Goal: Contribute content: Contribute content

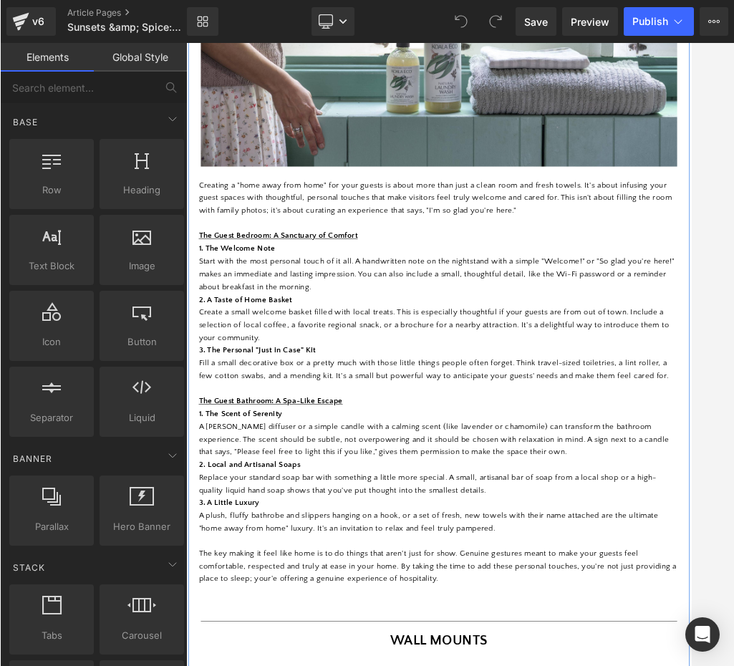
scroll to position [623, 0]
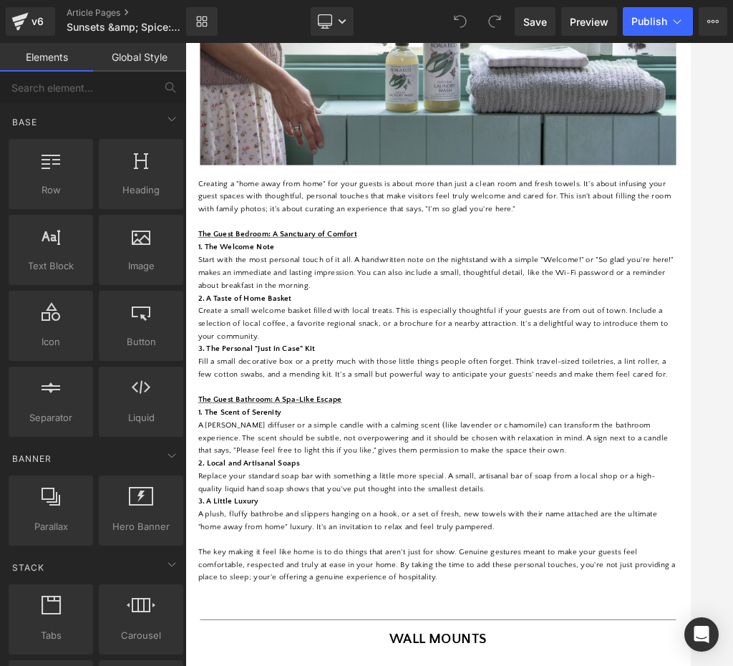
click at [690, 228] on div at bounding box center [459, 354] width 548 height 623
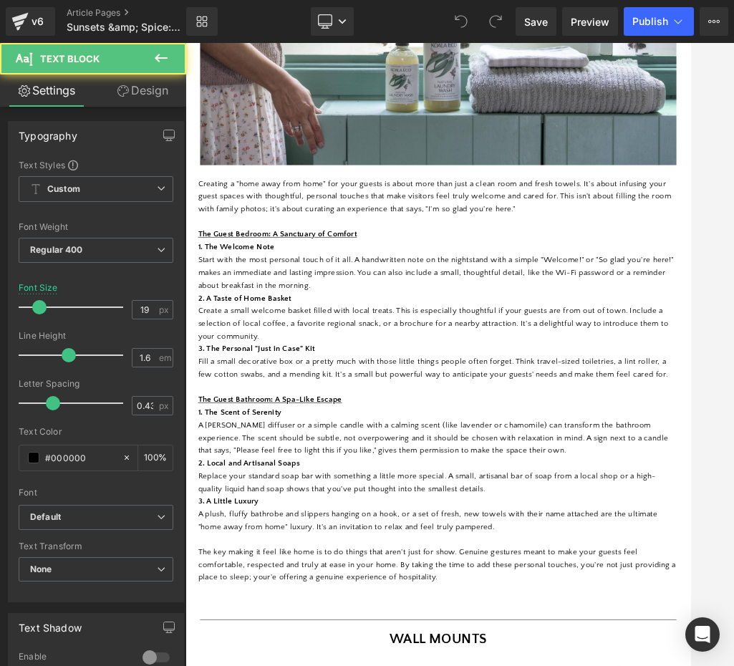
click at [589, 541] on div "Create a small welcome basket filled with local treats. This is especially thou…" at bounding box center [619, 524] width 824 height 65
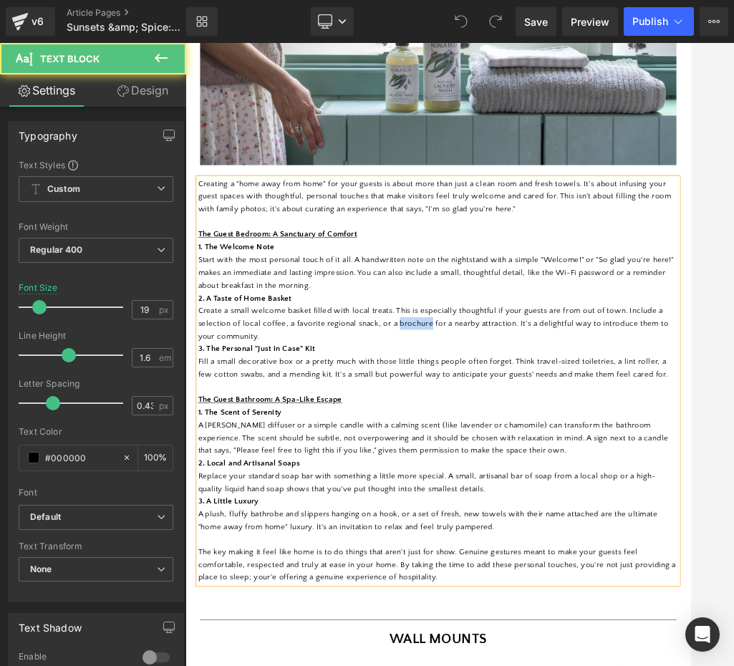
click at [589, 541] on div "Create a small welcome basket filled with local treats. This is especially thou…" at bounding box center [619, 524] width 824 height 65
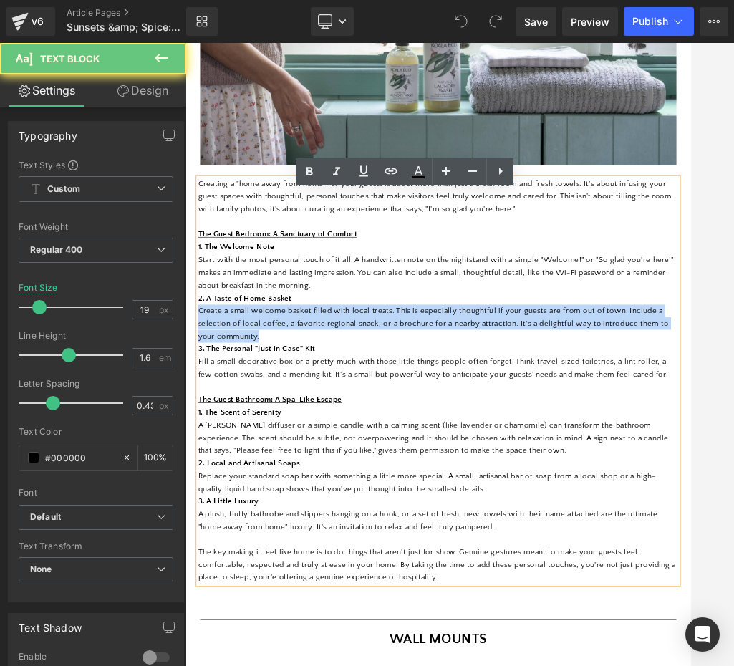
click at [589, 541] on div "Create a small welcome basket filled with local treats. This is especially thou…" at bounding box center [619, 524] width 824 height 65
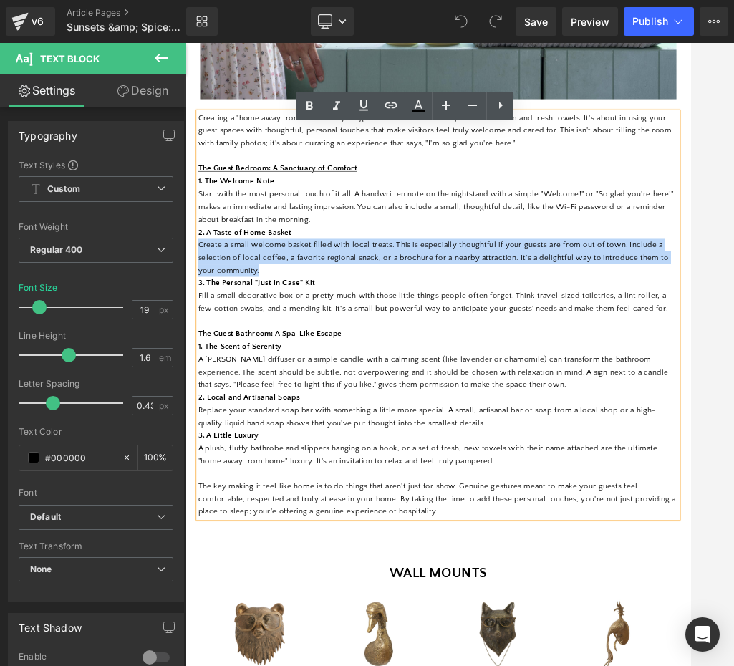
scroll to position [738, 0]
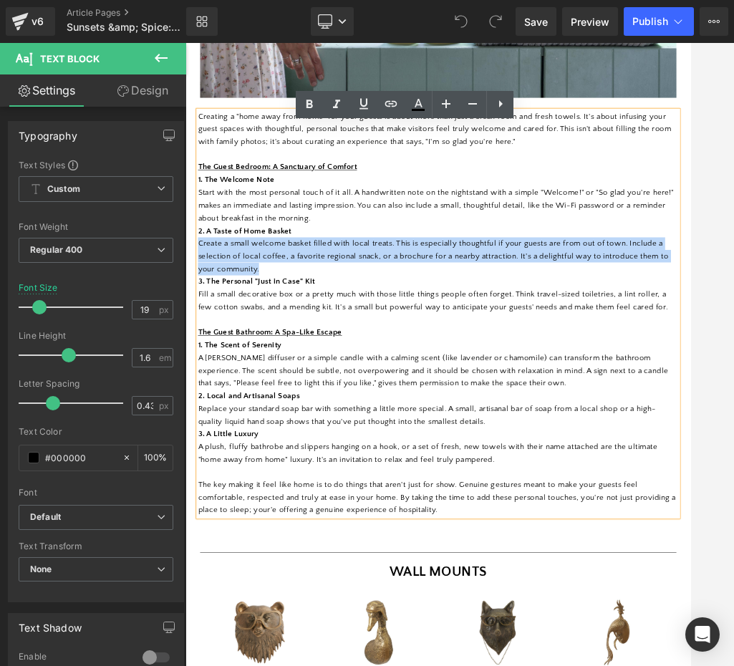
drag, startPoint x: 620, startPoint y: 869, endPoint x: 235, endPoint y: 200, distance: 771.8
click at [235, 200] on div "Creating a "home away from home" for your guests is about more than just a clea…" at bounding box center [619, 507] width 824 height 697
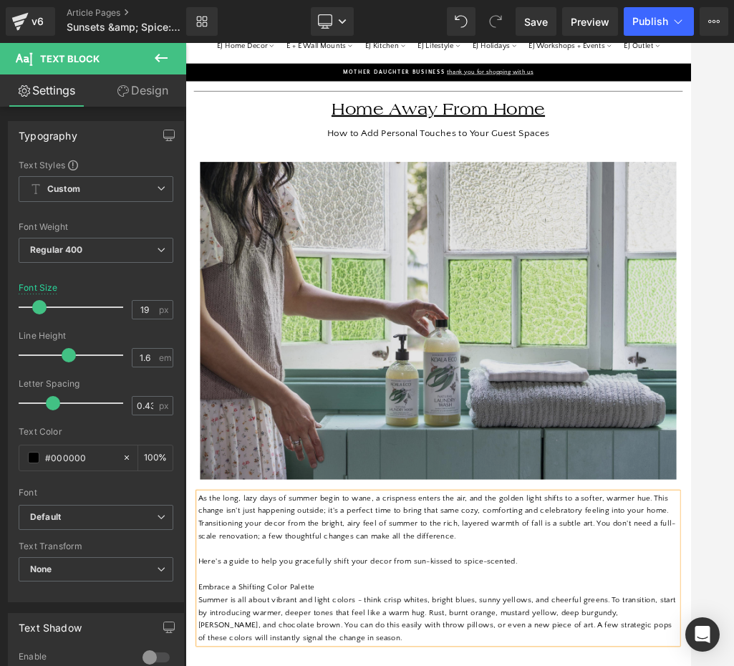
scroll to position [82, 0]
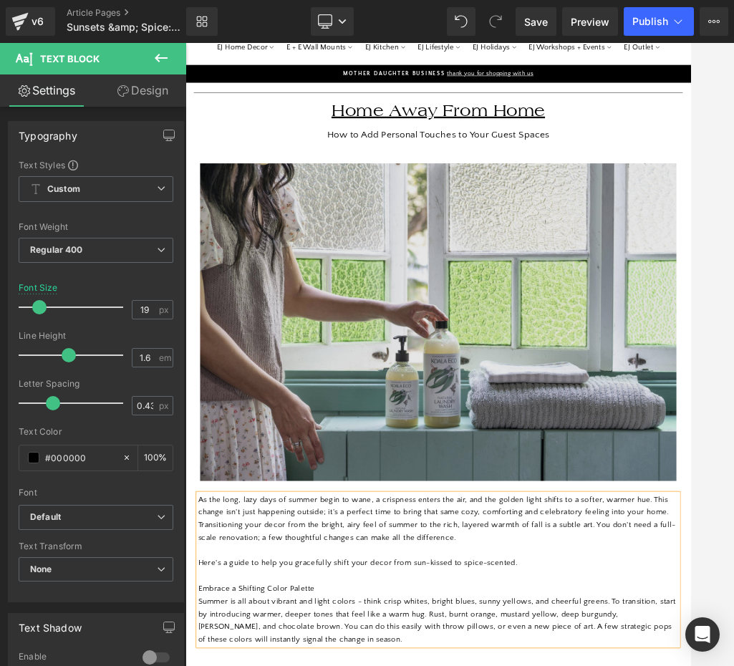
click at [593, 372] on img at bounding box center [619, 522] width 816 height 544
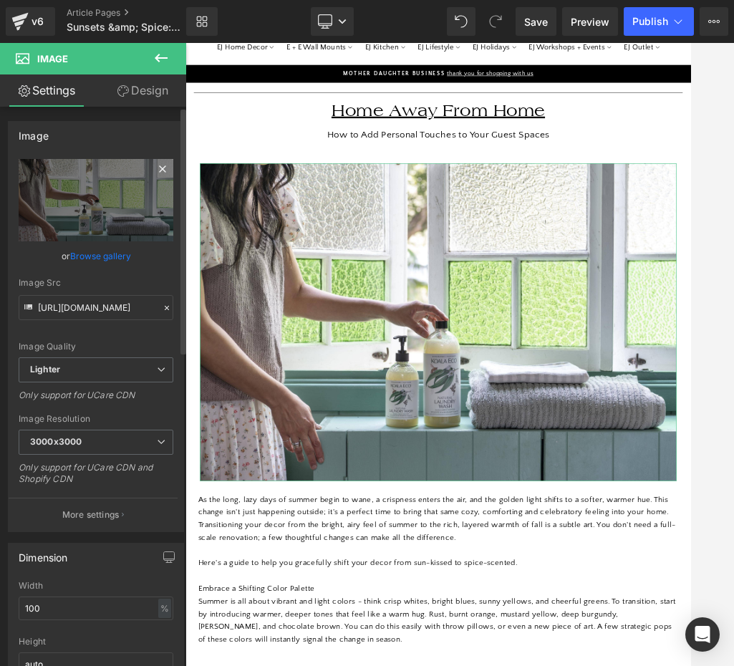
click at [158, 172] on icon at bounding box center [162, 168] width 17 height 17
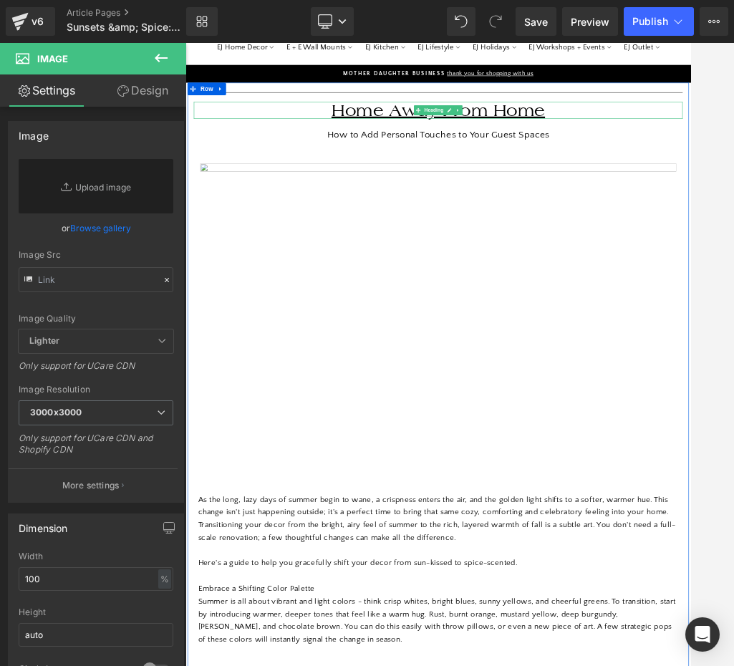
click at [598, 168] on span "Heading" at bounding box center [611, 158] width 39 height 17
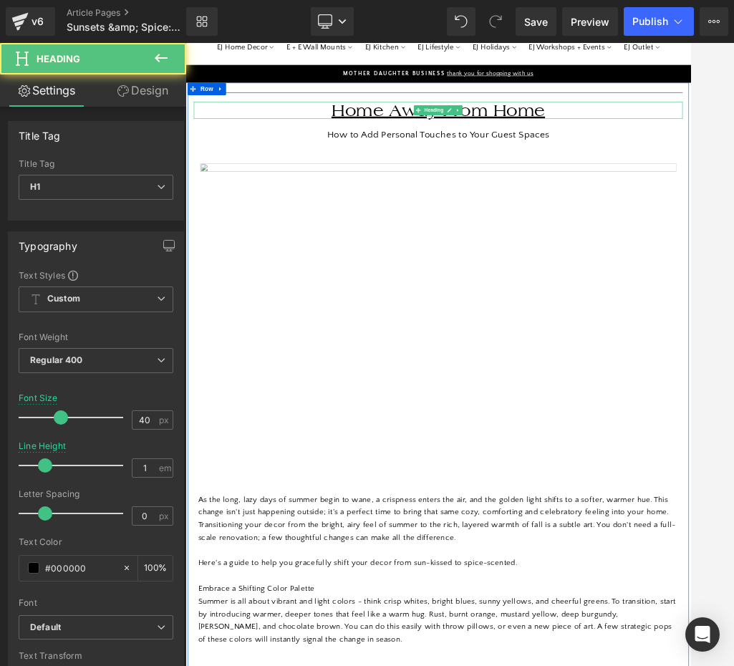
click at [533, 175] on u "Home Away From Home" at bounding box center [619, 159] width 366 height 33
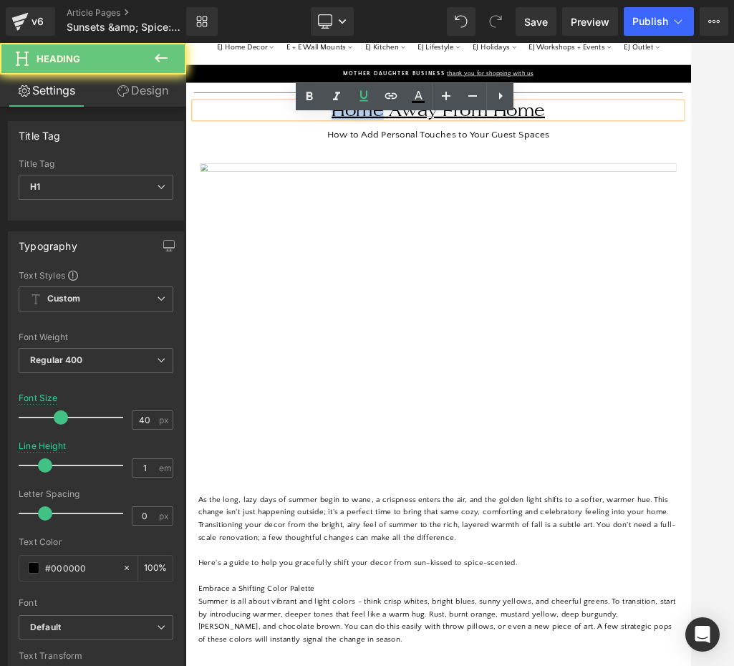
click at [533, 175] on u "Home Away From Home" at bounding box center [619, 159] width 366 height 33
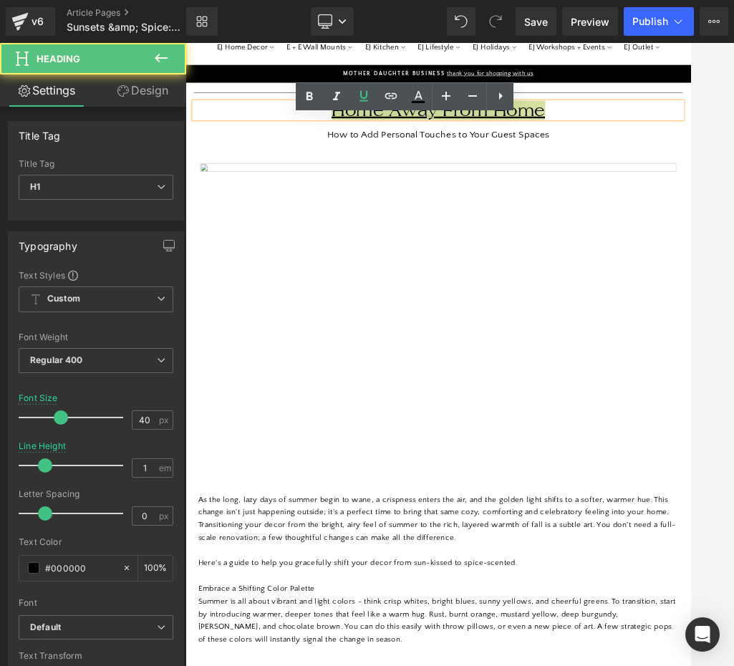
drag, startPoint x: 1002, startPoint y: 210, endPoint x: 569, endPoint y: 194, distance: 433.5
click at [569, 175] on u "Home Away From Home" at bounding box center [619, 159] width 366 height 33
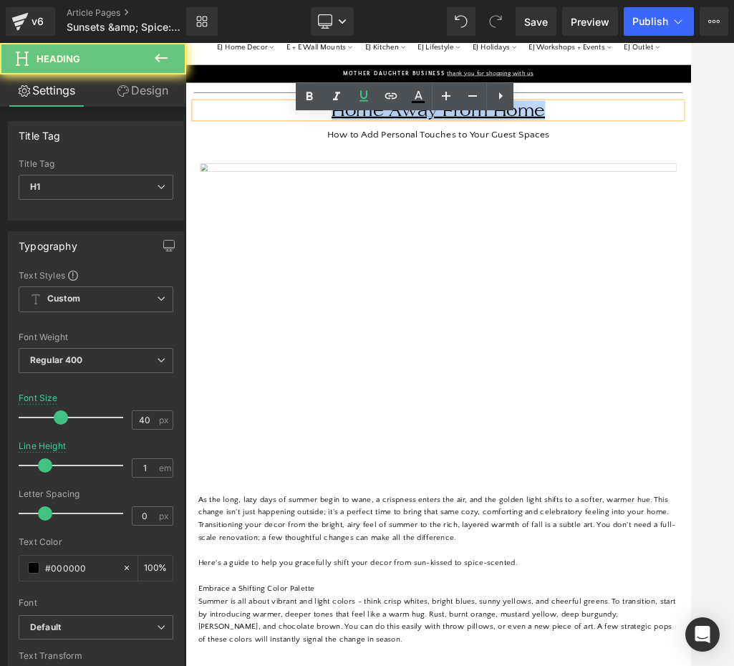
click at [603, 175] on u "Home Away From Home" at bounding box center [619, 159] width 366 height 33
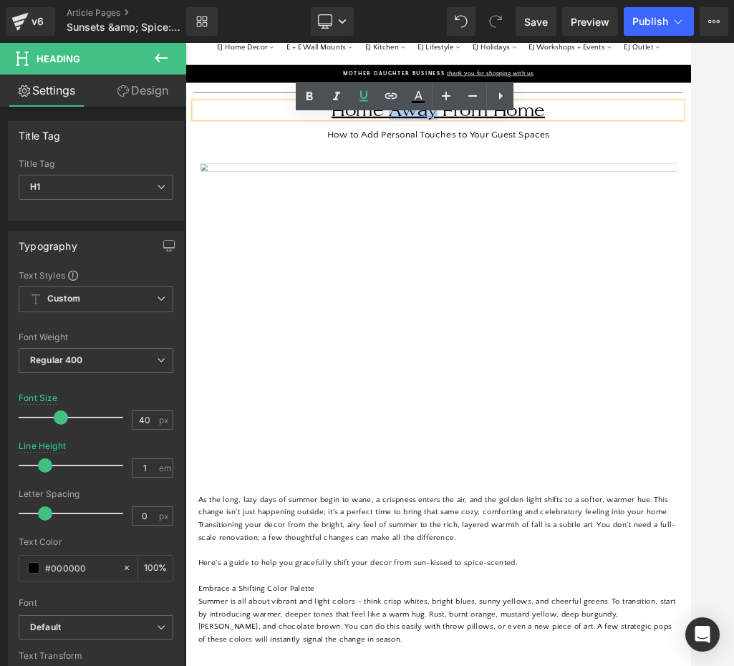
click at [603, 175] on u "Home Away From Home" at bounding box center [619, 159] width 366 height 33
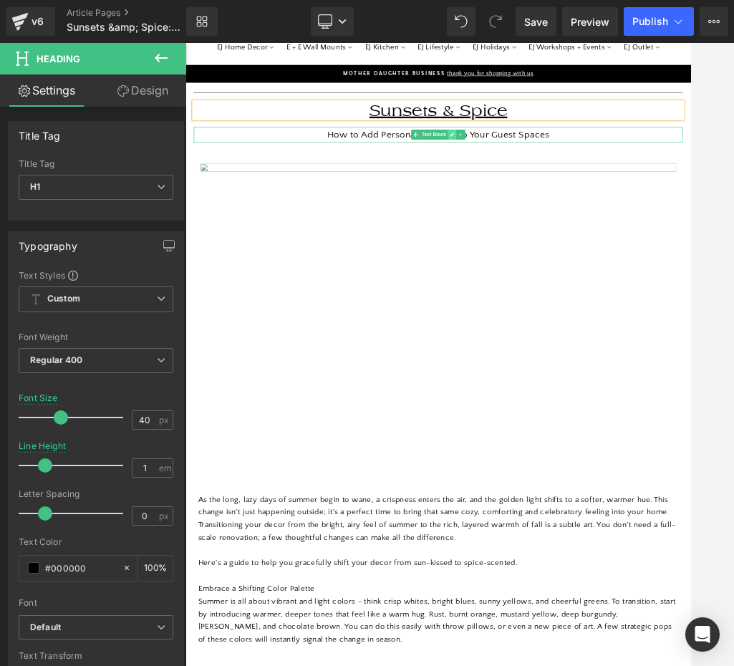
click at [641, 205] on icon at bounding box center [643, 200] width 8 height 9
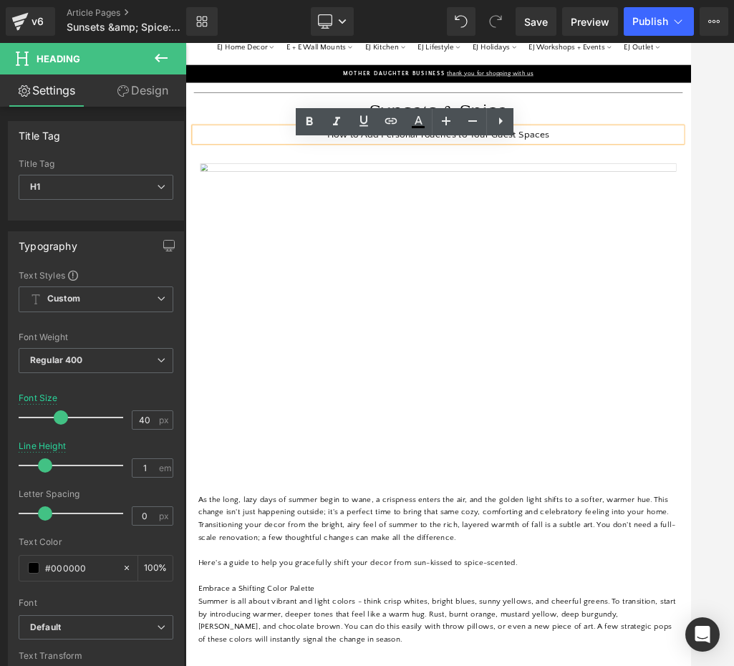
click at [690, 214] on p "How to Add Personal Touches to Your Guest Spaces" at bounding box center [619, 201] width 838 height 26
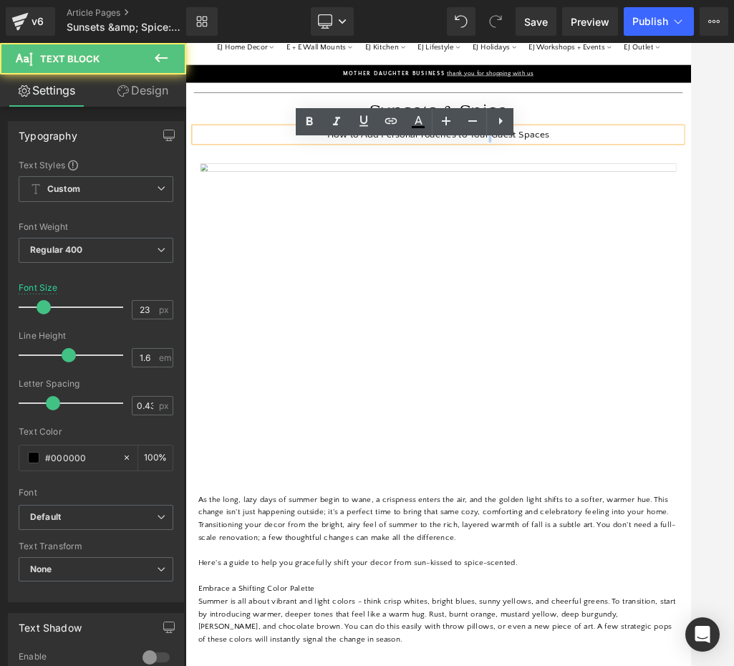
click at [690, 214] on p "How to Add Personal Touches to Your Guest Spaces" at bounding box center [619, 201] width 838 height 26
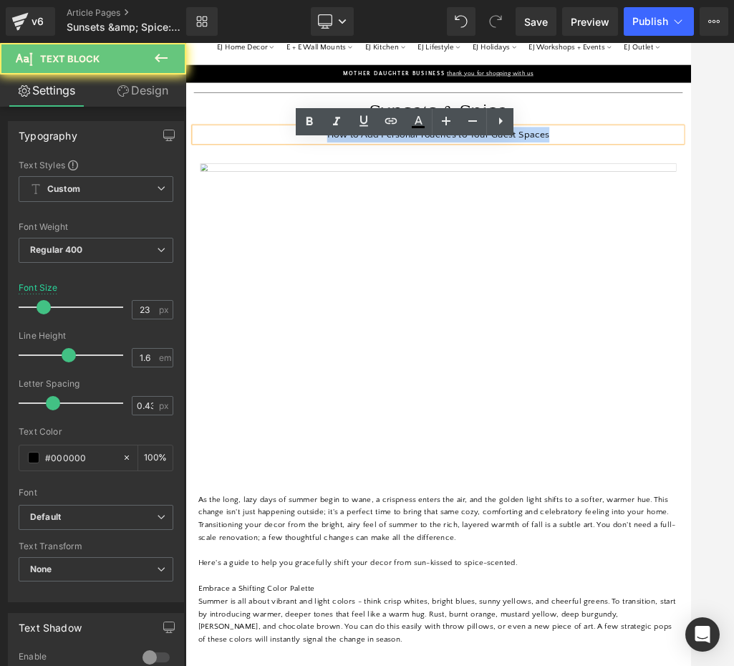
click at [690, 214] on p "How to Add Personal Touches to Your Guest Spaces" at bounding box center [619, 201] width 838 height 26
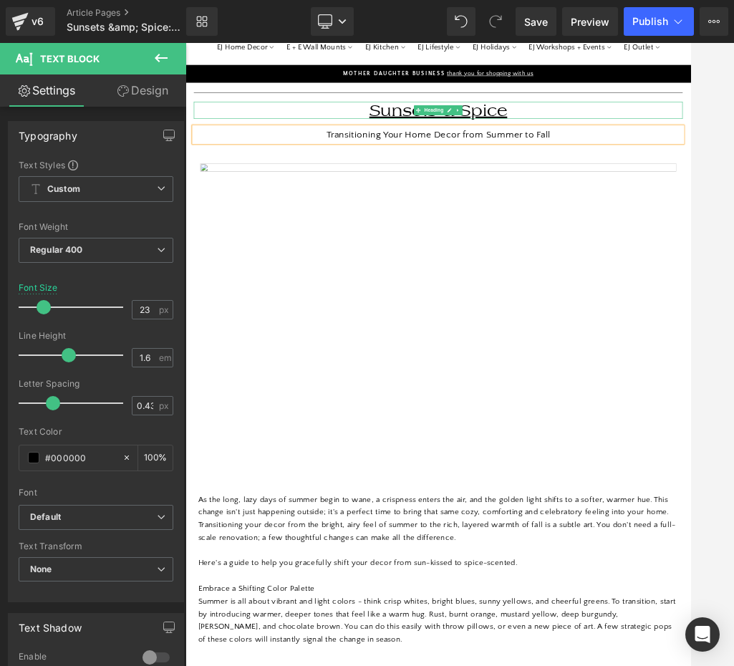
click at [690, 173] on h1 "Sunsets & Spice" at bounding box center [619, 159] width 838 height 29
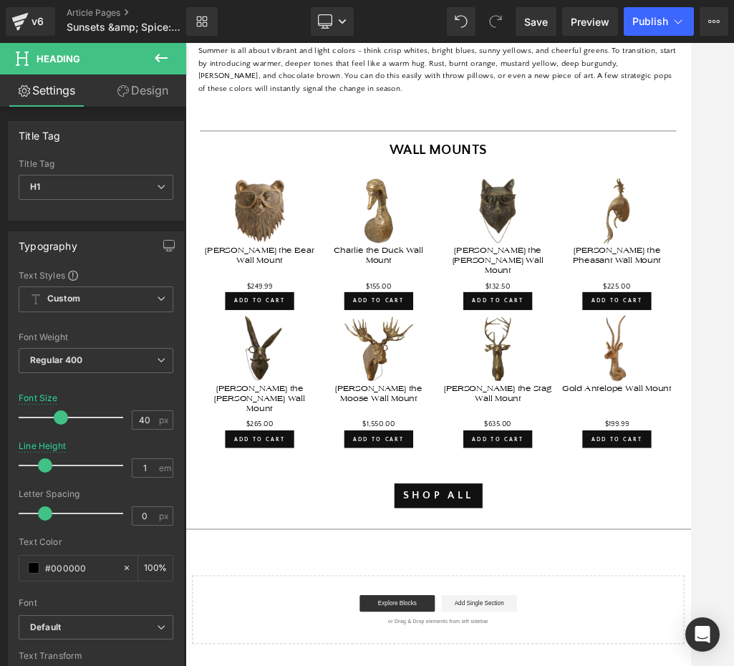
scroll to position [1018, 0]
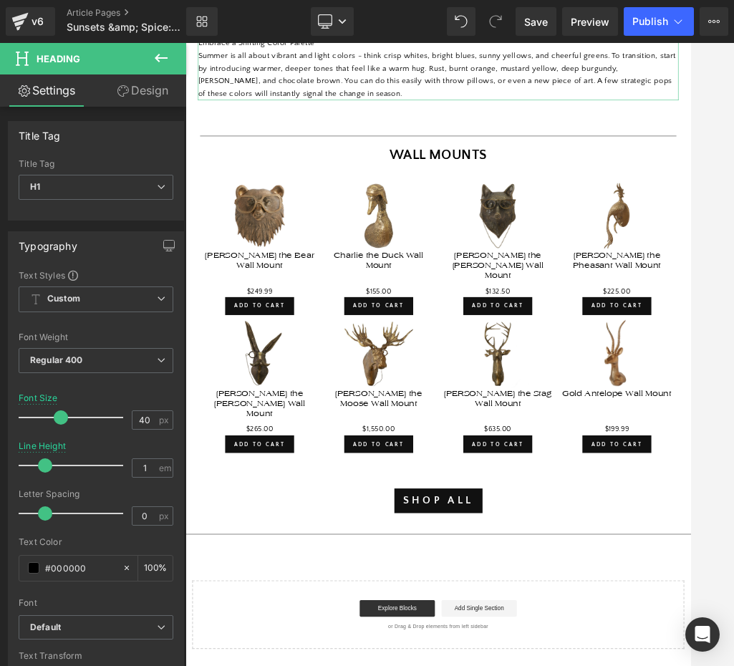
click at [544, 141] on div "Summer is all about vibrant and light colors - think crisp whites, bright blues…" at bounding box center [619, 97] width 824 height 87
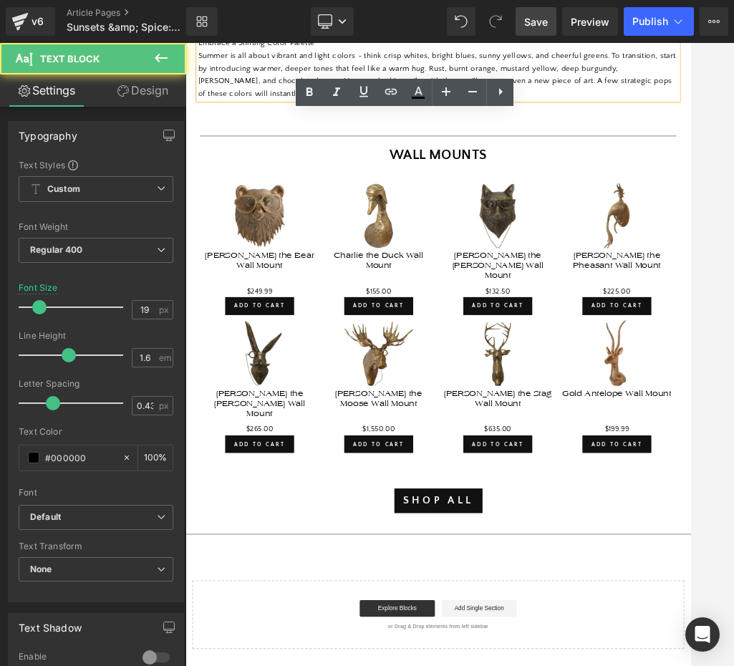
click at [538, 25] on span "Save" at bounding box center [536, 21] width 24 height 15
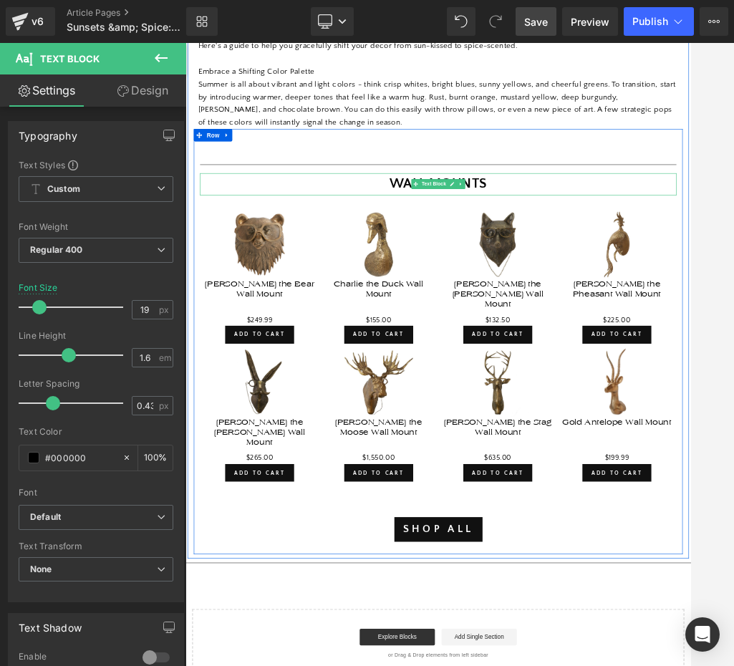
scroll to position [968, 0]
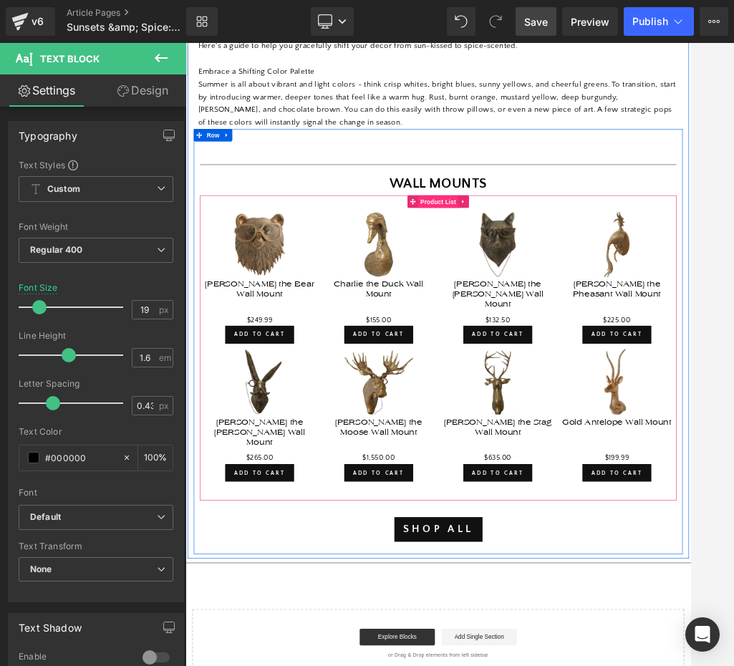
click at [615, 327] on span "Product List" at bounding box center [618, 315] width 68 height 21
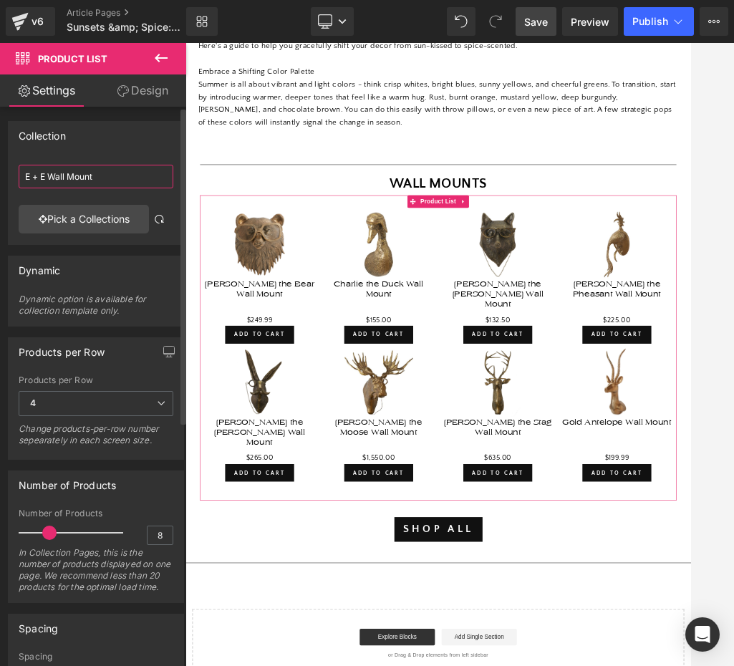
click at [112, 176] on input "E + E Wall Mount" at bounding box center [96, 177] width 155 height 24
click at [109, 223] on link "Pick a Collections" at bounding box center [84, 219] width 130 height 29
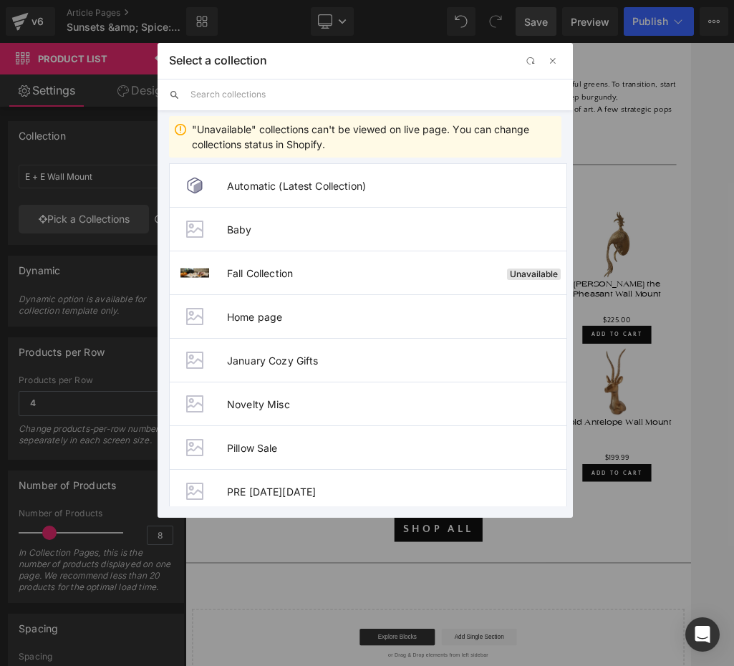
click at [296, 92] on input "text" at bounding box center [375, 95] width 371 height 32
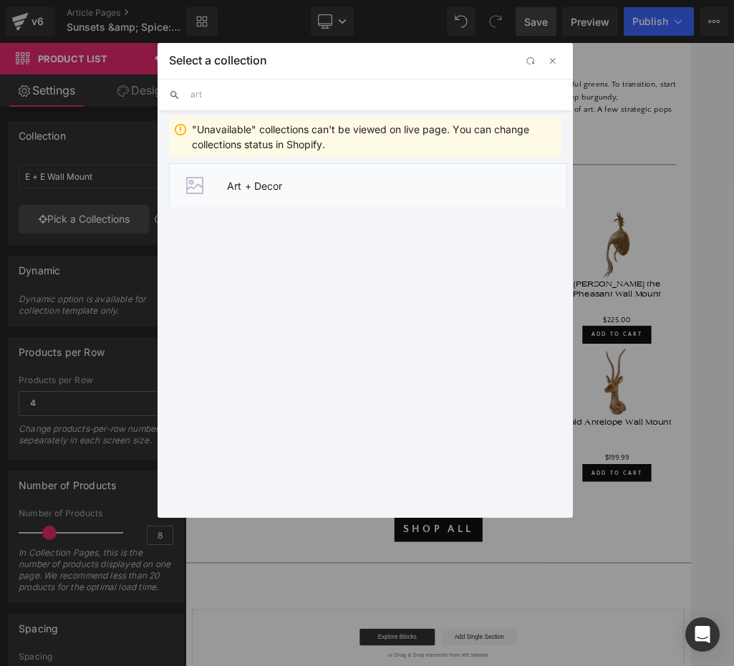
type input "art"
click at [273, 188] on span "Art + Decor" at bounding box center [396, 186] width 339 height 12
type input "Art + Decor"
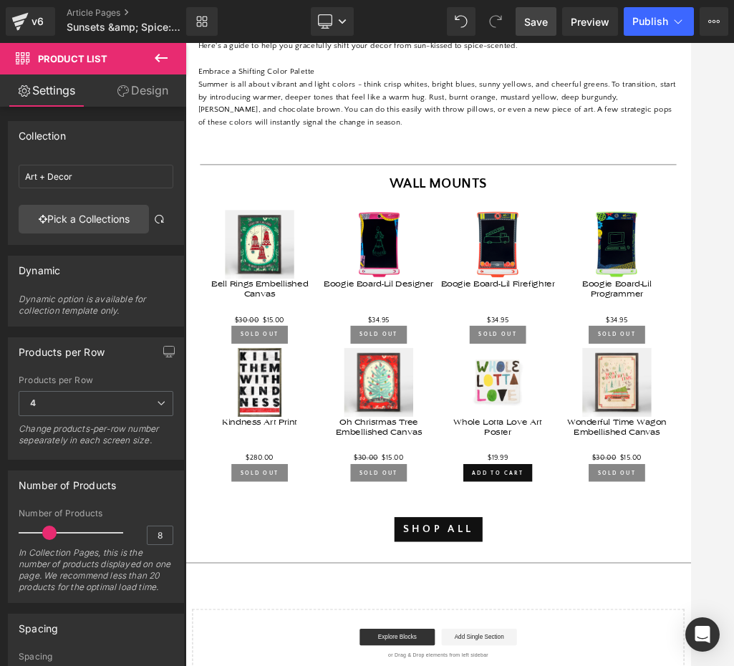
click at [530, 24] on span "Save" at bounding box center [536, 21] width 24 height 15
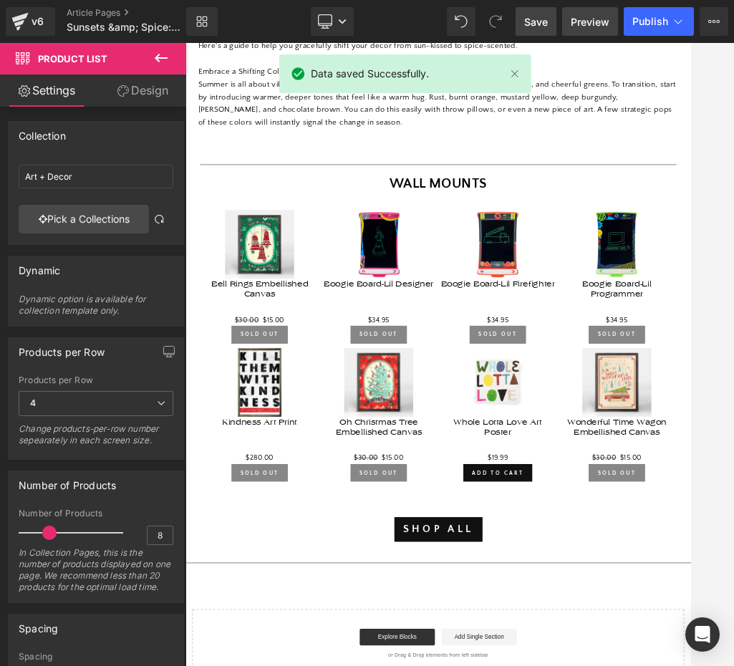
click at [584, 20] on span "Preview" at bounding box center [590, 21] width 39 height 15
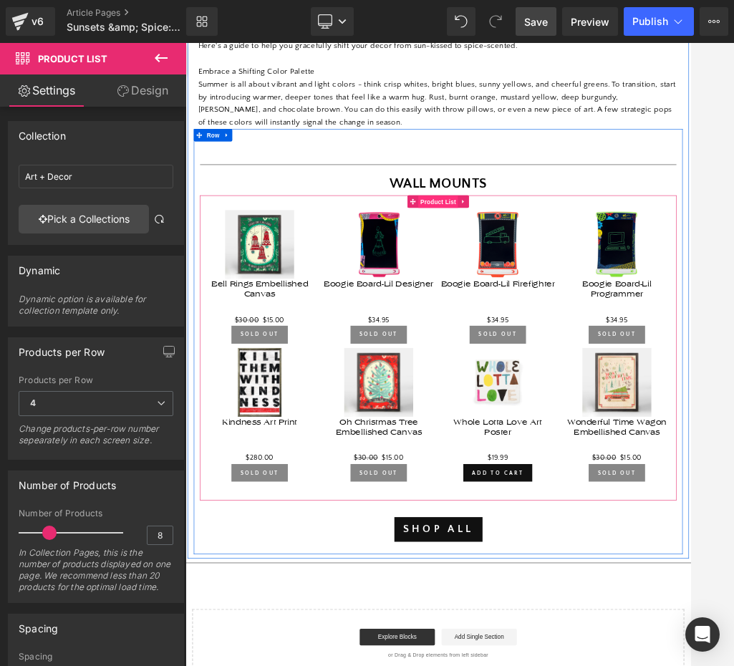
click at [603, 327] on span "Product List" at bounding box center [618, 315] width 68 height 21
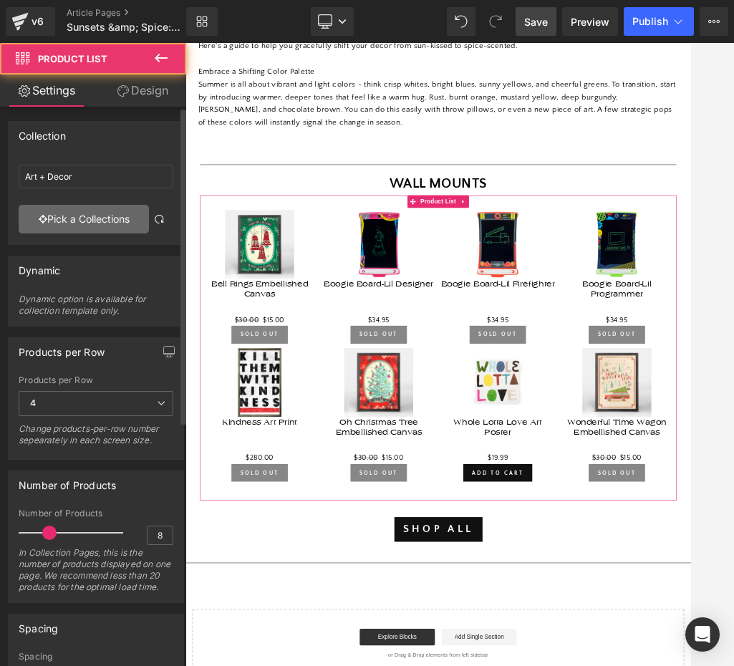
click at [91, 219] on link "Pick a Collections" at bounding box center [84, 219] width 130 height 29
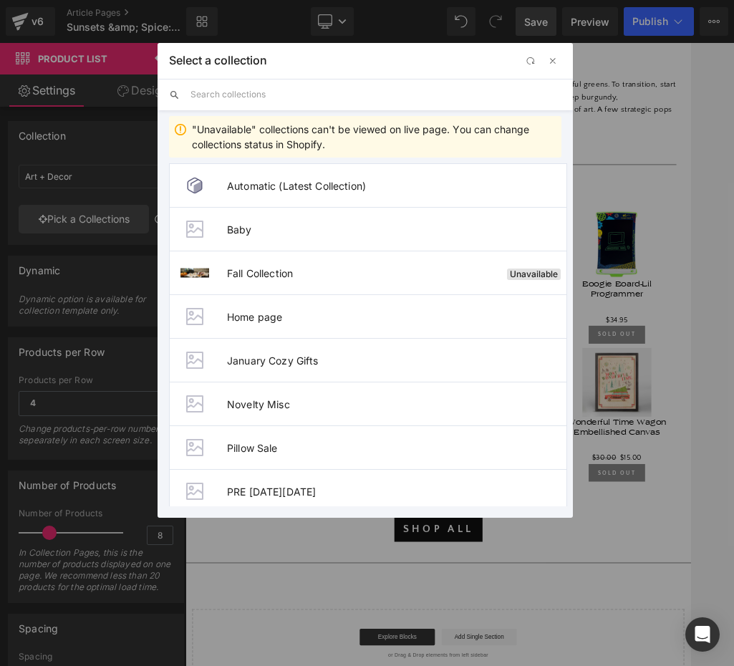
click at [289, 88] on input "text" at bounding box center [375, 95] width 371 height 32
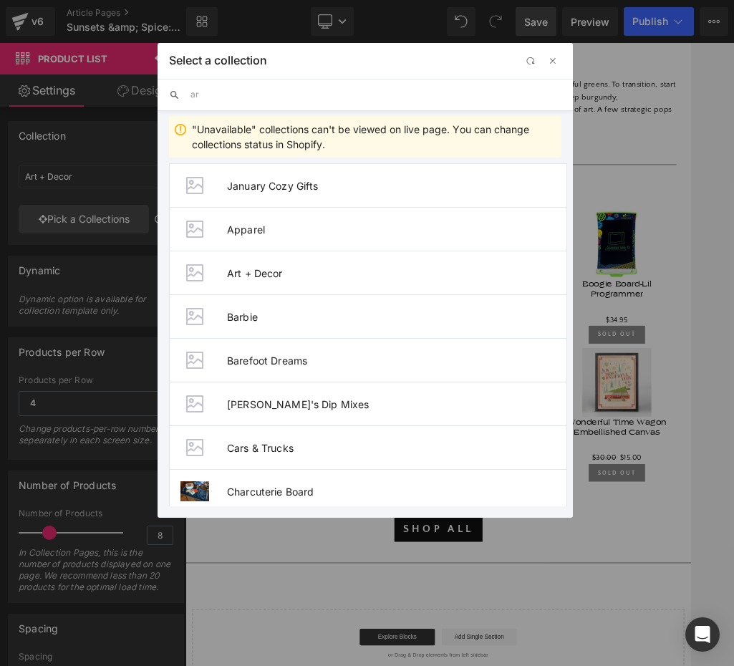
type input "art"
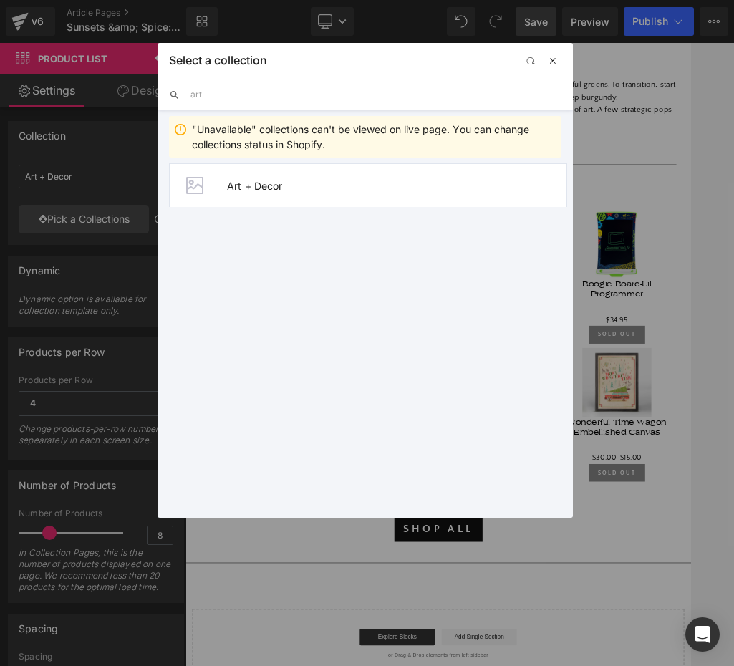
click at [551, 61] on span "button" at bounding box center [552, 60] width 11 height 11
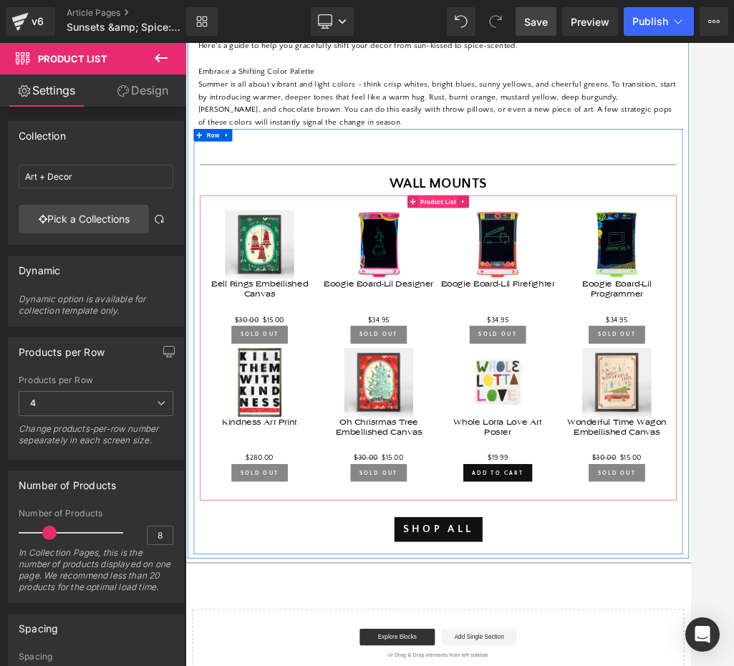
click at [612, 327] on span "Product List" at bounding box center [618, 315] width 68 height 21
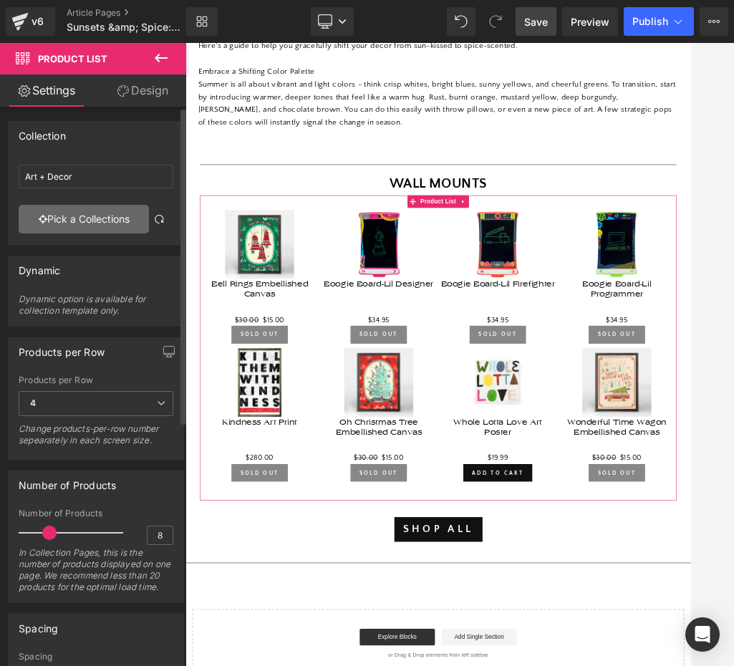
click at [102, 221] on link "Pick a Collections" at bounding box center [84, 219] width 130 height 29
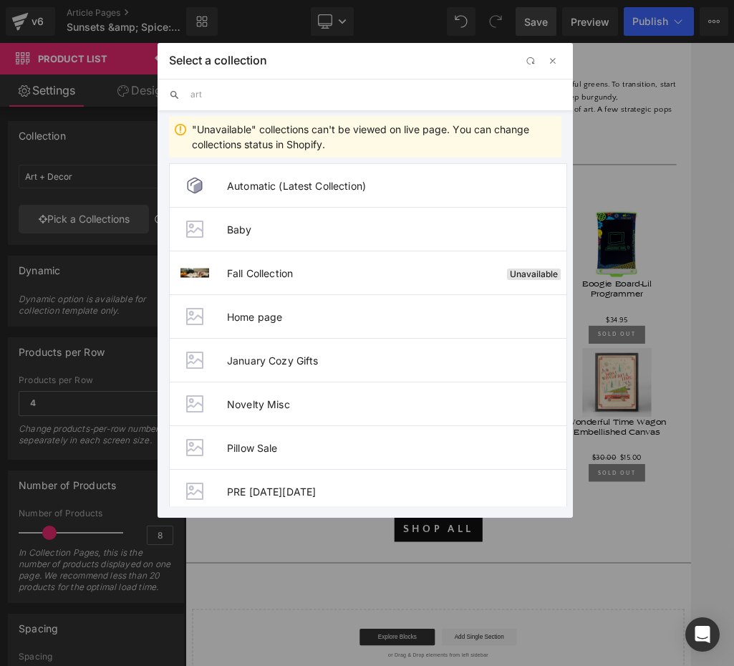
click at [276, 91] on input "art" at bounding box center [375, 95] width 371 height 32
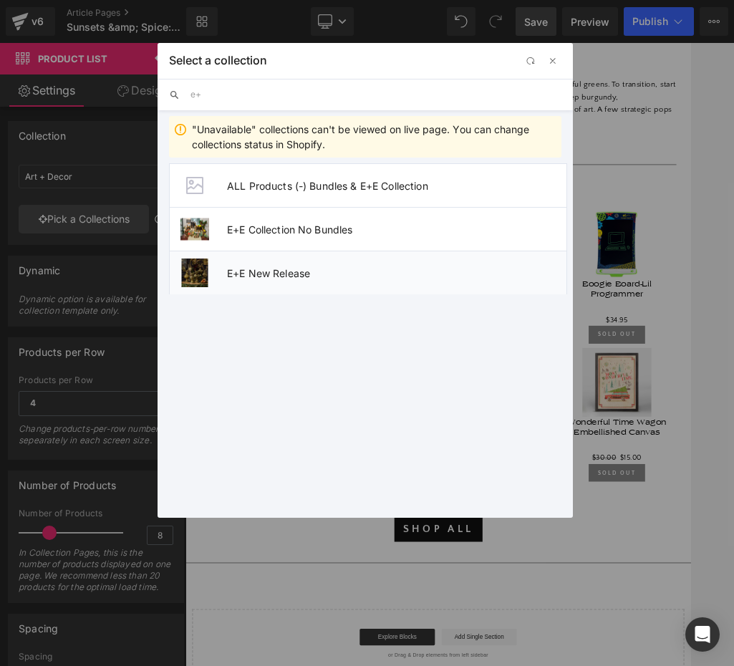
type input "e+"
click at [301, 279] on li "E+E New Release" at bounding box center [368, 273] width 398 height 44
type input "E+E New Release"
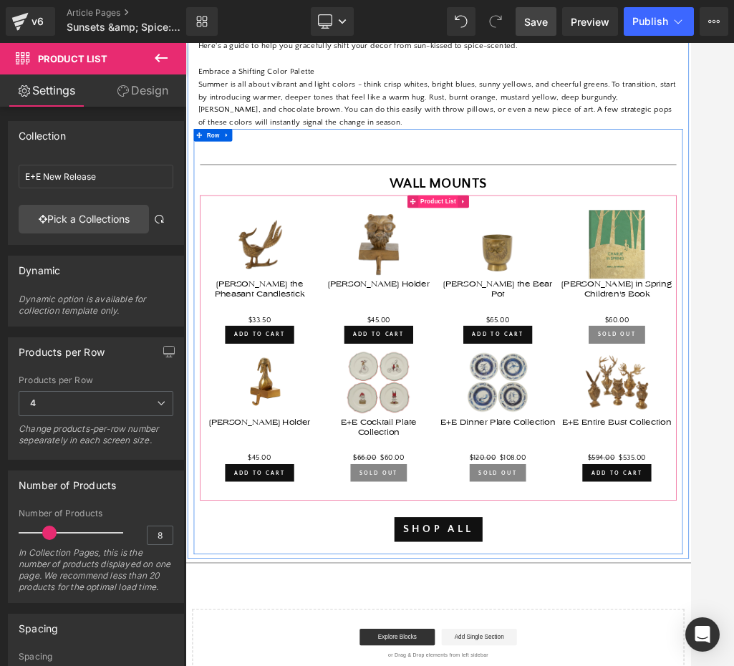
click at [620, 326] on span "Product List" at bounding box center [618, 314] width 68 height 21
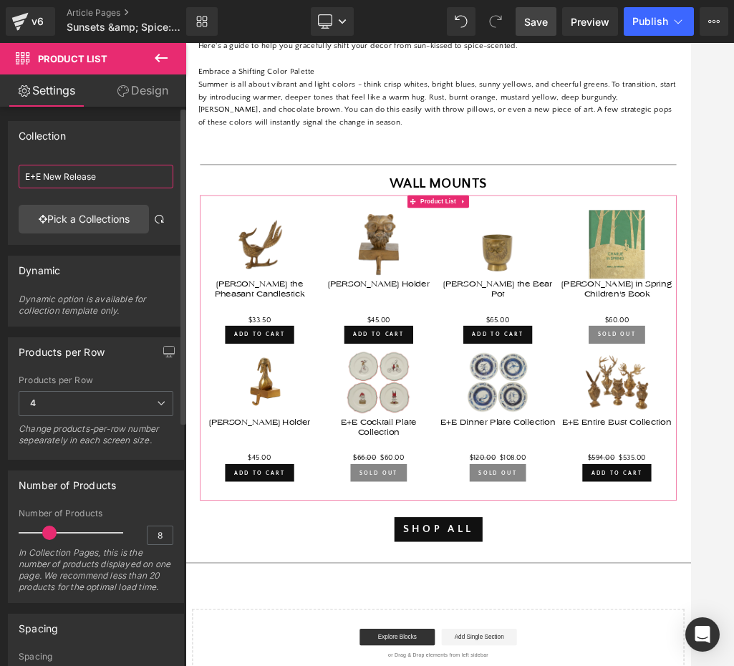
click at [147, 180] on input "E+E New Release" at bounding box center [96, 177] width 155 height 24
click at [143, 180] on input "E+E New Release" at bounding box center [96, 177] width 155 height 24
click at [106, 217] on link "Pick a Collections" at bounding box center [84, 219] width 130 height 29
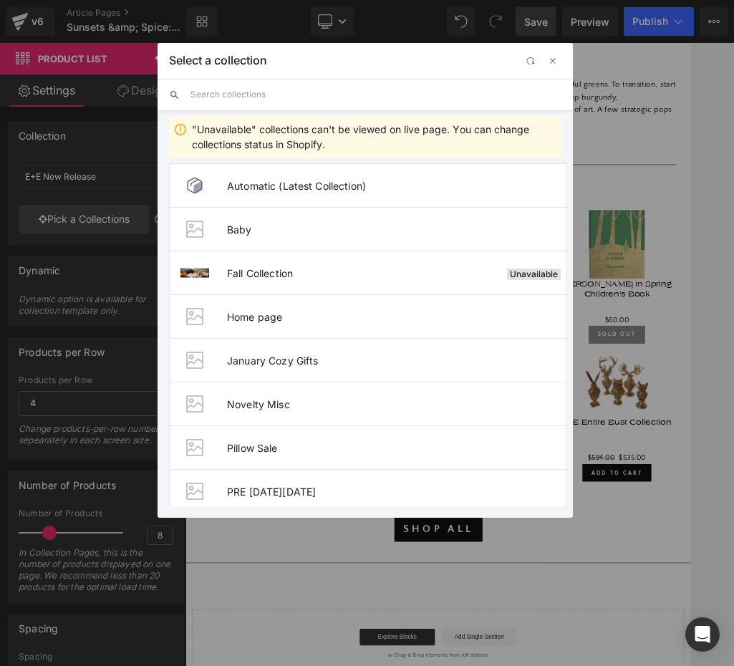
click at [313, 96] on input "text" at bounding box center [375, 95] width 371 height 32
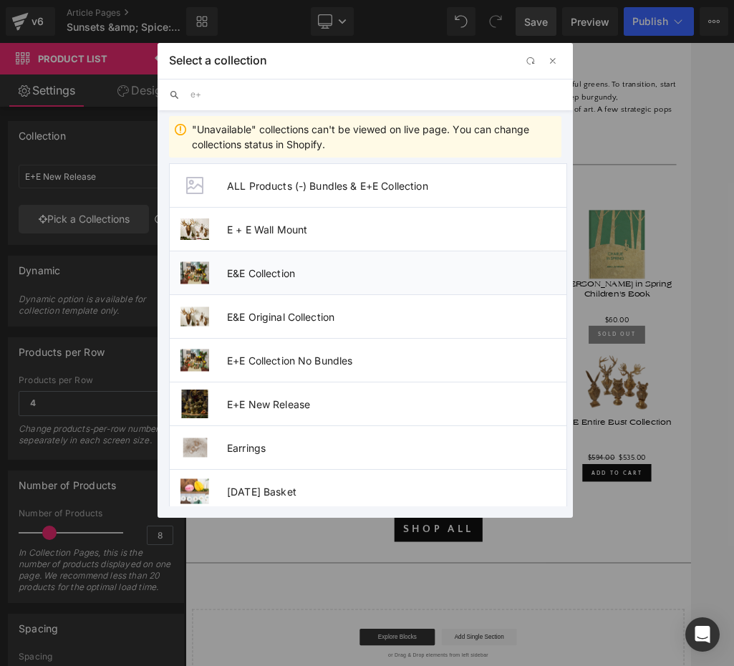
type input "e+"
click at [282, 275] on span "E&E Collection" at bounding box center [396, 273] width 339 height 12
type input "E&E Collection"
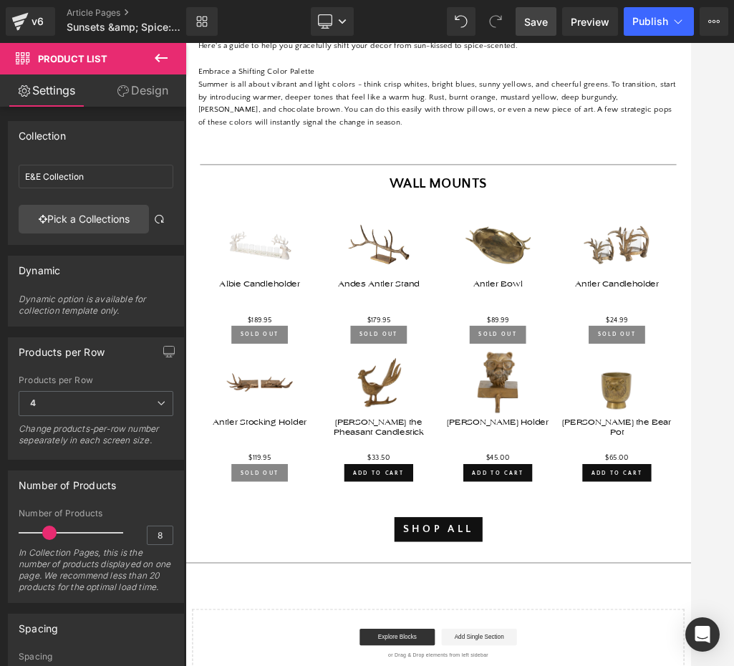
click at [536, 11] on link "Save" at bounding box center [536, 21] width 41 height 29
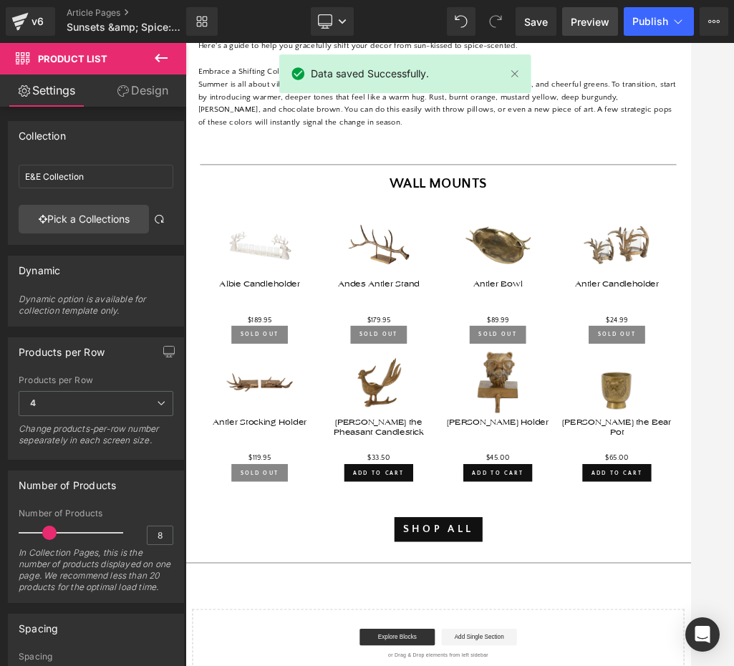
click at [593, 21] on span "Preview" at bounding box center [590, 21] width 39 height 15
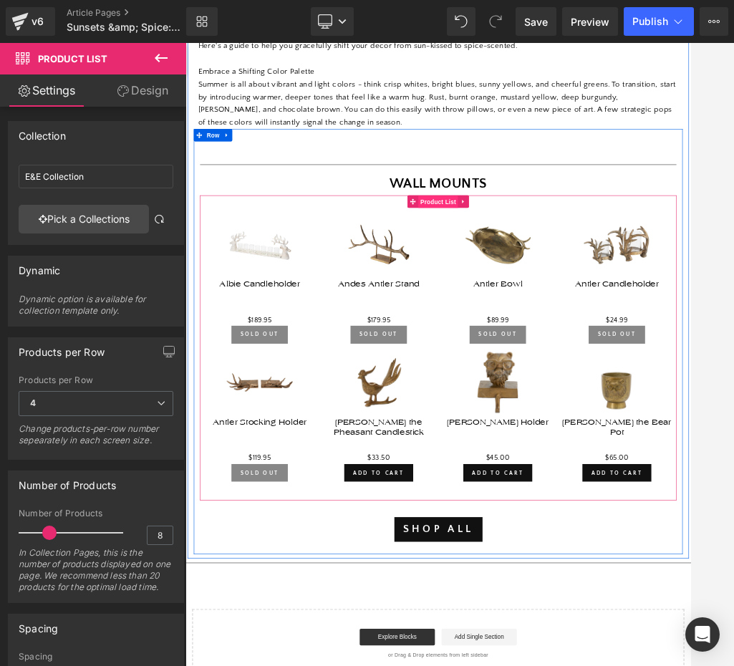
click at [617, 327] on span "Product List" at bounding box center [618, 315] width 68 height 21
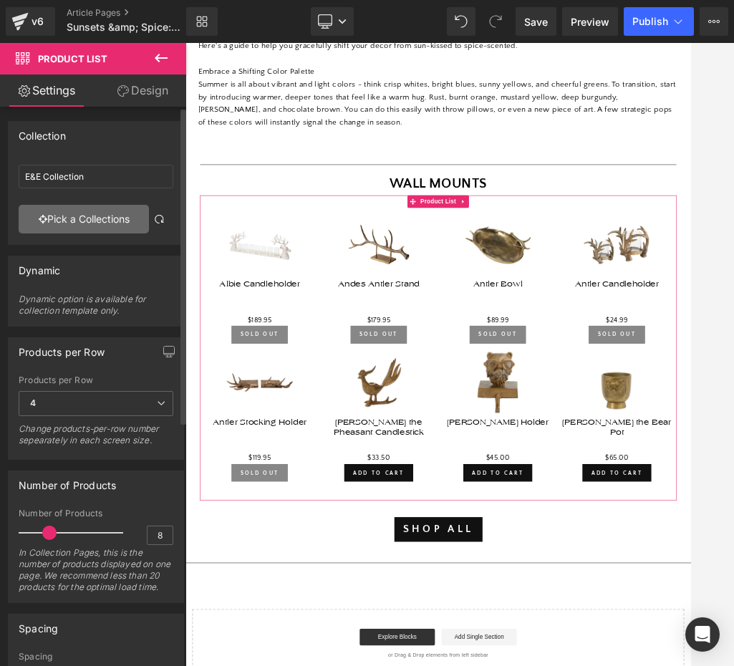
click at [93, 213] on link "Pick a Collections" at bounding box center [84, 219] width 130 height 29
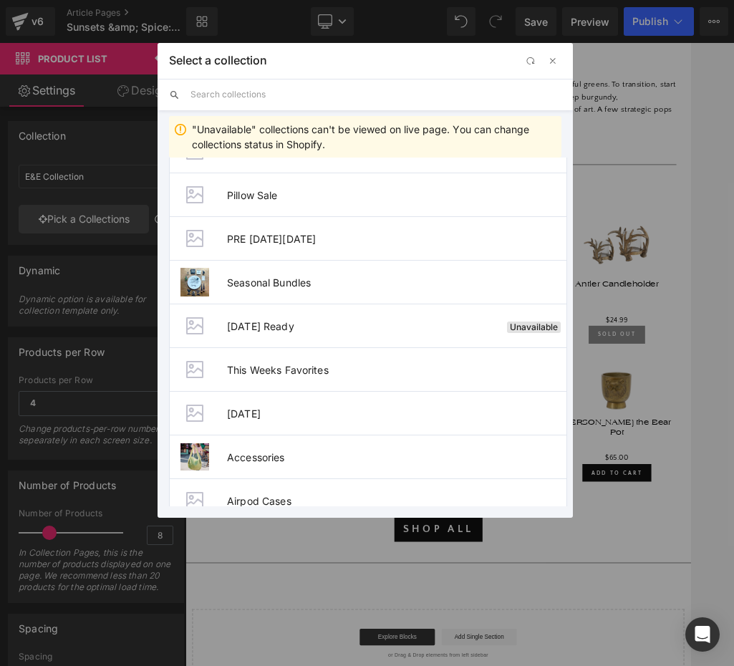
scroll to position [260, 0]
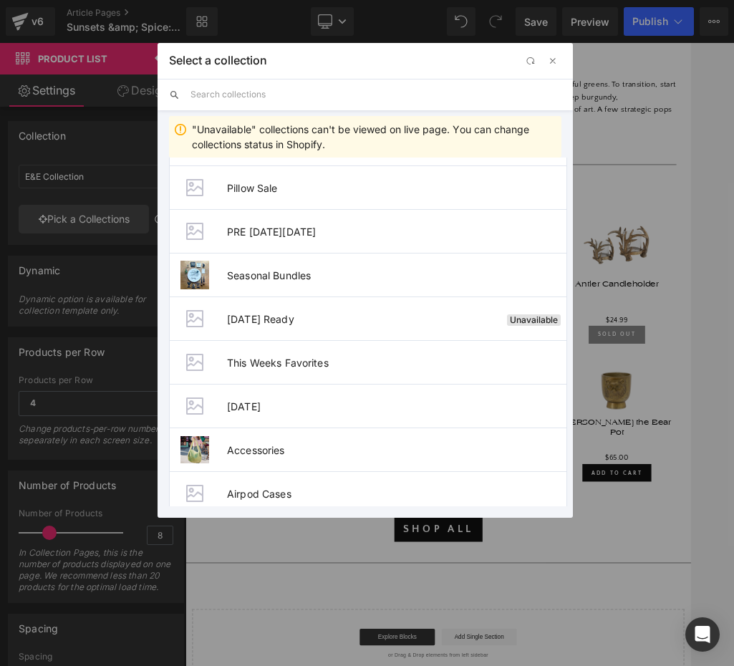
click at [355, 99] on input "text" at bounding box center [375, 95] width 371 height 32
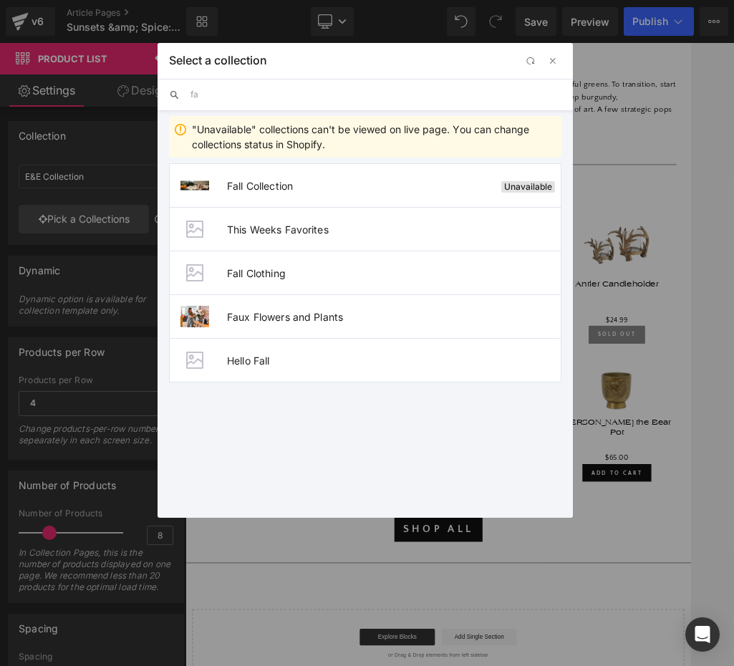
type input "f"
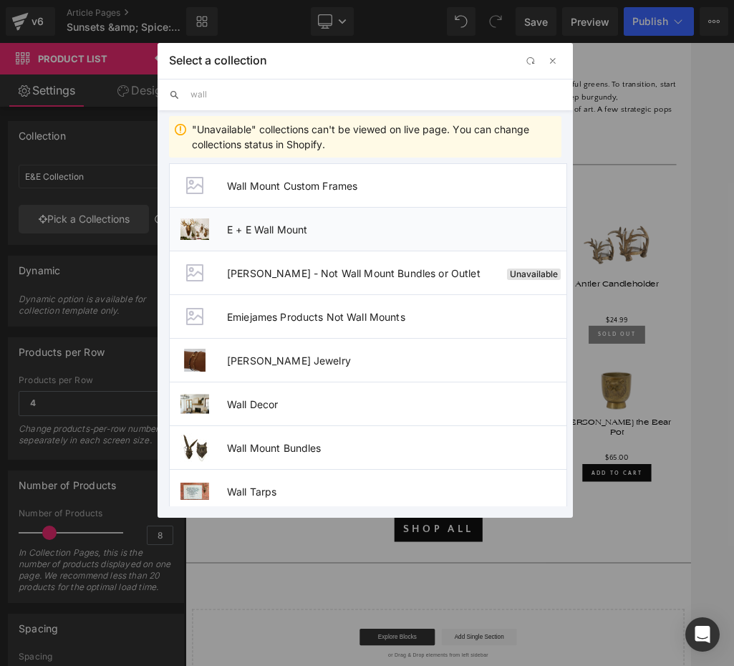
type input "wall"
click at [319, 230] on span "E + E Wall Mount" at bounding box center [396, 229] width 339 height 12
type input "E + E Wall Mount"
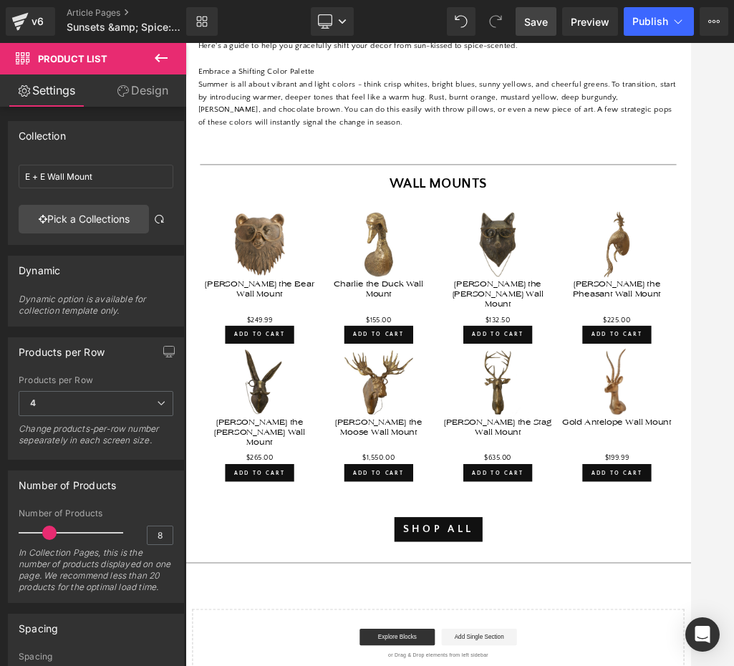
click at [544, 20] on span "Save" at bounding box center [536, 21] width 24 height 15
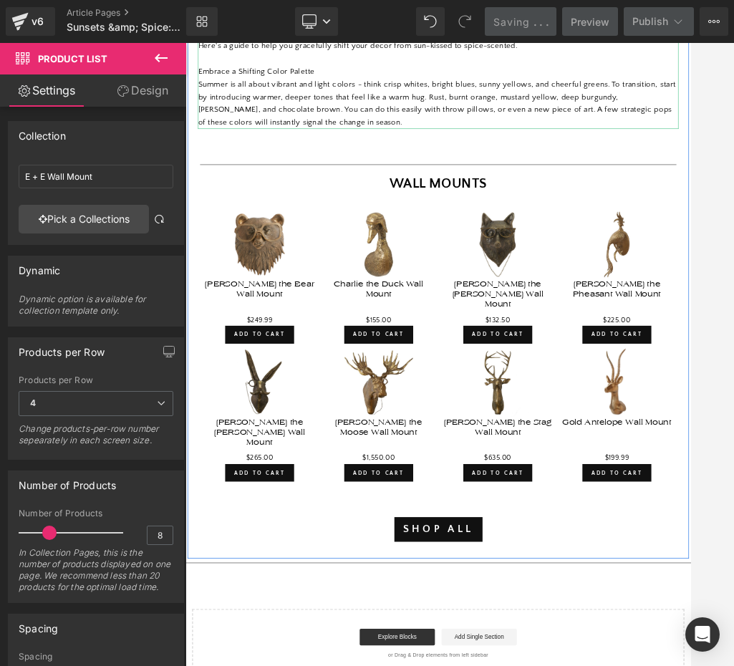
click at [462, 190] on div "Summer is all about vibrant and light colors - think crisp whites, bright blues…" at bounding box center [619, 146] width 824 height 87
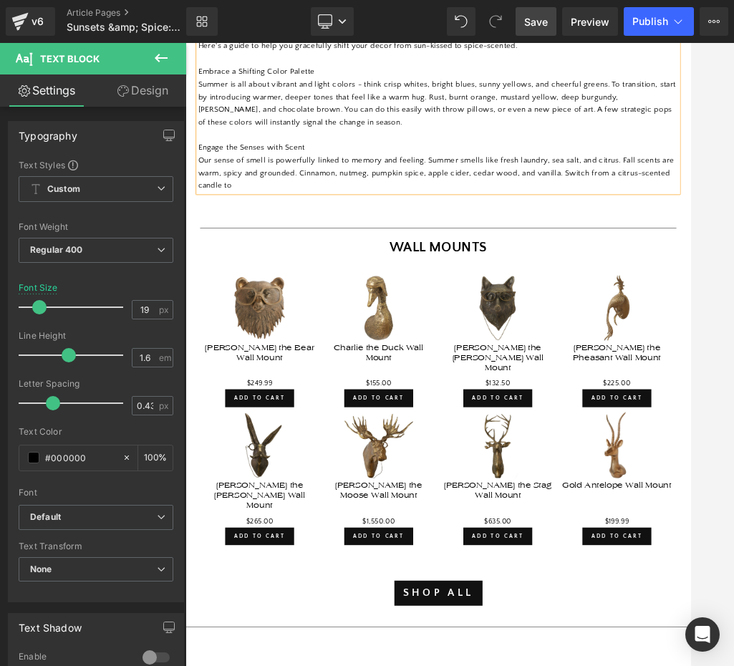
click at [674, 299] on div "Our sense of smell is powerfully linked to memory and feeling. Summer smells li…" at bounding box center [619, 266] width 824 height 65
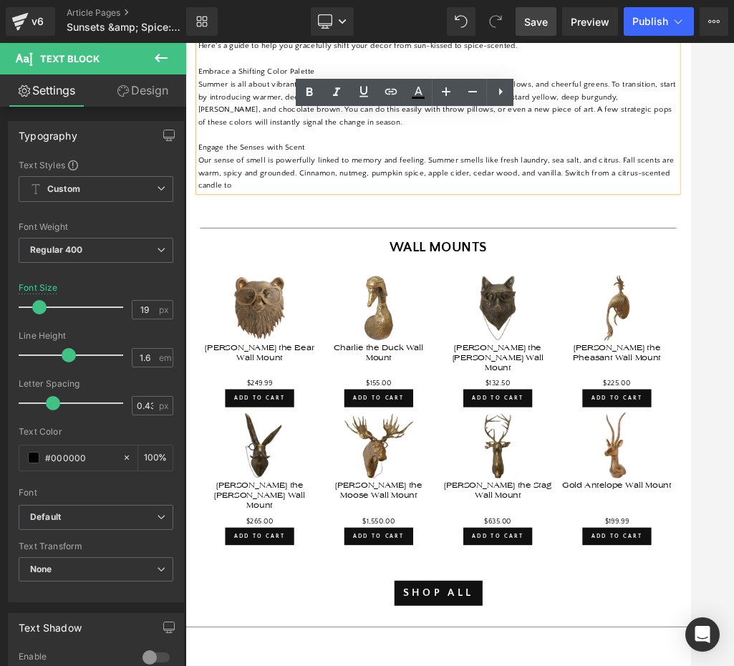
drag, startPoint x: 848, startPoint y: 306, endPoint x: 834, endPoint y: 287, distance: 23.5
click at [690, 287] on div "Our sense of smell is powerfully linked to memory and feeling. Summer smells li…" at bounding box center [619, 266] width 824 height 65
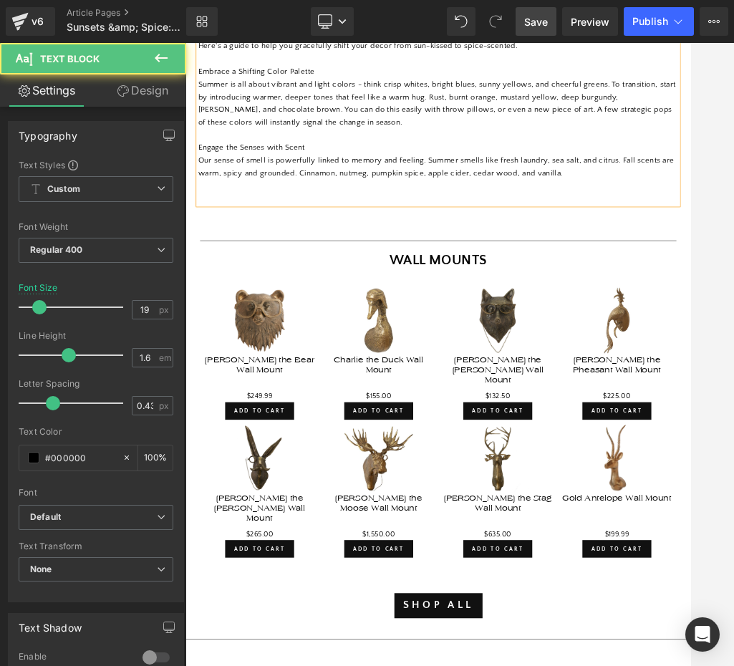
click at [377, 274] on span "Our sense of smell is powerfully linked to memory and feeling. Summer smells li…" at bounding box center [615, 255] width 816 height 37
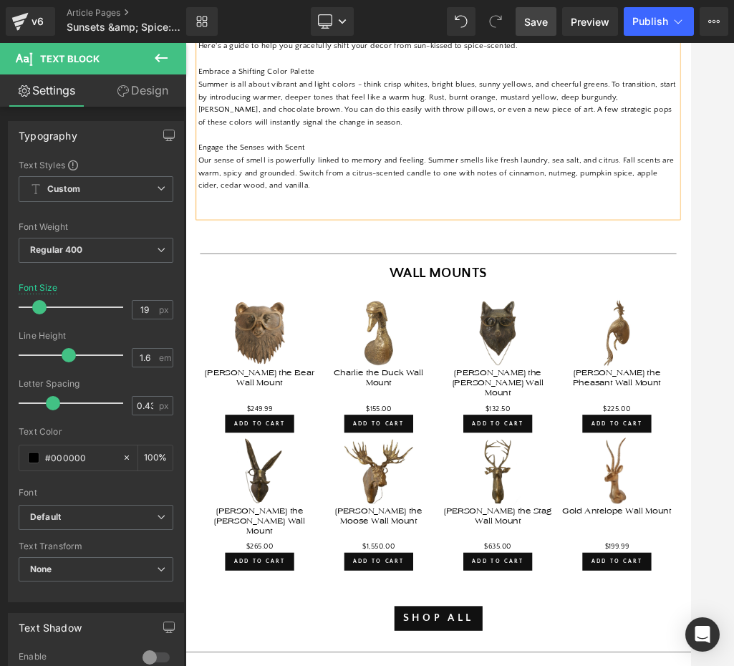
click at [690, 296] on span "Our sense of smell is powerfully linked to memory and feeling. Summer smells li…" at bounding box center [615, 266] width 816 height 59
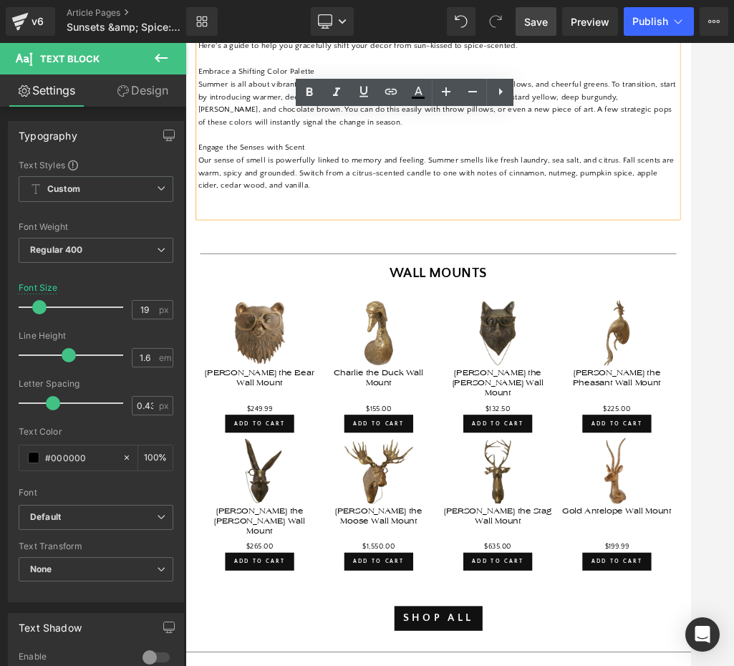
click at [690, 287] on span "Our sense of smell is powerfully linked to memory and feeling. Summer smells li…" at bounding box center [615, 266] width 816 height 59
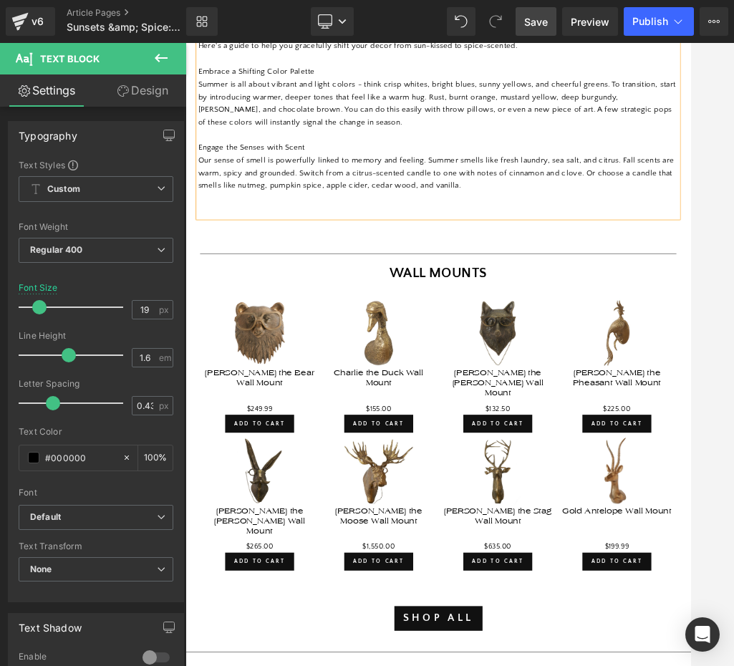
click at [610, 296] on span "Our sense of smell is powerfully linked to memory and feeling. Summer smells li…" at bounding box center [615, 266] width 816 height 59
click at [333, 321] on div at bounding box center [619, 309] width 824 height 21
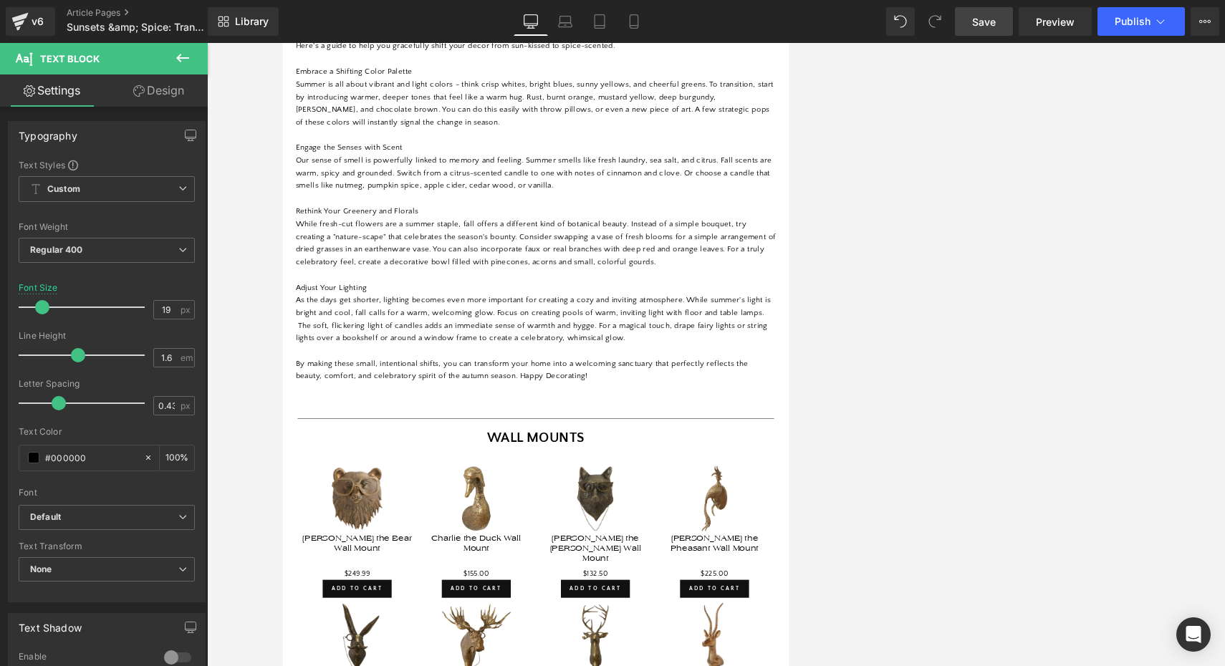
click at [690, 28] on span "Save" at bounding box center [984, 21] width 24 height 15
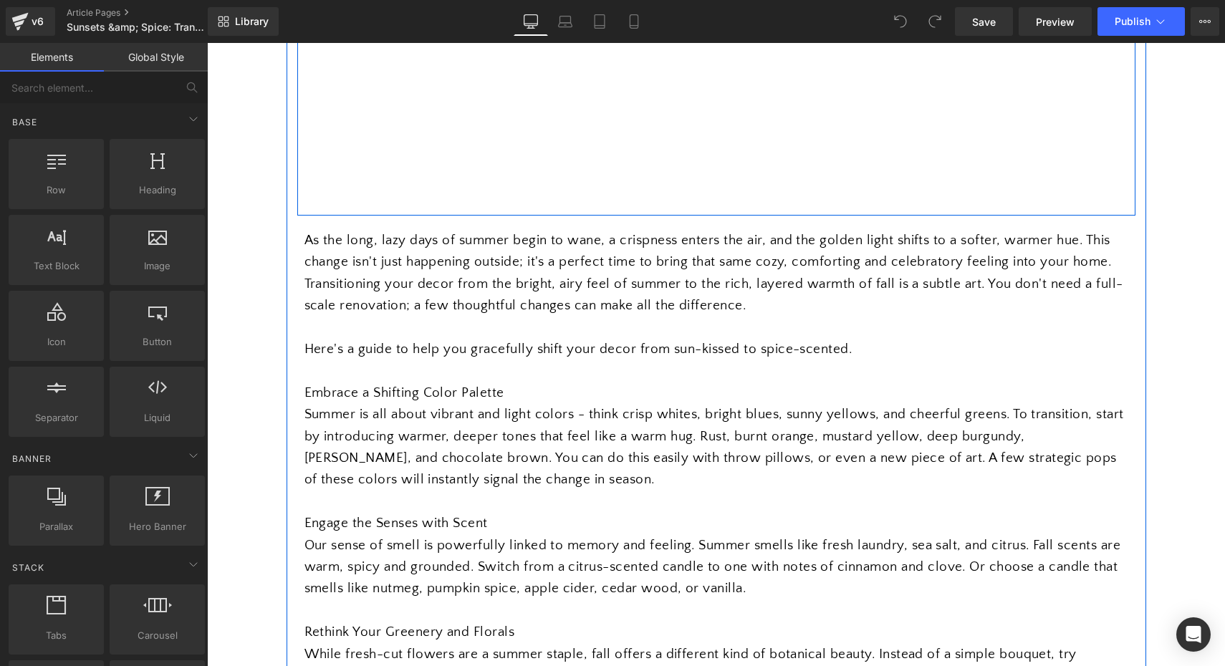
scroll to position [672, 0]
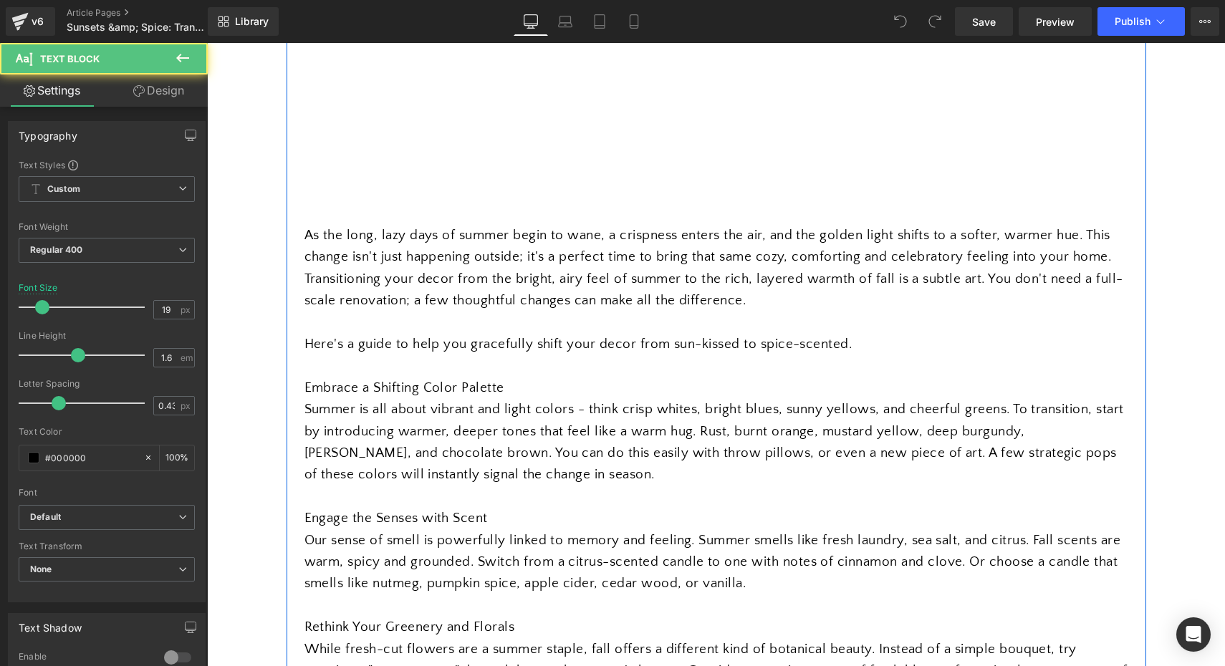
click at [535, 321] on div at bounding box center [716, 321] width 824 height 21
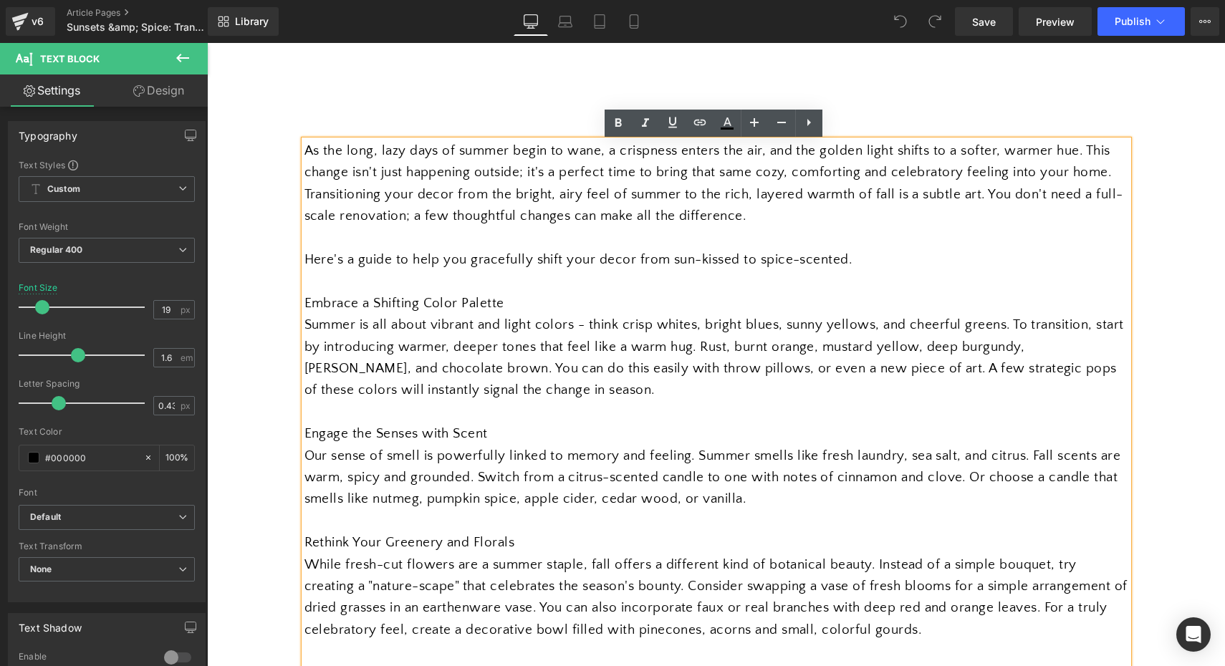
scroll to position [762, 0]
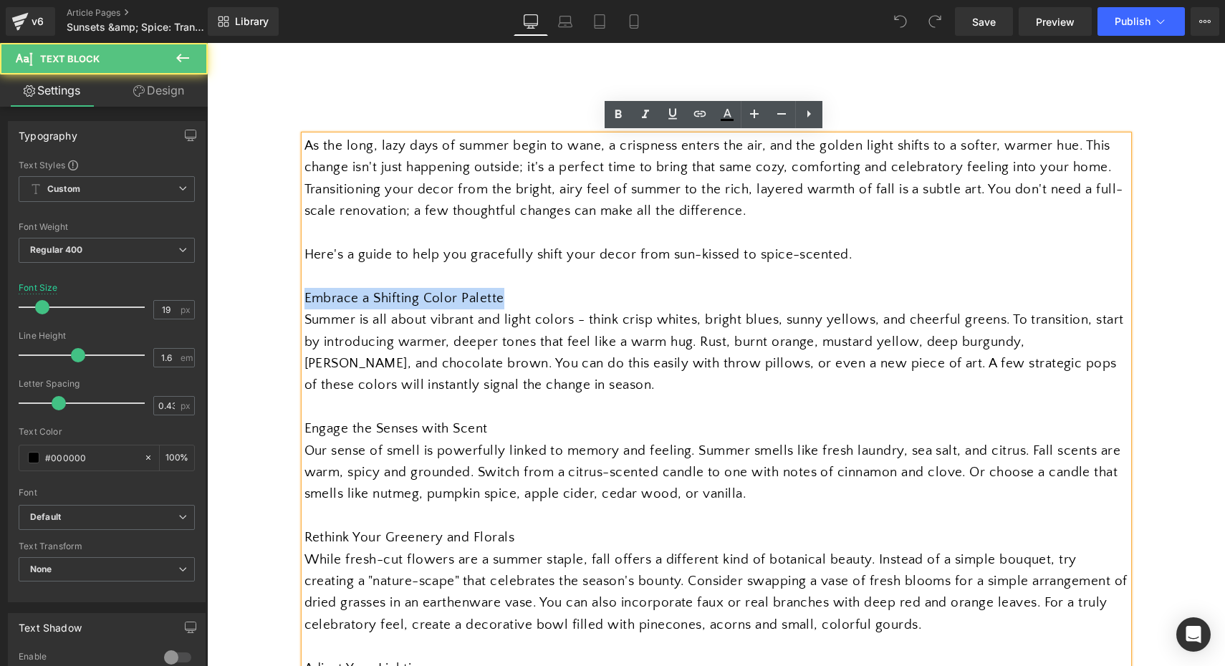
drag, startPoint x: 501, startPoint y: 293, endPoint x: 296, endPoint y: 289, distance: 204.8
click at [296, 289] on div "Separator Sunsets & Spice: Your Guide to Fall Decor Heading Transitioning Your …" at bounding box center [715, 501] width 859 height 2121
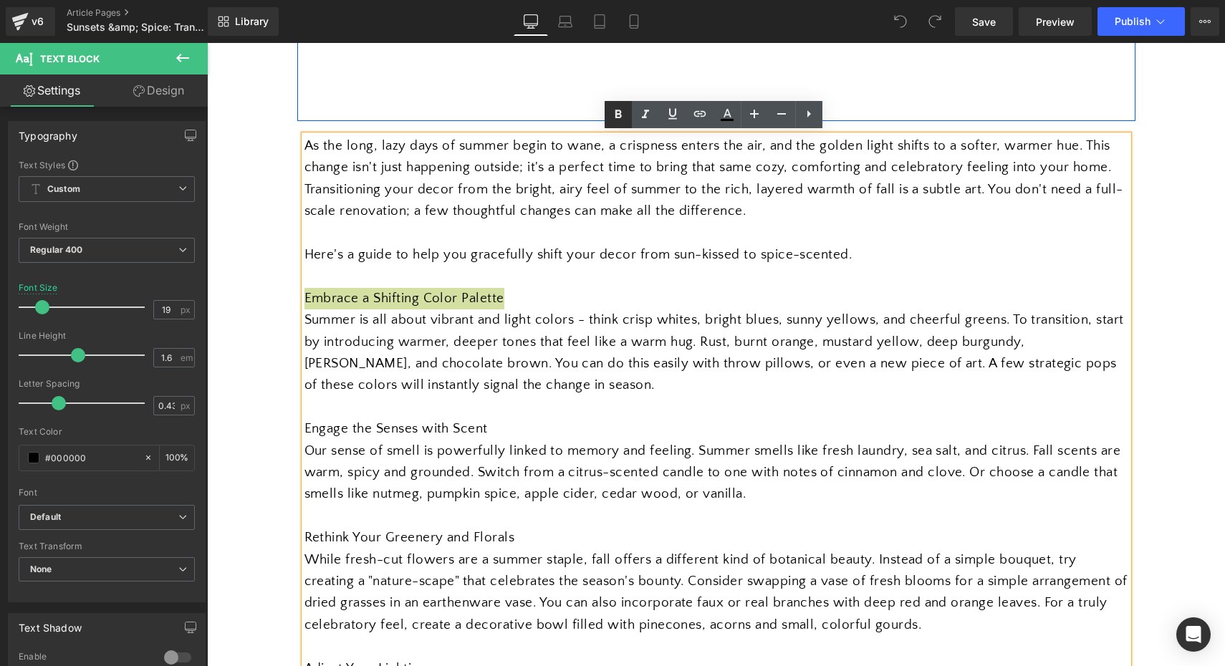
click at [617, 114] on icon at bounding box center [617, 114] width 6 height 9
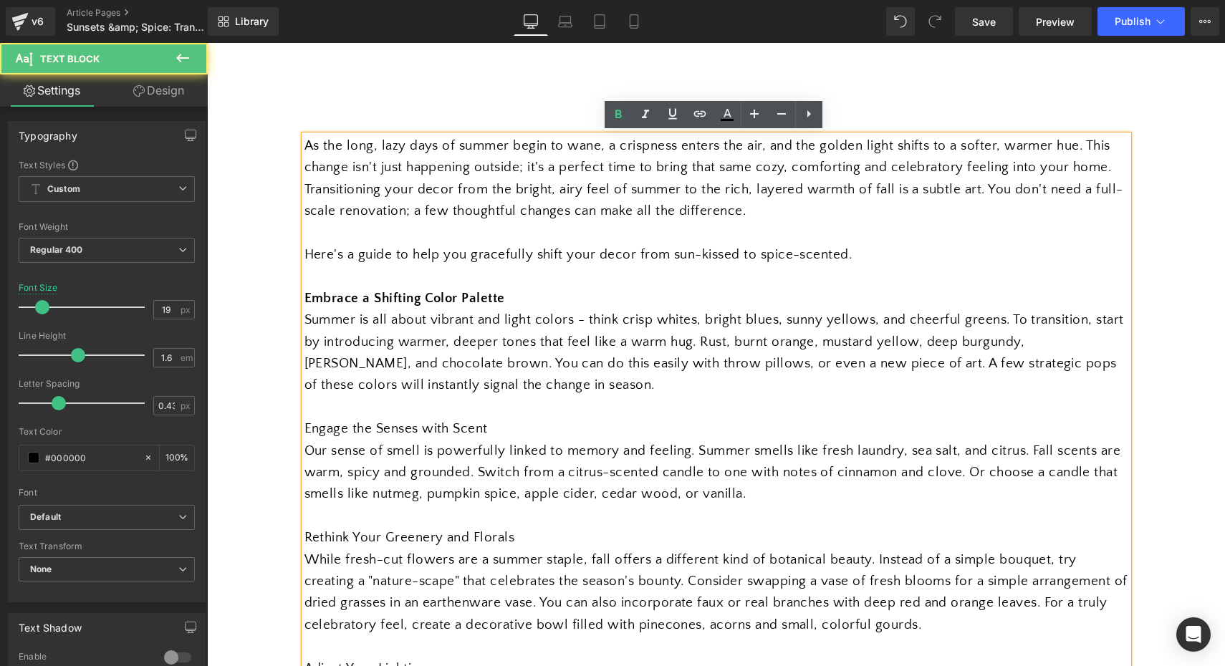
click at [728, 329] on div "Summer is all about vibrant and light colors - think crisp whites, bright blues…" at bounding box center [716, 352] width 824 height 87
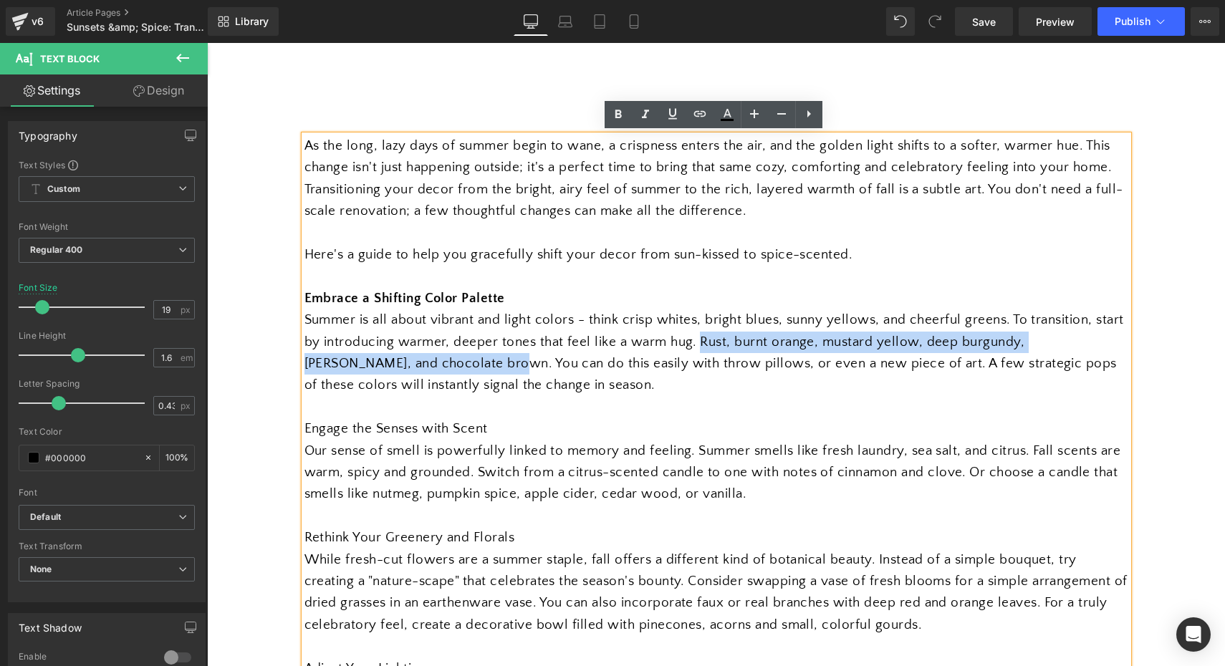
drag, startPoint x: 695, startPoint y: 338, endPoint x: 403, endPoint y: 359, distance: 293.0
click at [403, 359] on span "Summer is all about vibrant and light colors - think crisp whites, bright blues…" at bounding box center [713, 352] width 819 height 80
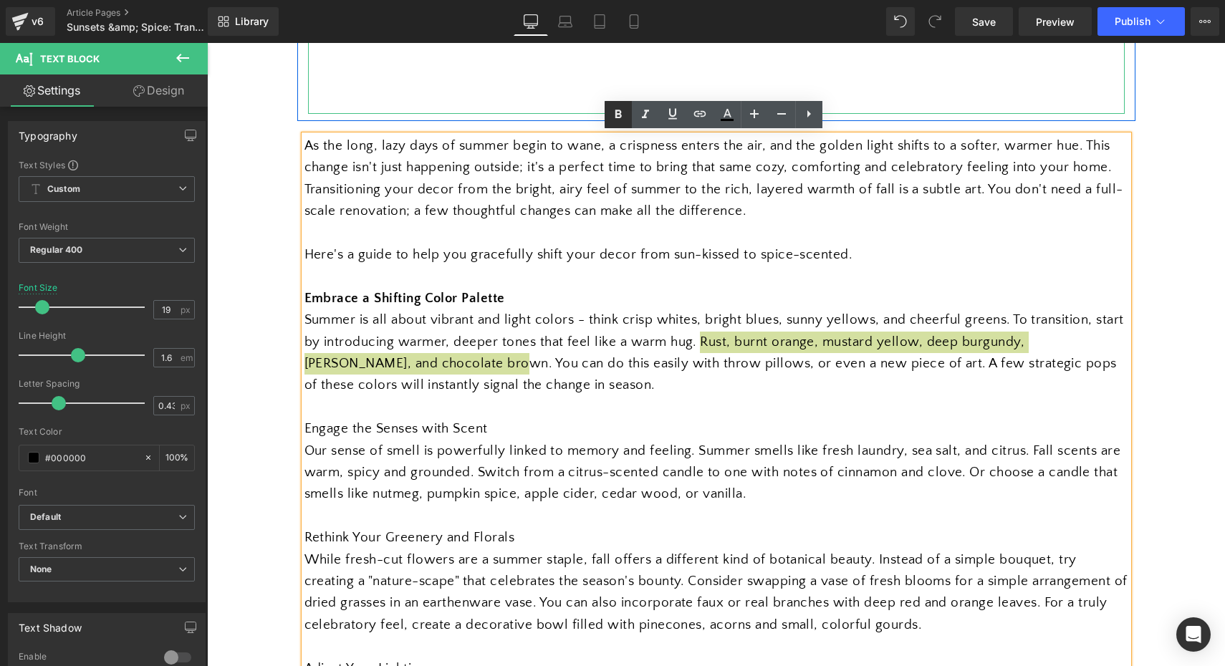
click at [618, 112] on icon at bounding box center [617, 114] width 17 height 17
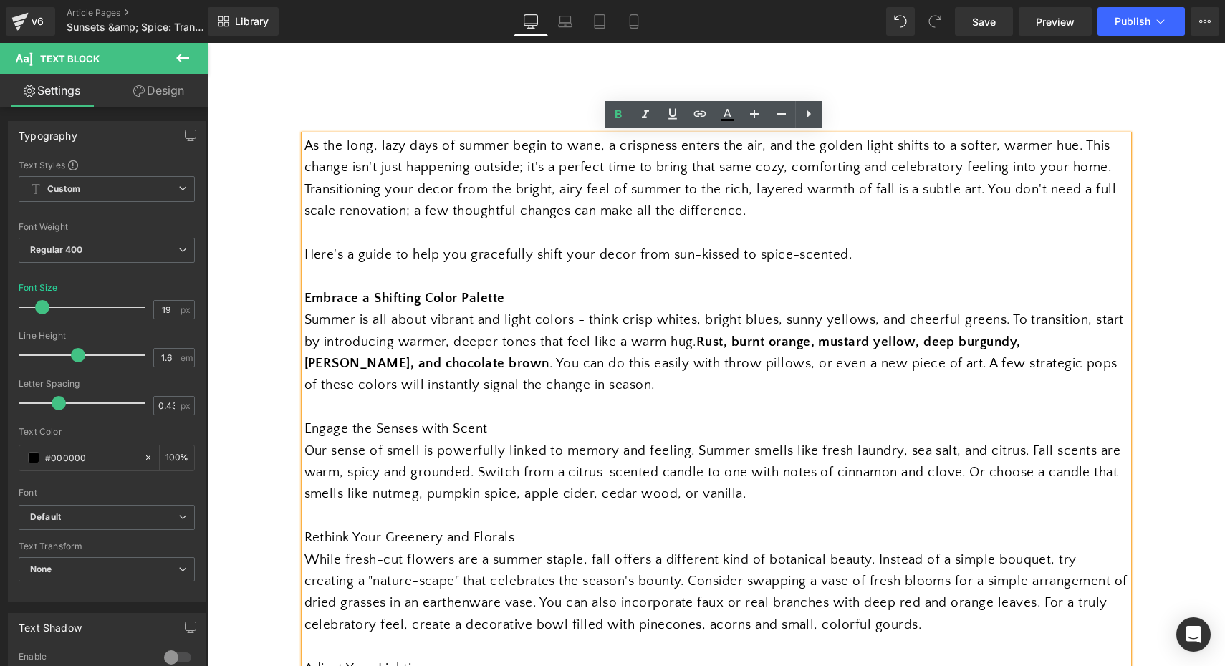
click at [507, 295] on div "Embrace a Shifting Color Palette" at bounding box center [716, 298] width 824 height 21
drag, startPoint x: 507, startPoint y: 295, endPoint x: 303, endPoint y: 296, distance: 204.1
click at [304, 296] on div "Embrace a Shifting Color Palette" at bounding box center [716, 298] width 824 height 21
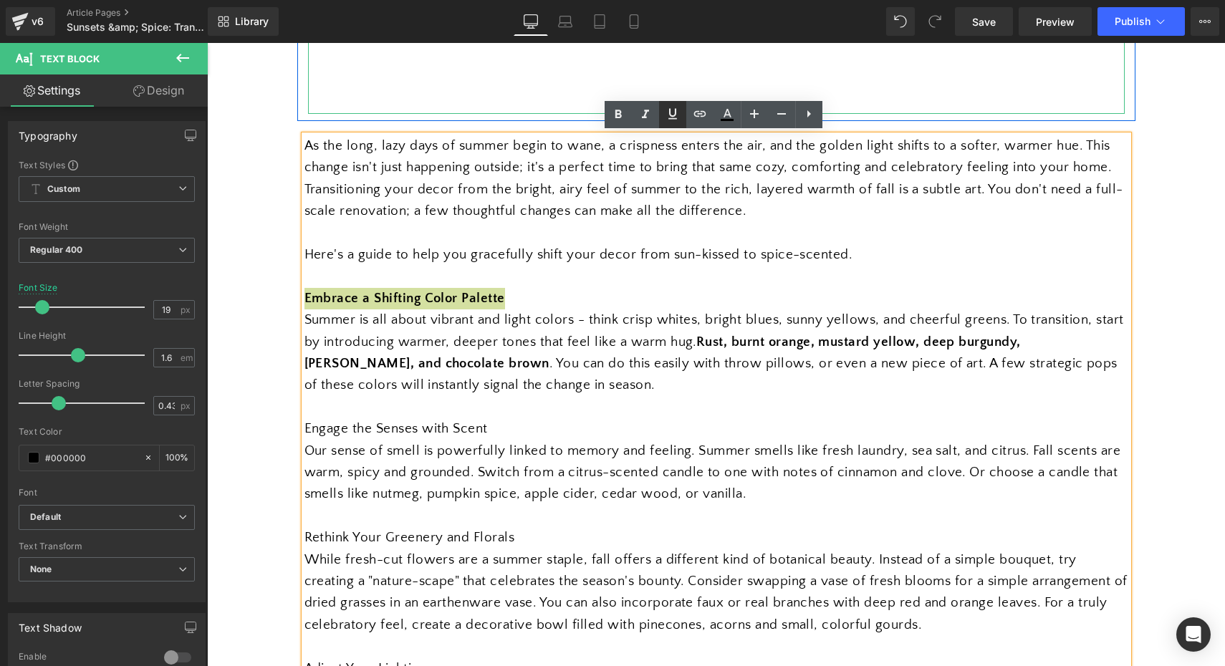
click at [673, 115] on icon at bounding box center [672, 114] width 9 height 11
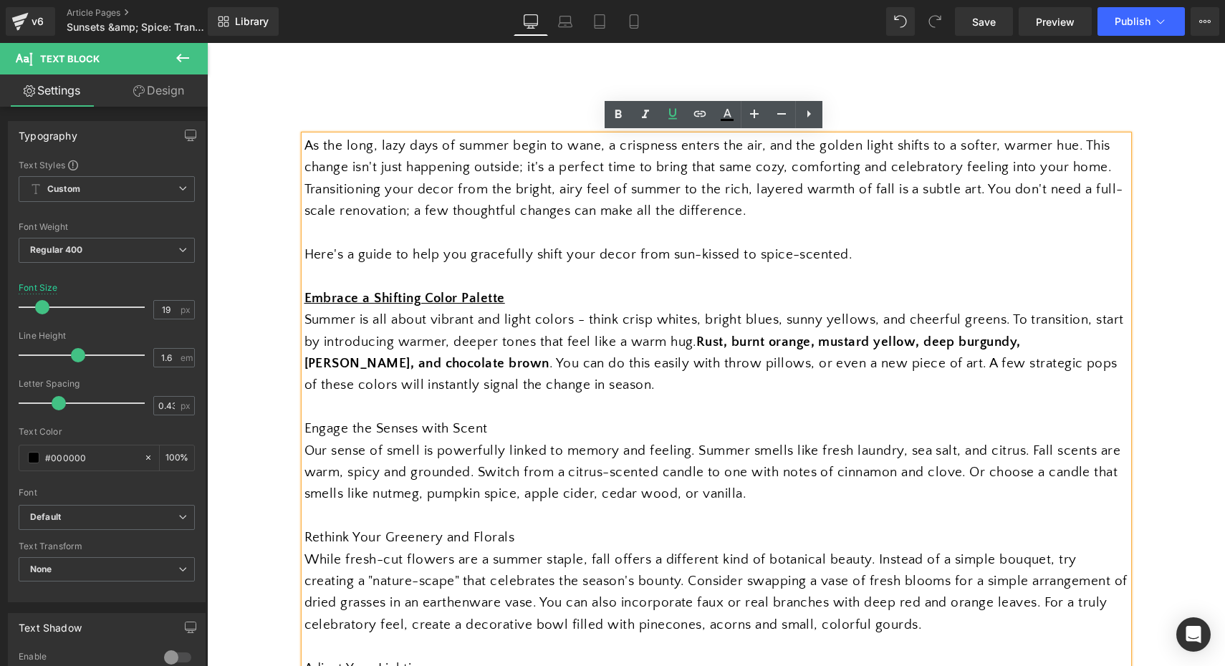
click at [602, 312] on span "Summer is all about vibrant and light colors - think crisp whites, bright blues…" at bounding box center [713, 352] width 819 height 80
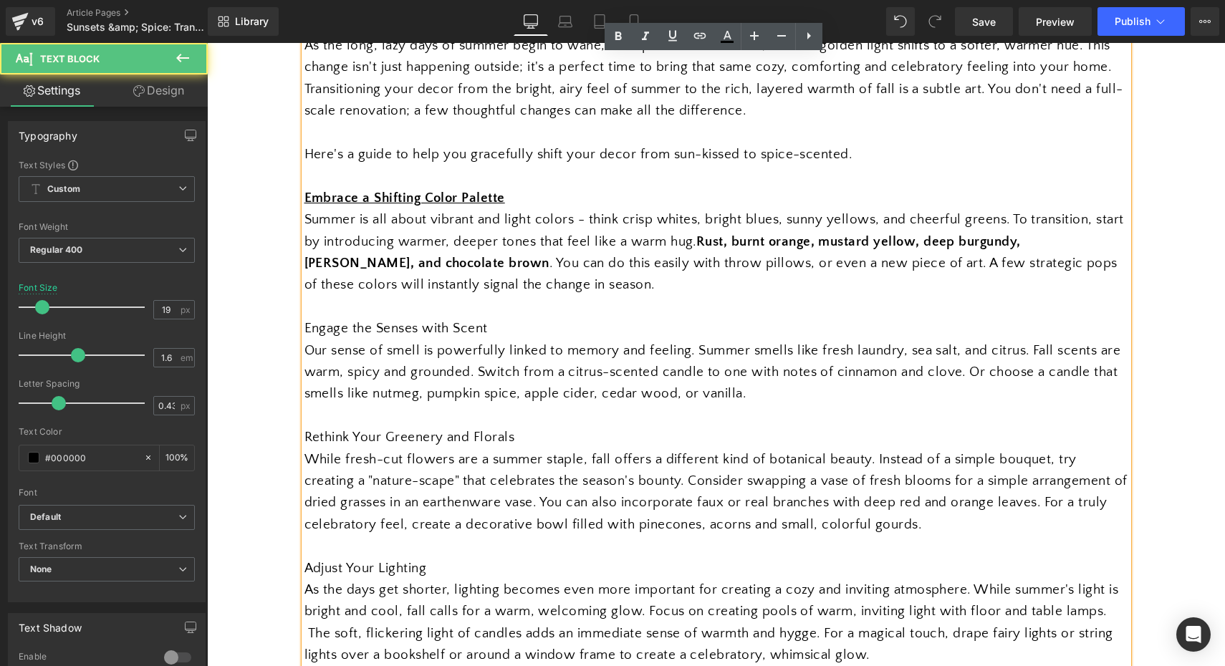
scroll to position [872, 0]
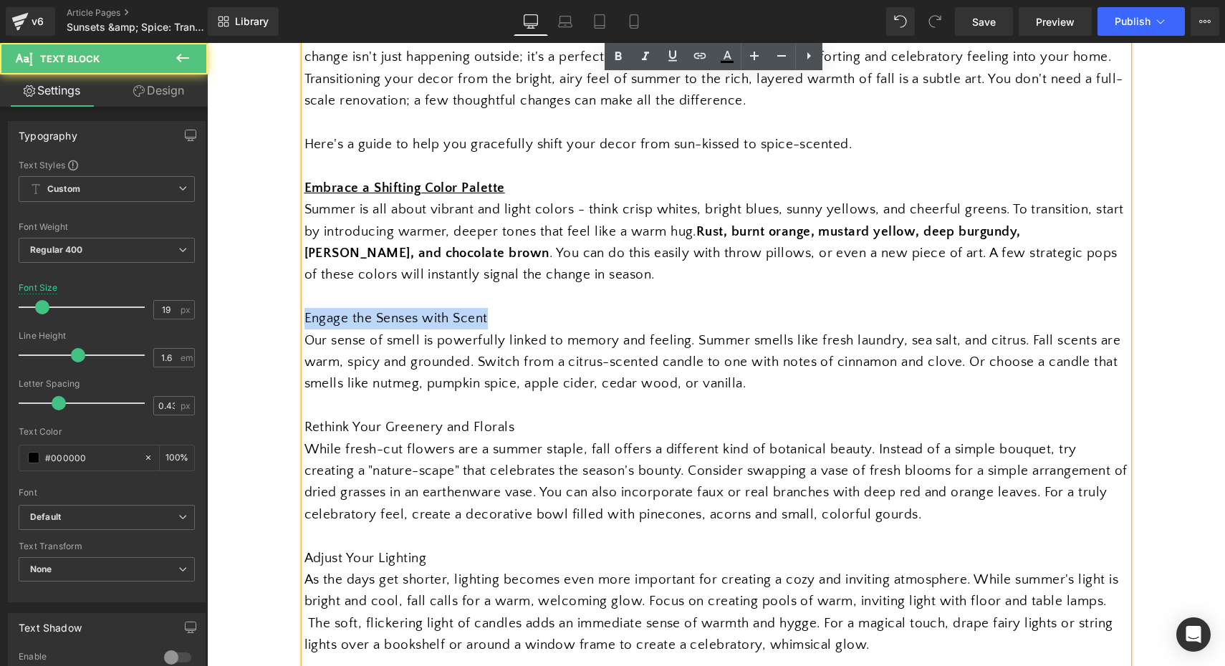
drag, startPoint x: 488, startPoint y: 314, endPoint x: 297, endPoint y: 311, distance: 191.2
click at [304, 311] on div "As the long, lazy days of summer begin to wane, a crispness enters the air, and…" at bounding box center [716, 373] width 824 height 697
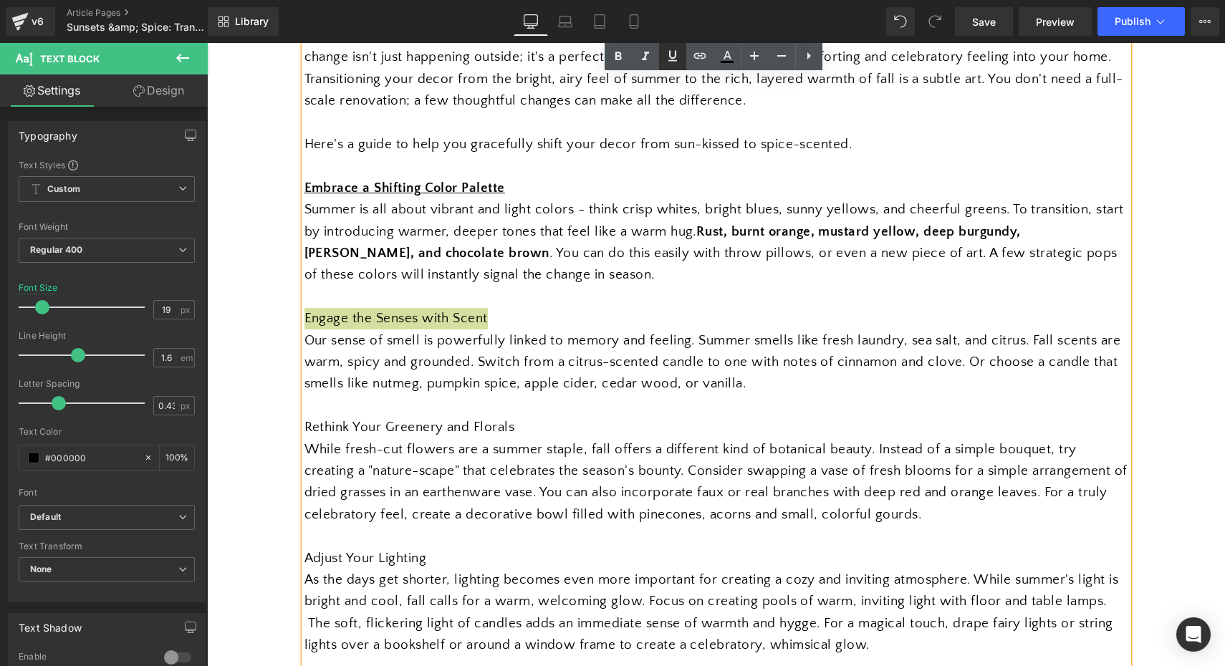
click at [677, 44] on link at bounding box center [672, 56] width 27 height 27
click at [616, 55] on icon at bounding box center [617, 56] width 6 height 9
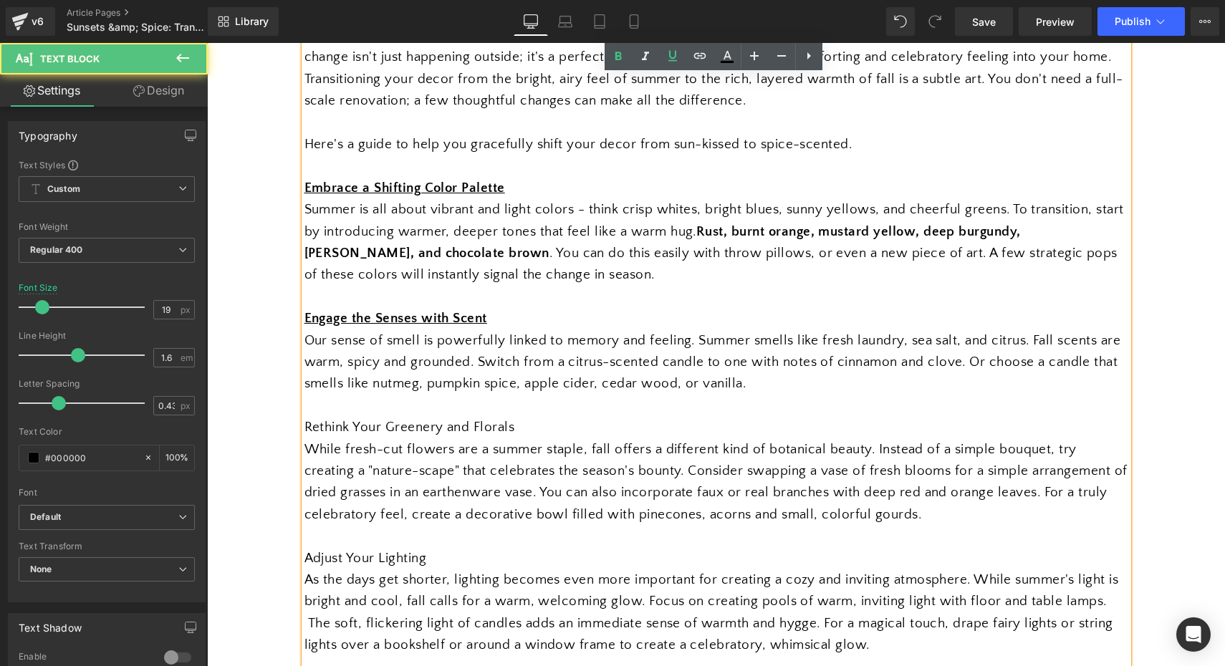
click at [649, 357] on span "Our sense of smell is powerfully linked to memory and feeling. Summer smells li…" at bounding box center [712, 362] width 816 height 59
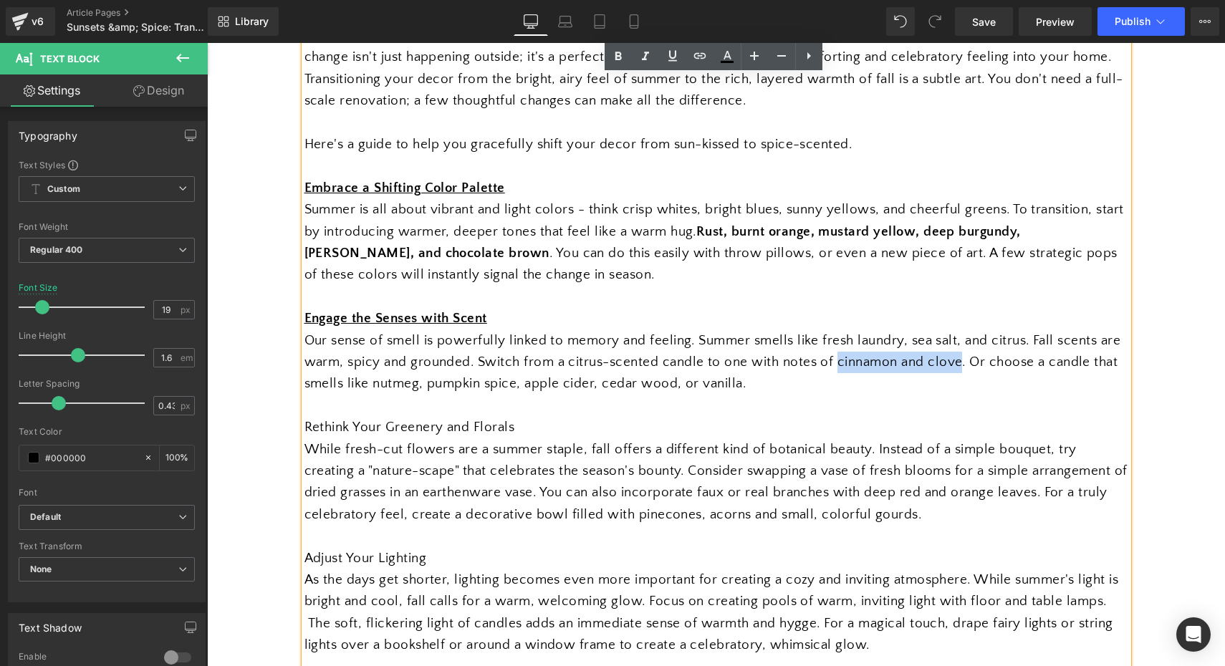
drag, startPoint x: 833, startPoint y: 358, endPoint x: 955, endPoint y: 357, distance: 121.7
click at [955, 357] on span "Our sense of smell is powerfully linked to memory and feeling. Summer smells li…" at bounding box center [712, 362] width 816 height 59
click at [620, 59] on icon at bounding box center [617, 56] width 6 height 9
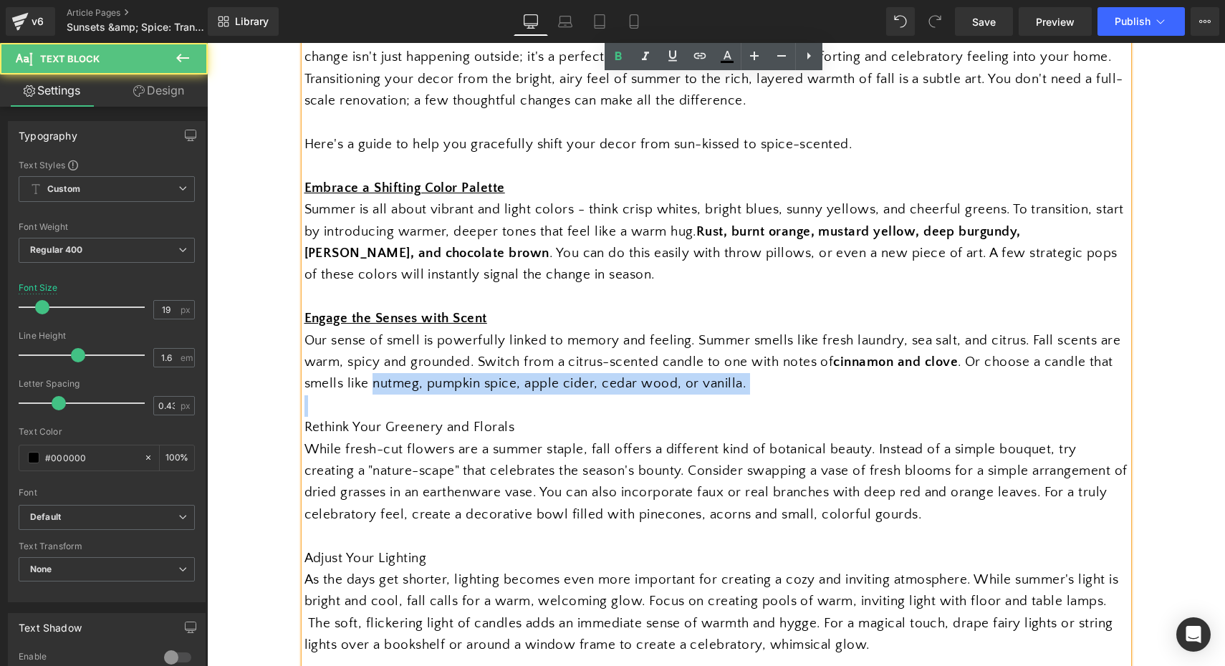
drag, startPoint x: 369, startPoint y: 381, endPoint x: 738, endPoint y: 389, distance: 369.6
click at [738, 389] on div "As the long, lazy days of summer begin to wane, a crispness enters the air, and…" at bounding box center [716, 373] width 824 height 697
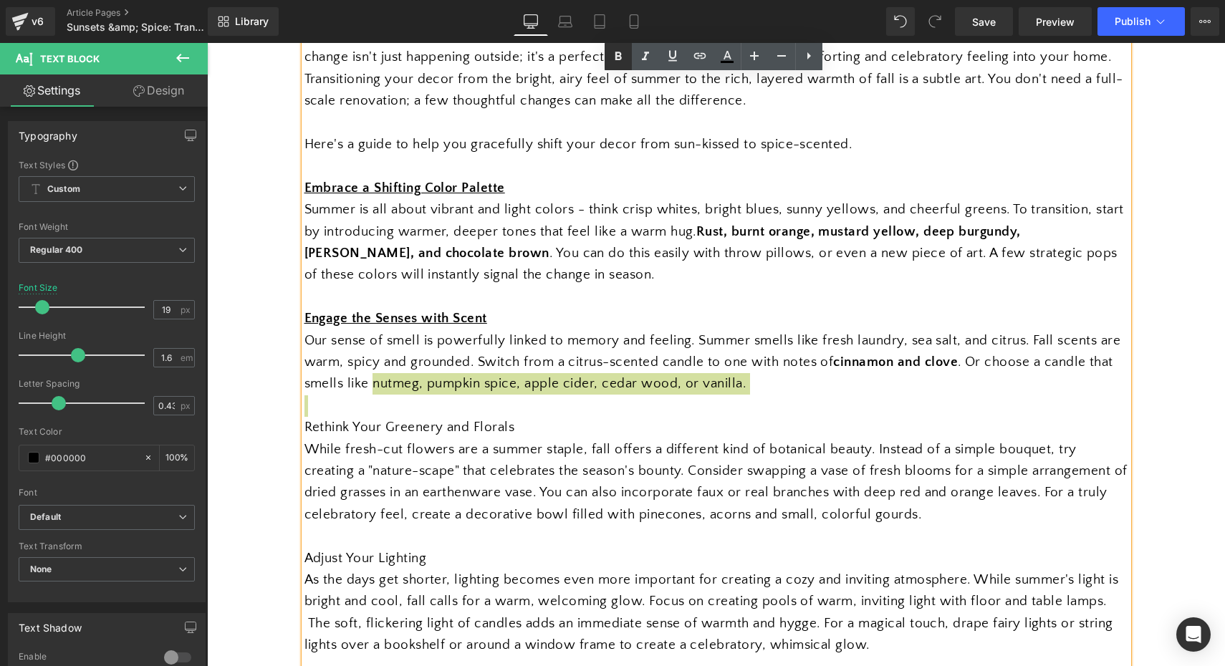
click at [616, 59] on icon at bounding box center [617, 56] width 6 height 9
click at [714, 352] on span "Our sense of smell is powerfully linked to memory and feeling. Summer smells li…" at bounding box center [712, 362] width 816 height 59
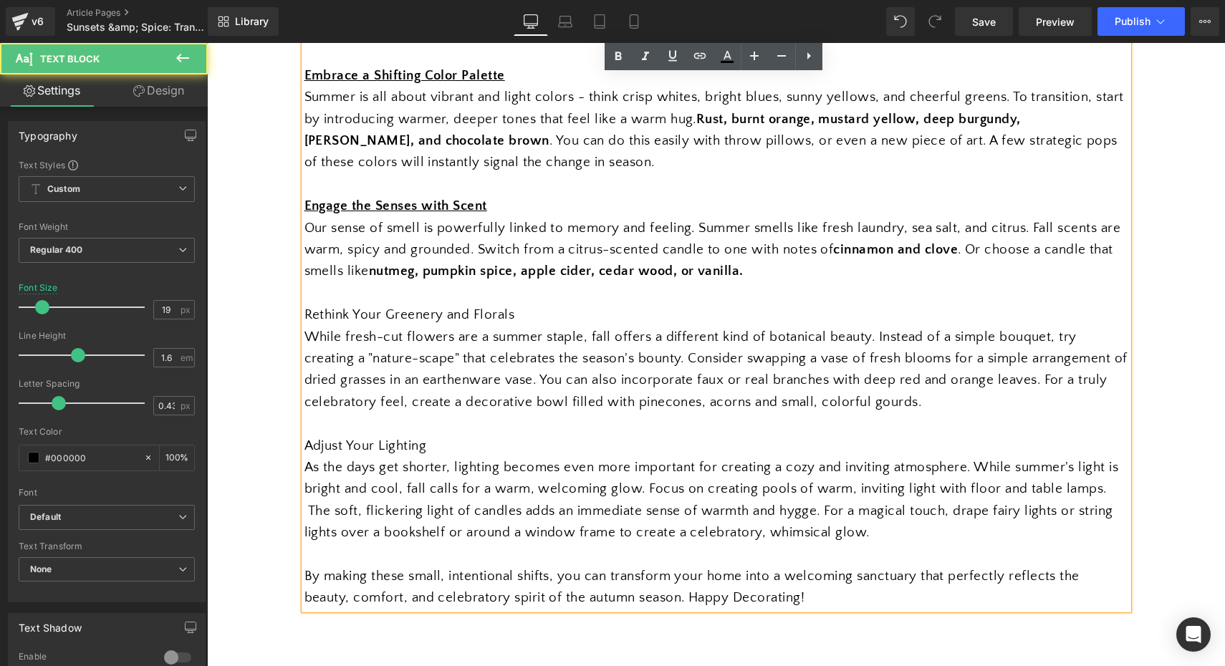
scroll to position [989, 0]
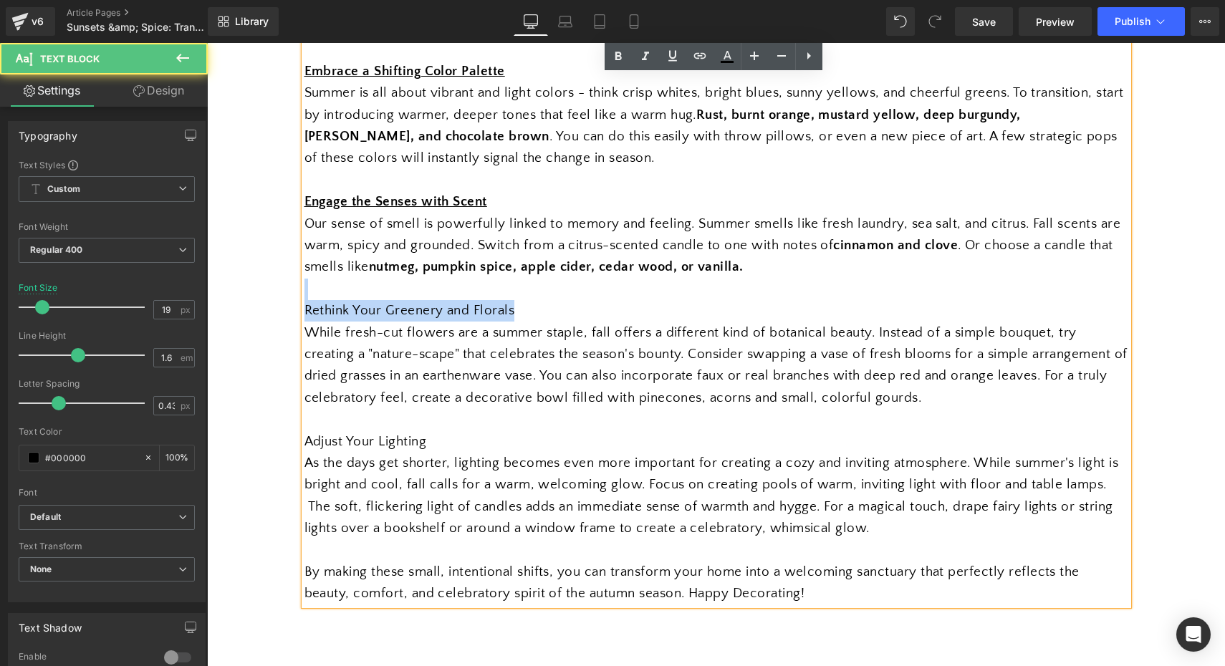
drag, startPoint x: 517, startPoint y: 305, endPoint x: 297, endPoint y: 274, distance: 222.1
click at [304, 274] on div "As the long, lazy days of summer begin to wane, a crispness enters the air, and…" at bounding box center [716, 256] width 824 height 697
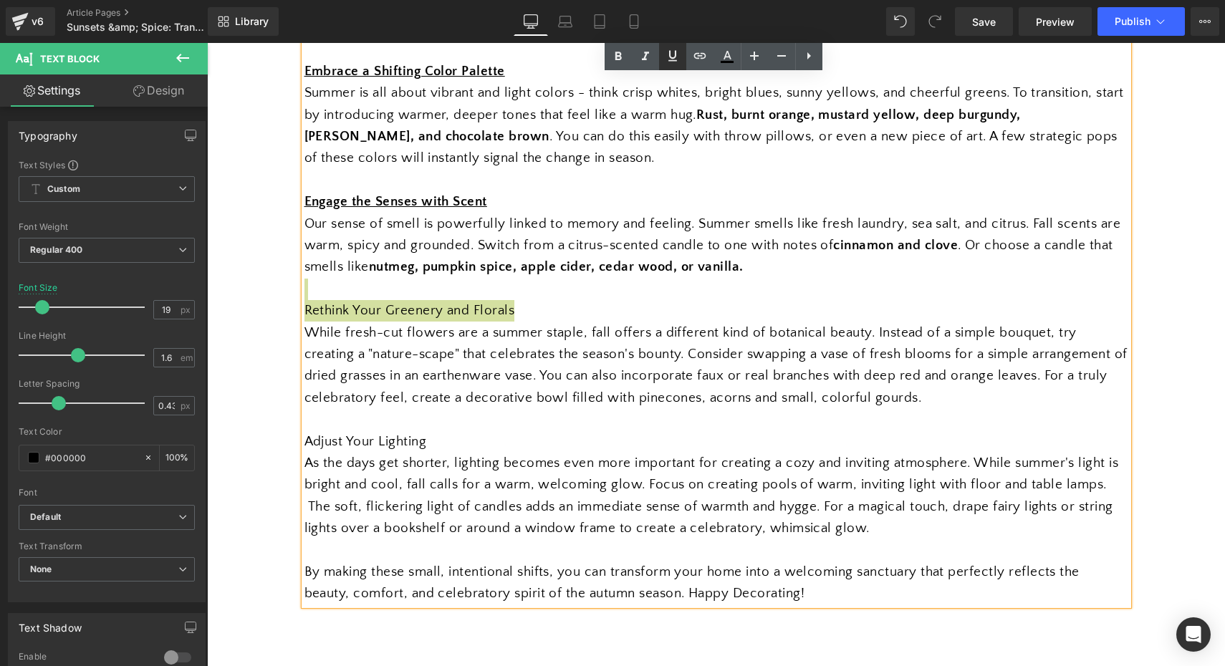
click at [669, 57] on icon at bounding box center [672, 56] width 9 height 11
click at [615, 51] on icon at bounding box center [617, 56] width 17 height 17
click at [564, 291] on div at bounding box center [716, 289] width 824 height 21
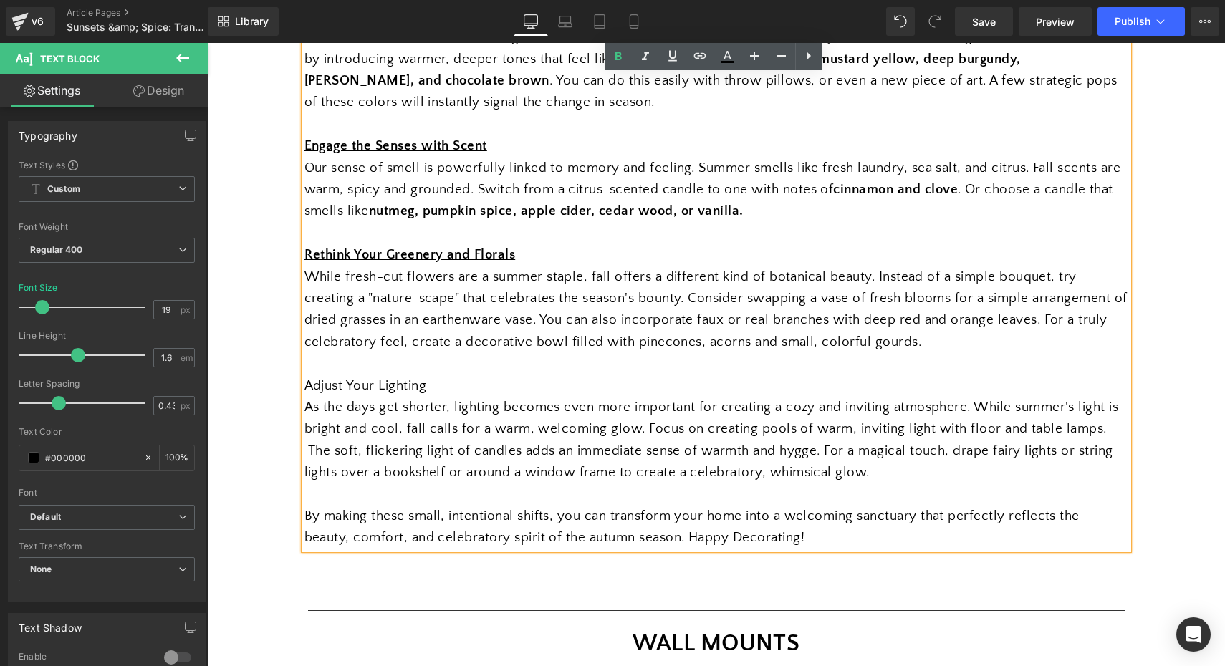
scroll to position [1046, 0]
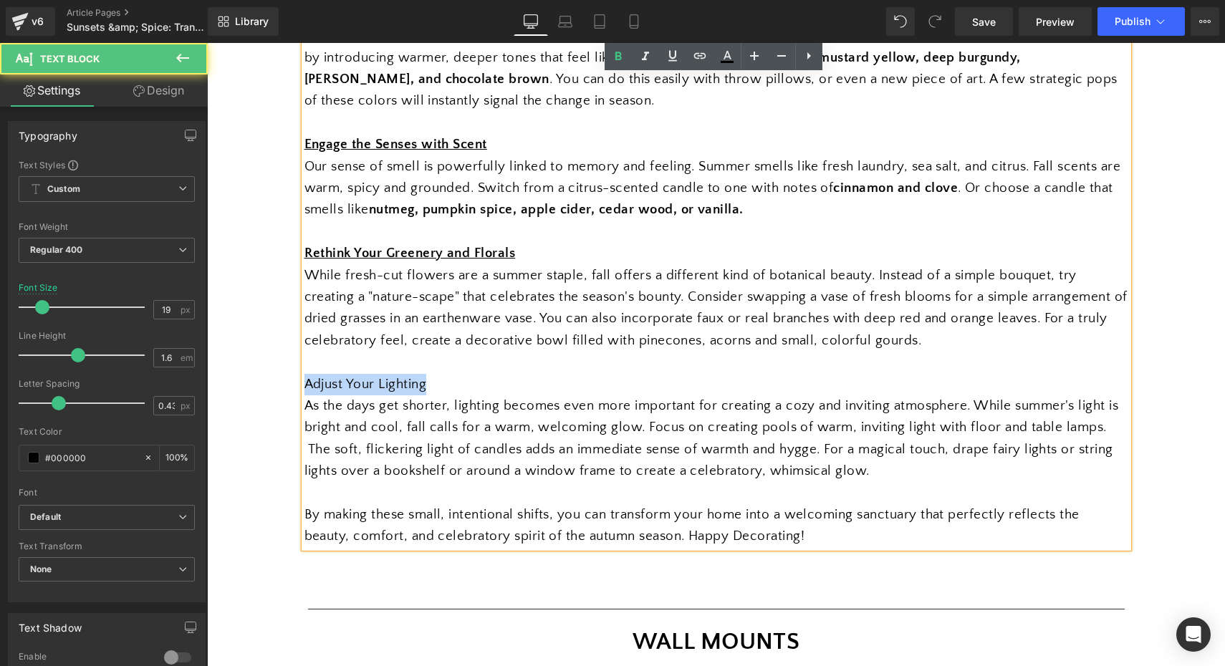
drag, startPoint x: 431, startPoint y: 370, endPoint x: 251, endPoint y: 381, distance: 180.1
click at [251, 381] on div "Separator Sunsets & Spice: Your Guide to Fall Decor Heading Transitioning Your …" at bounding box center [716, 318] width 1018 height 2342
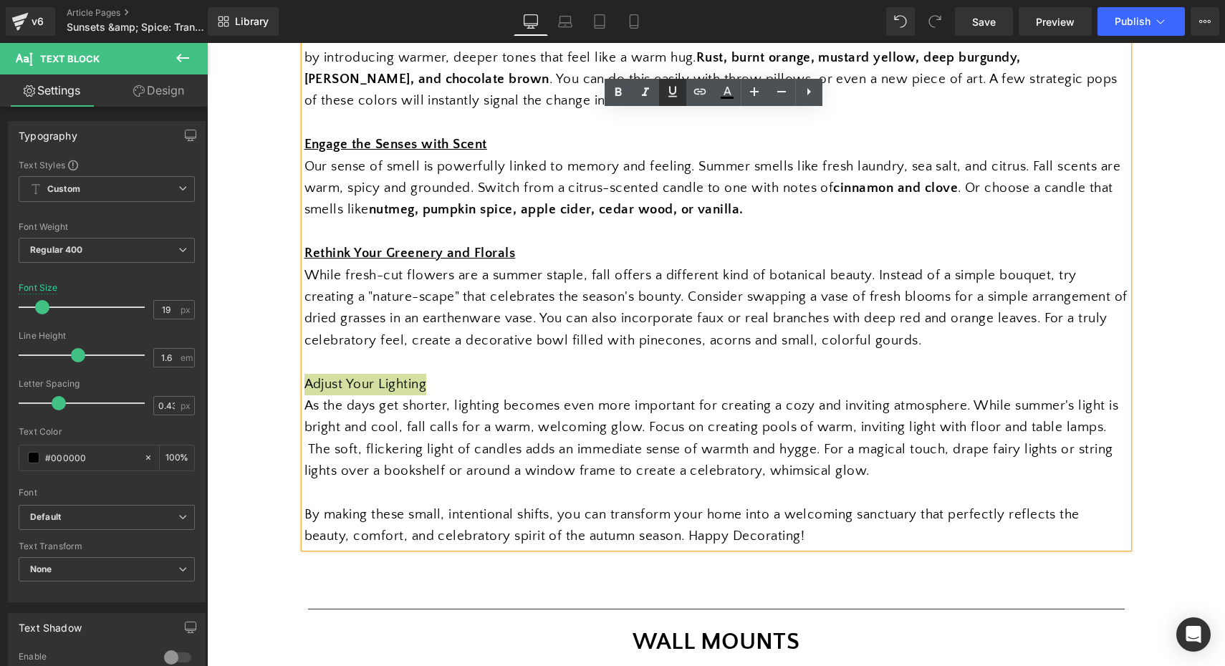
click at [677, 96] on icon at bounding box center [672, 91] width 17 height 17
click at [626, 93] on icon at bounding box center [617, 92] width 17 height 17
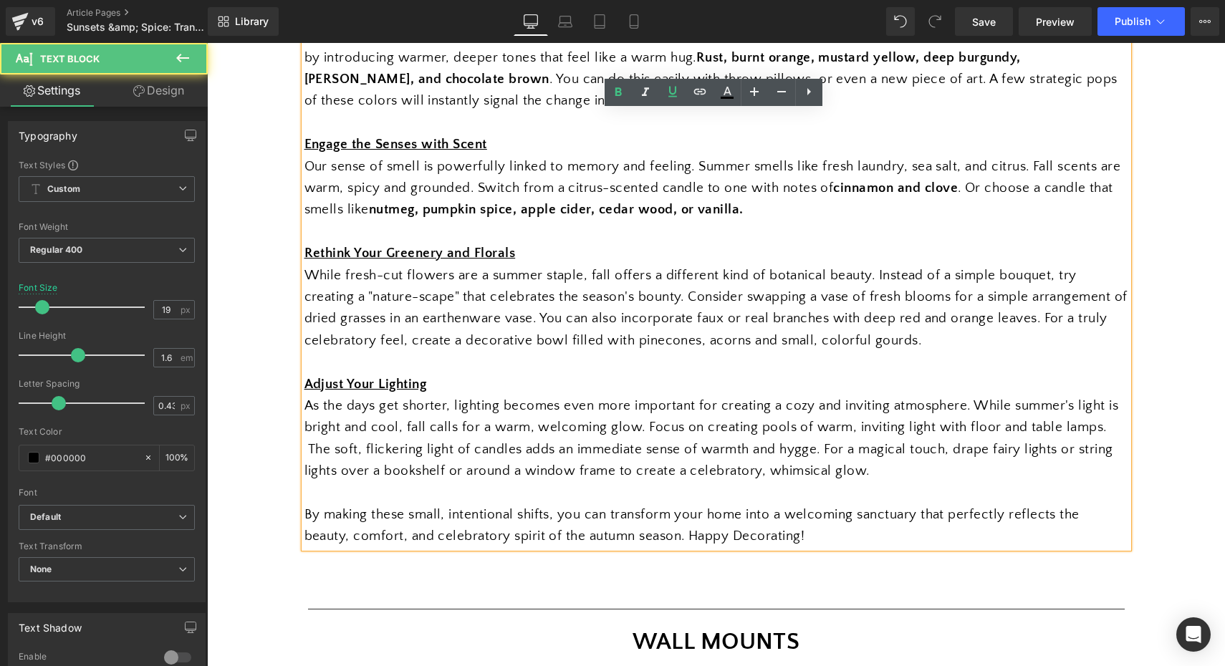
click at [624, 435] on span "As the days get shorter, lighting becomes even more important for creating a co…" at bounding box center [711, 438] width 814 height 80
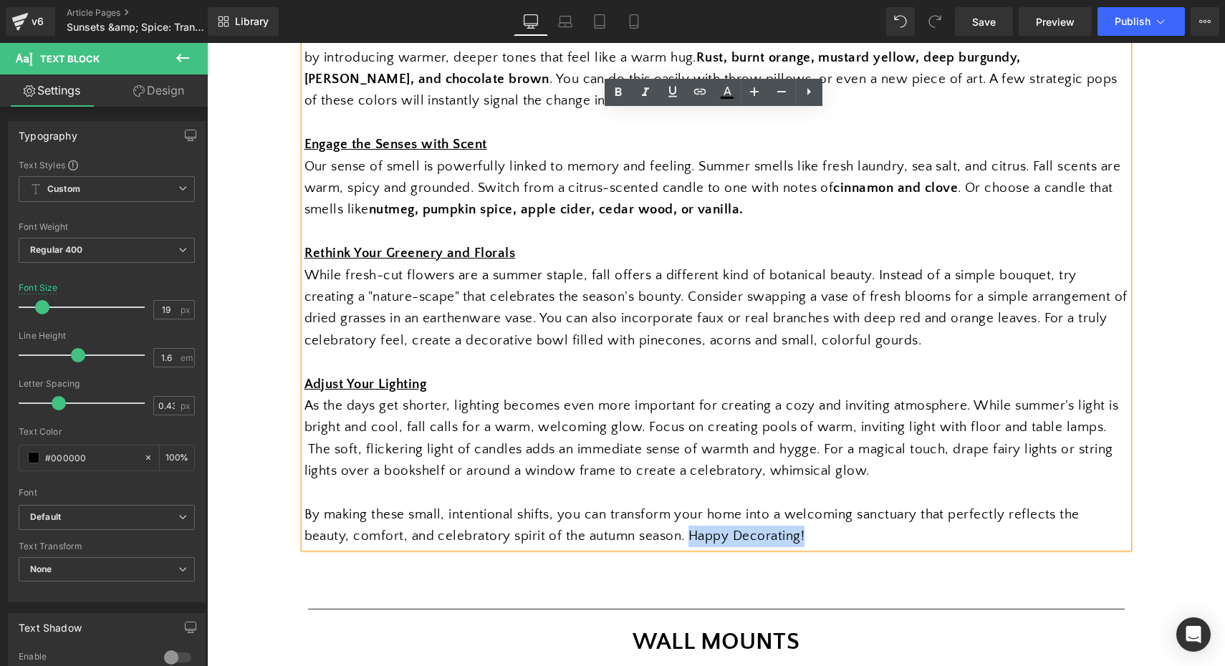
drag, startPoint x: 750, startPoint y: 529, endPoint x: 637, endPoint y: 524, distance: 113.3
click at [637, 524] on span "By making these small, intentional shifts, you can transform your home into a w…" at bounding box center [691, 525] width 775 height 37
click at [654, 100] on link at bounding box center [645, 92] width 27 height 27
click at [886, 513] on div "By making these small, intentional shifts, you can transform your home into a w…" at bounding box center [716, 526] width 824 height 44
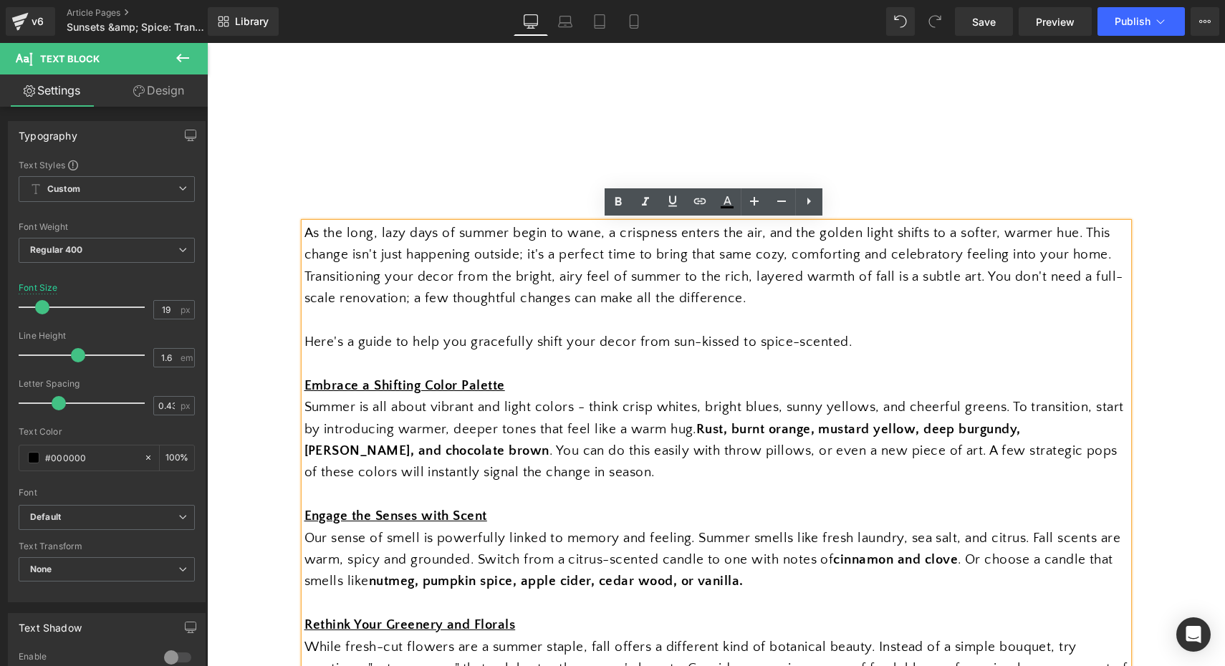
scroll to position [673, 0]
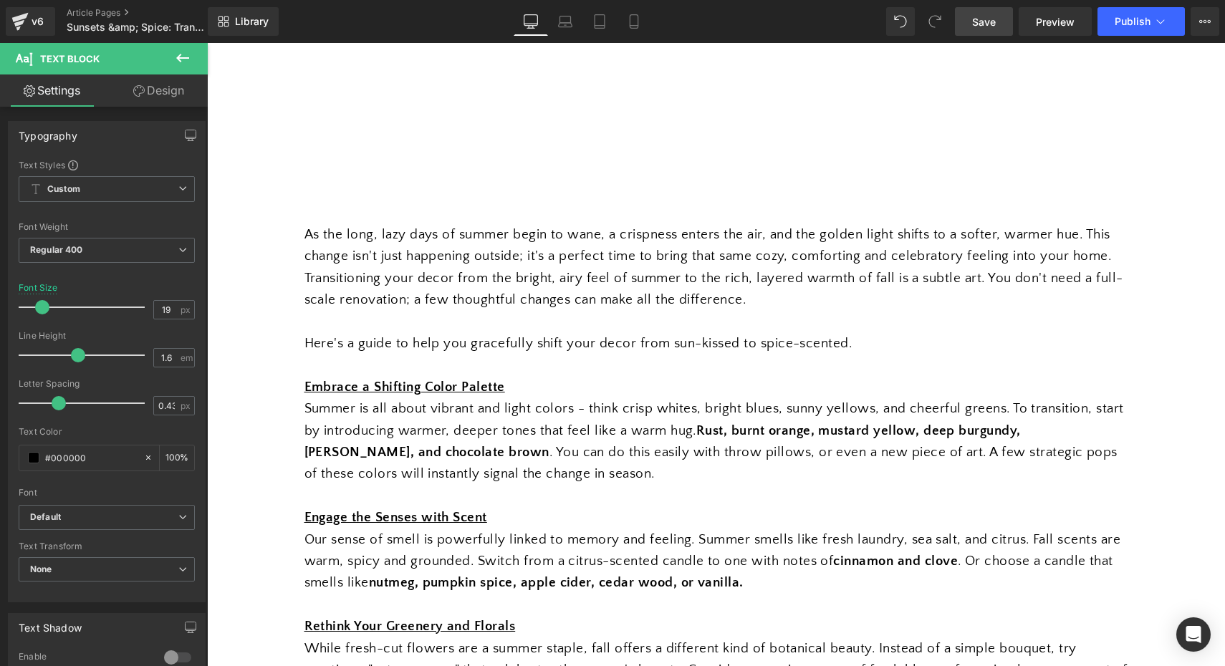
click at [983, 24] on span "Save" at bounding box center [984, 21] width 24 height 15
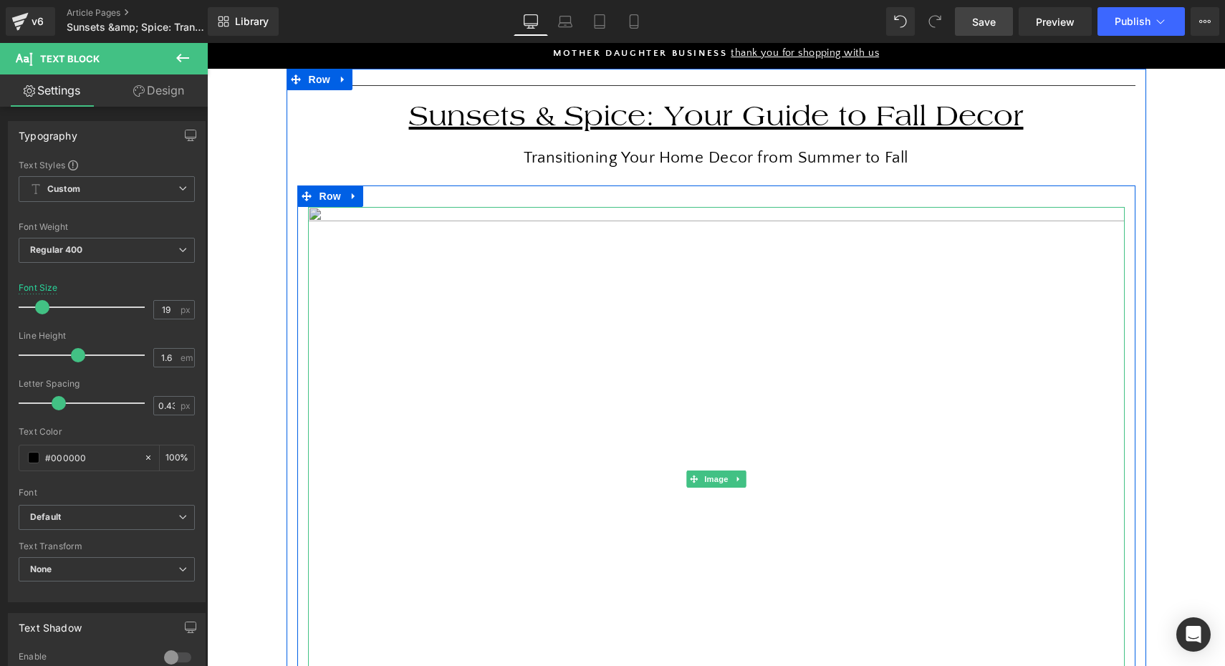
scroll to position [137, 0]
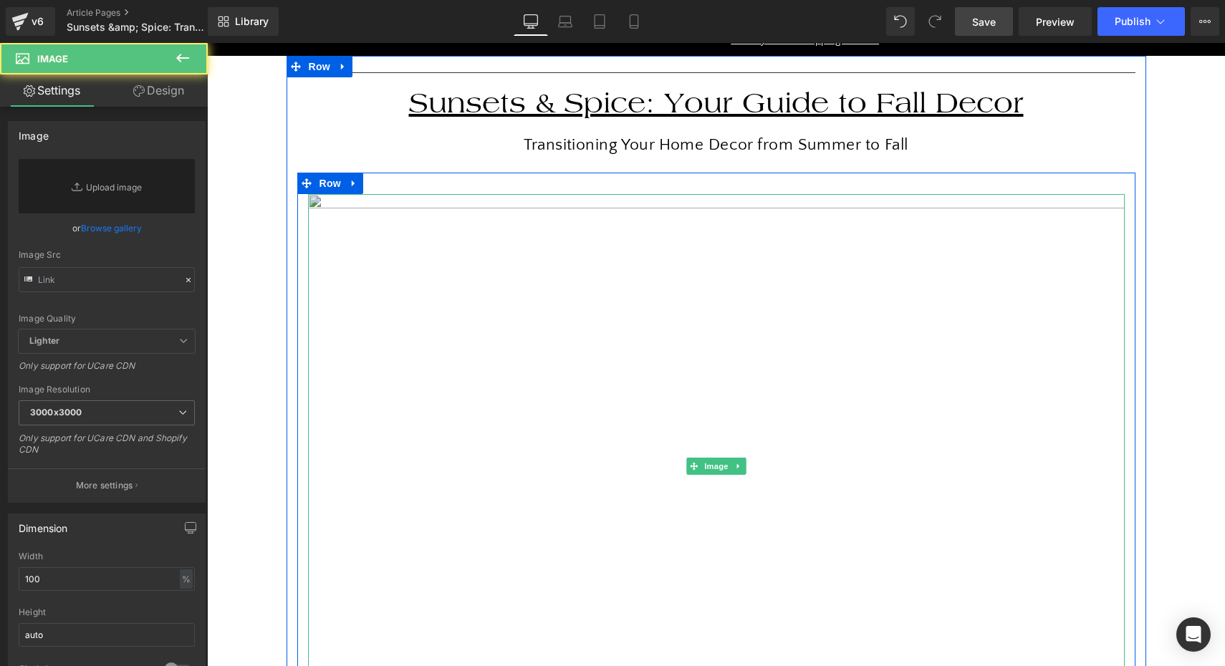
click at [705, 321] on img at bounding box center [716, 466] width 816 height 544
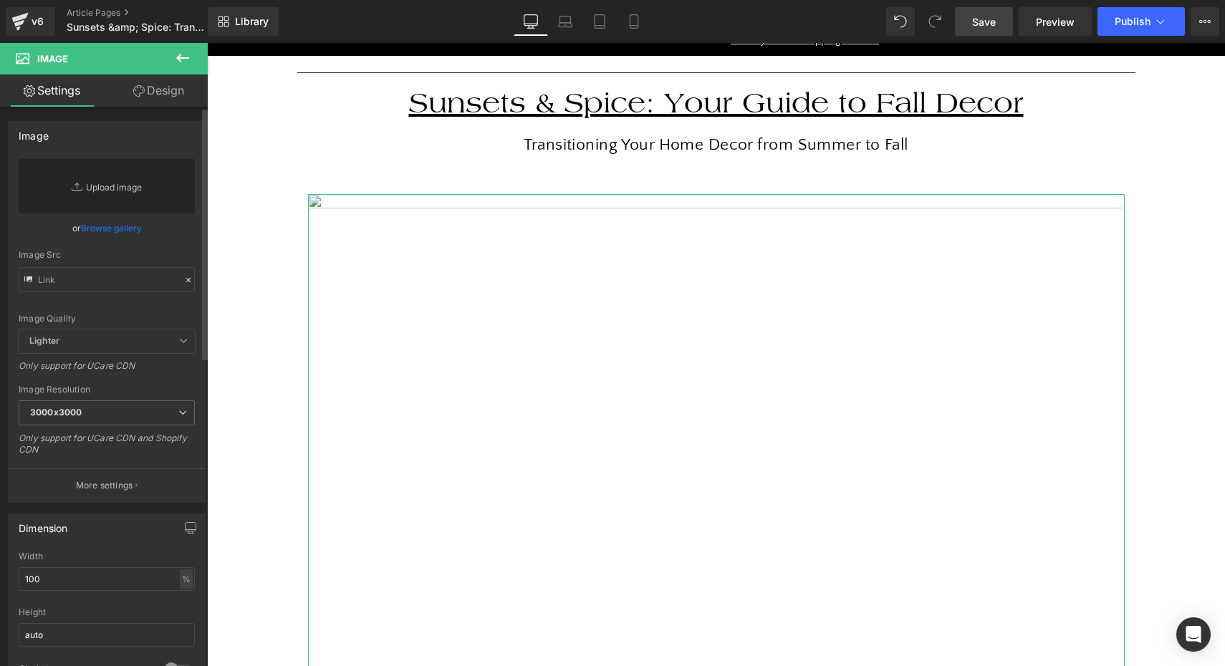
click at [127, 190] on link "Replace Image" at bounding box center [107, 186] width 176 height 54
type input "C:\fakepath\pumpkin-lantern20-emiejames.jpg"
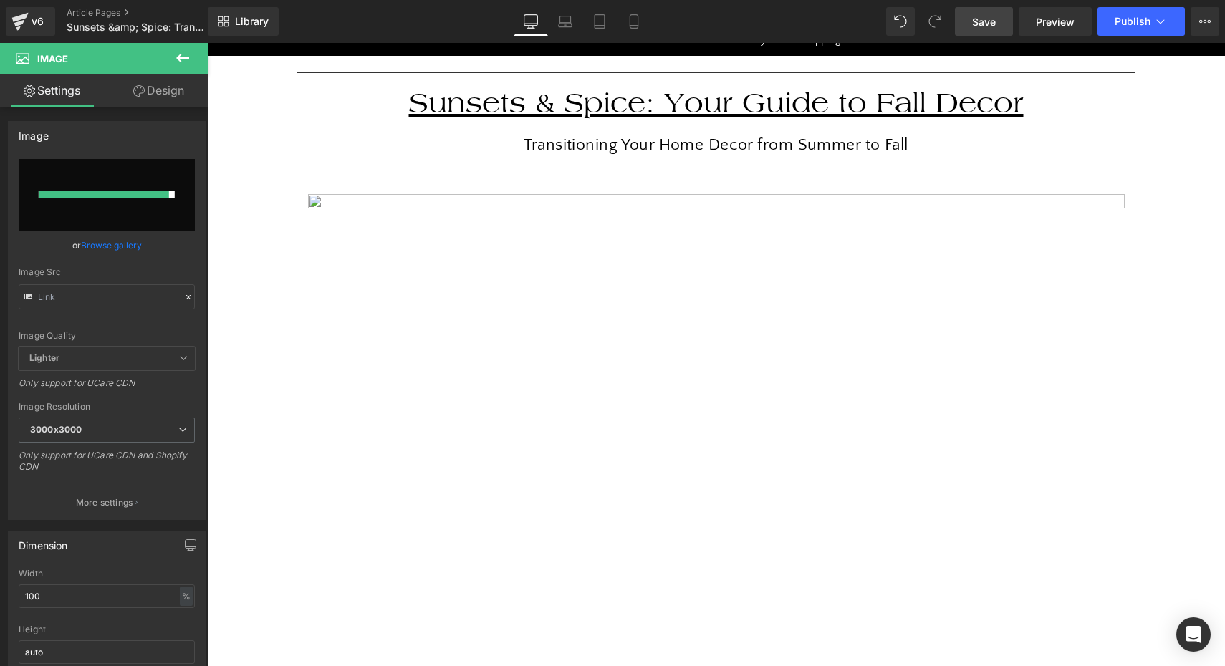
type input "https://ucarecdn.com/a4c745fe-cd48-4842-822b-586f2c0cba2e/-/format/auto/-/previ…"
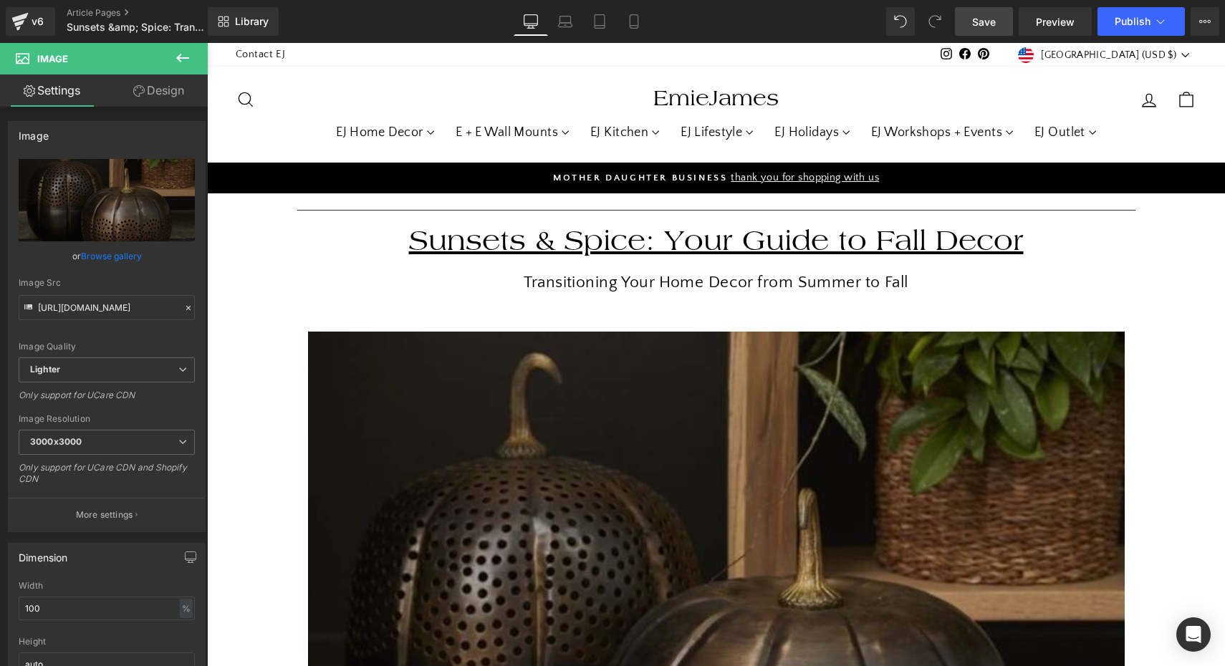
scroll to position [0, 0]
click at [980, 30] on link "Save" at bounding box center [984, 21] width 58 height 29
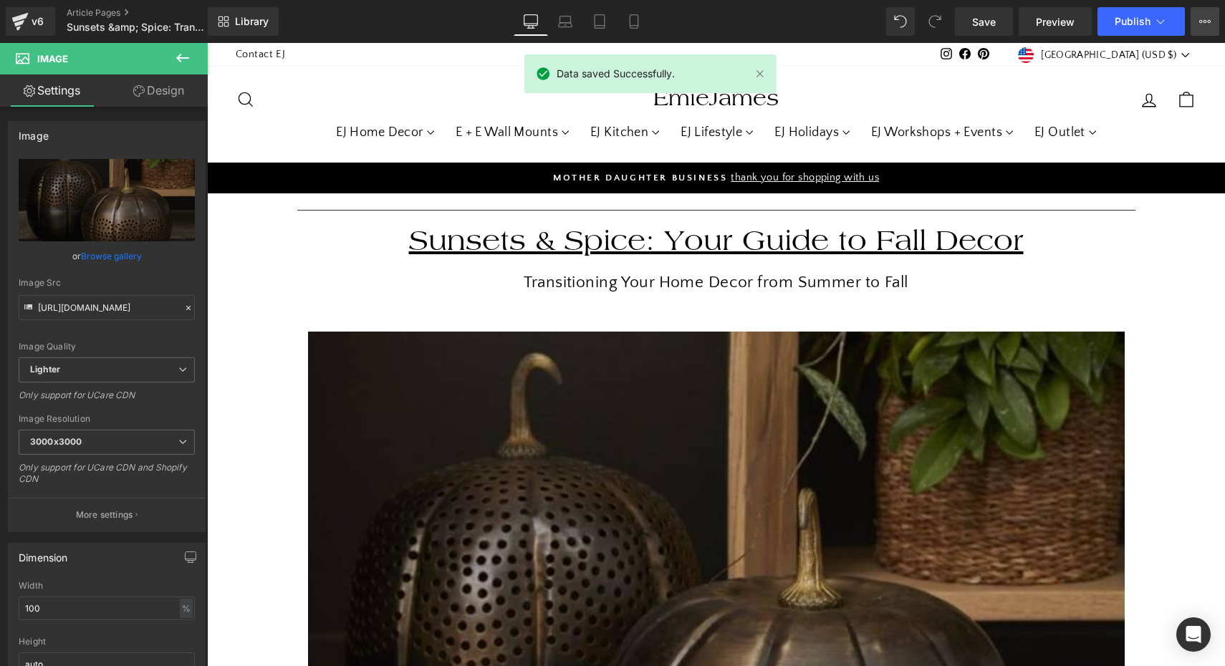
click at [1210, 24] on button "View Live Page View with current Template Save Template to Library Schedule Pub…" at bounding box center [1204, 21] width 29 height 29
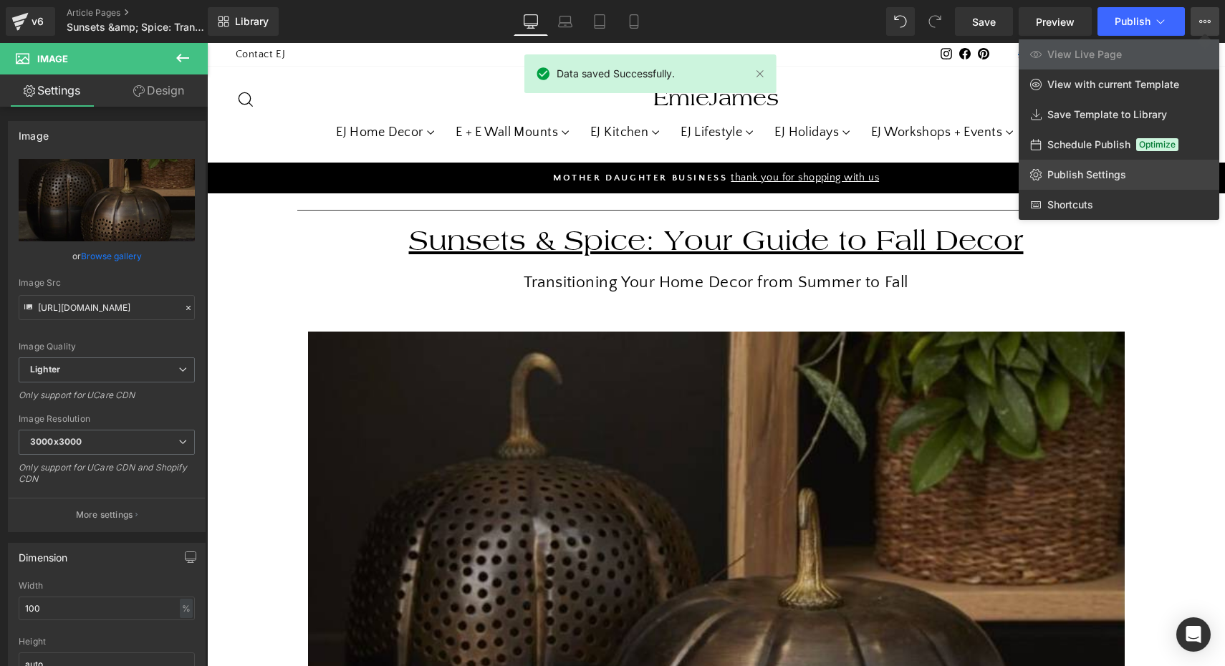
click at [1085, 171] on span "Publish Settings" at bounding box center [1086, 174] width 79 height 13
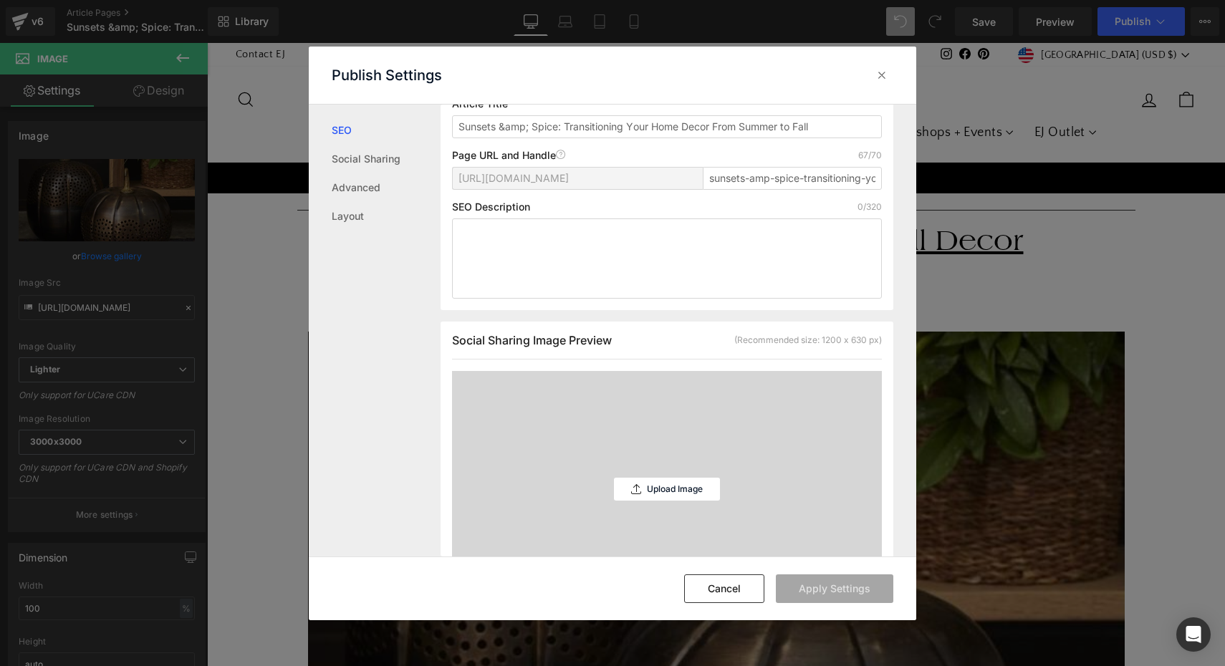
scroll to position [157, 0]
click at [527, 139] on input "Sunsets &amp; Spice: Transitioning Your Home Decor From Summer to Fall" at bounding box center [667, 127] width 430 height 23
drag, startPoint x: 531, startPoint y: 143, endPoint x: 500, endPoint y: 143, distance: 31.5
click at [500, 139] on input "Sunsets &amp; Spice: Transitioning Your Home Decor From Summer to Fall" at bounding box center [667, 127] width 430 height 23
type input "Sunsets and Spice: Transitioning Your Home Decor From Summer to Fall"
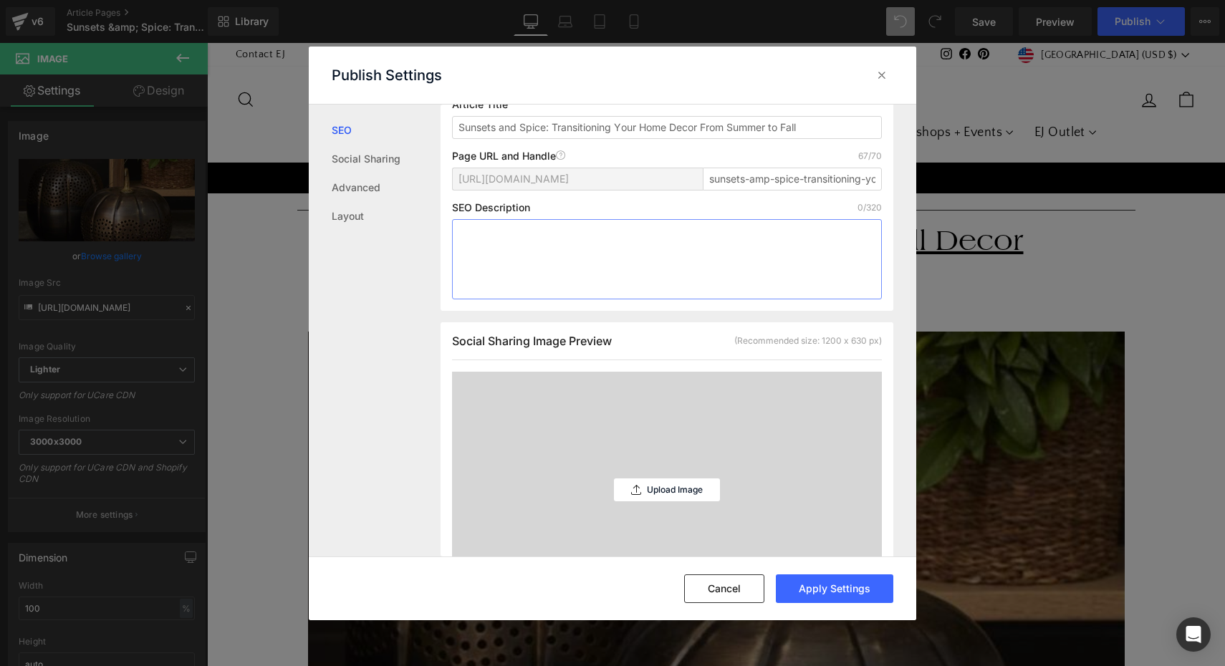
click at [611, 288] on textarea at bounding box center [667, 259] width 430 height 80
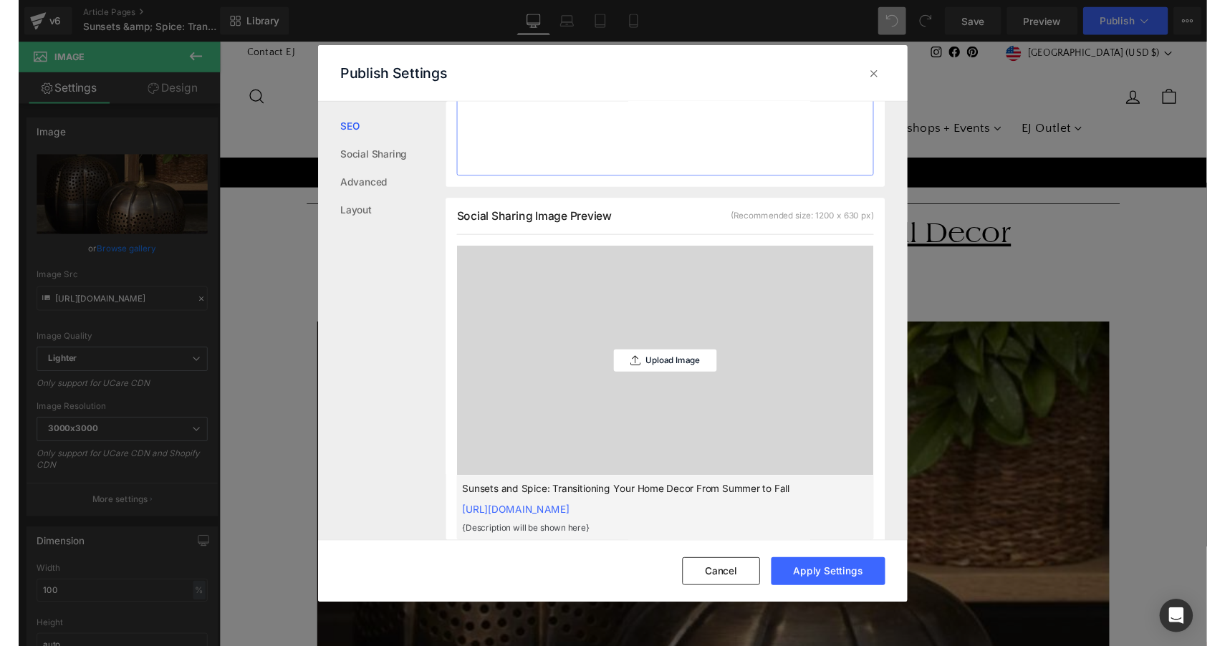
scroll to position [278, 0]
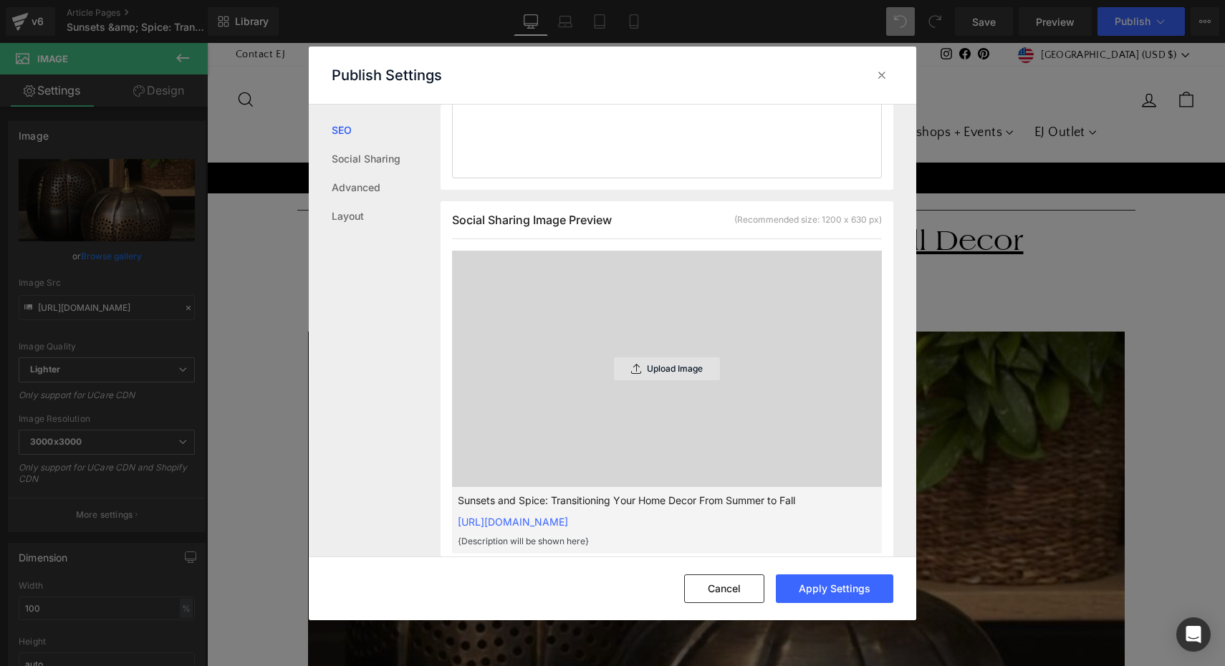
click at [682, 374] on p "Upload Image" at bounding box center [675, 369] width 56 height 10
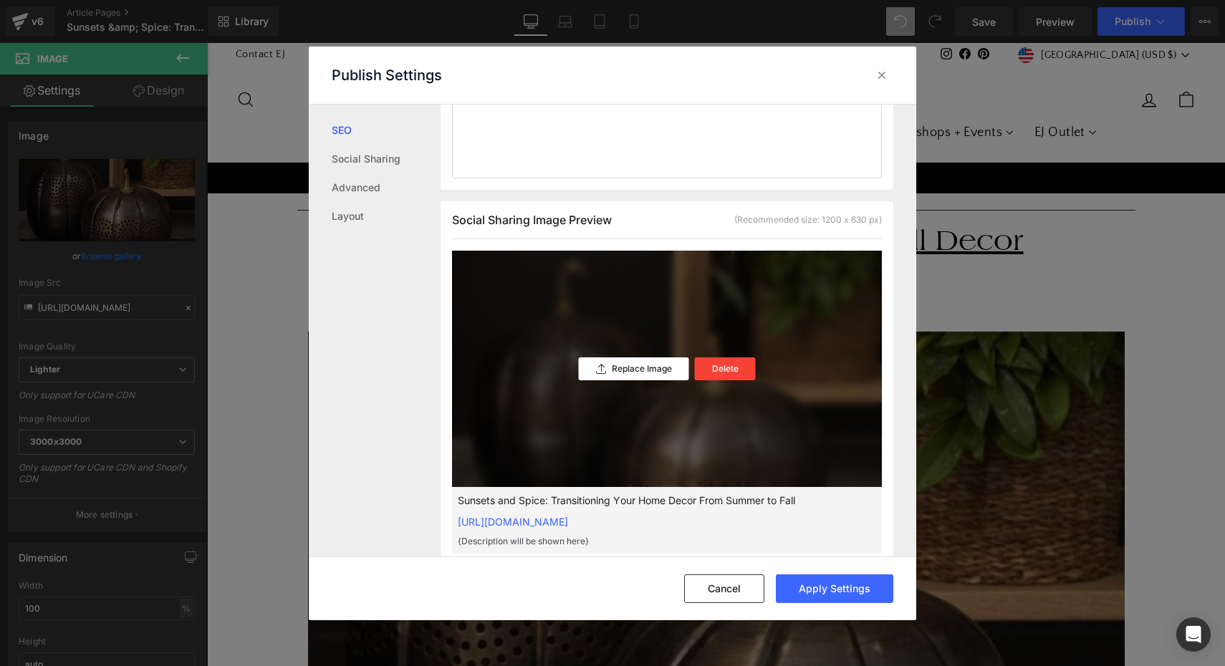
click at [788, 443] on div "Replace Image Delete" at bounding box center [667, 369] width 430 height 236
click at [649, 374] on p "Replace Image" at bounding box center [642, 369] width 60 height 10
click at [839, 591] on button "Apply Settings" at bounding box center [834, 588] width 117 height 29
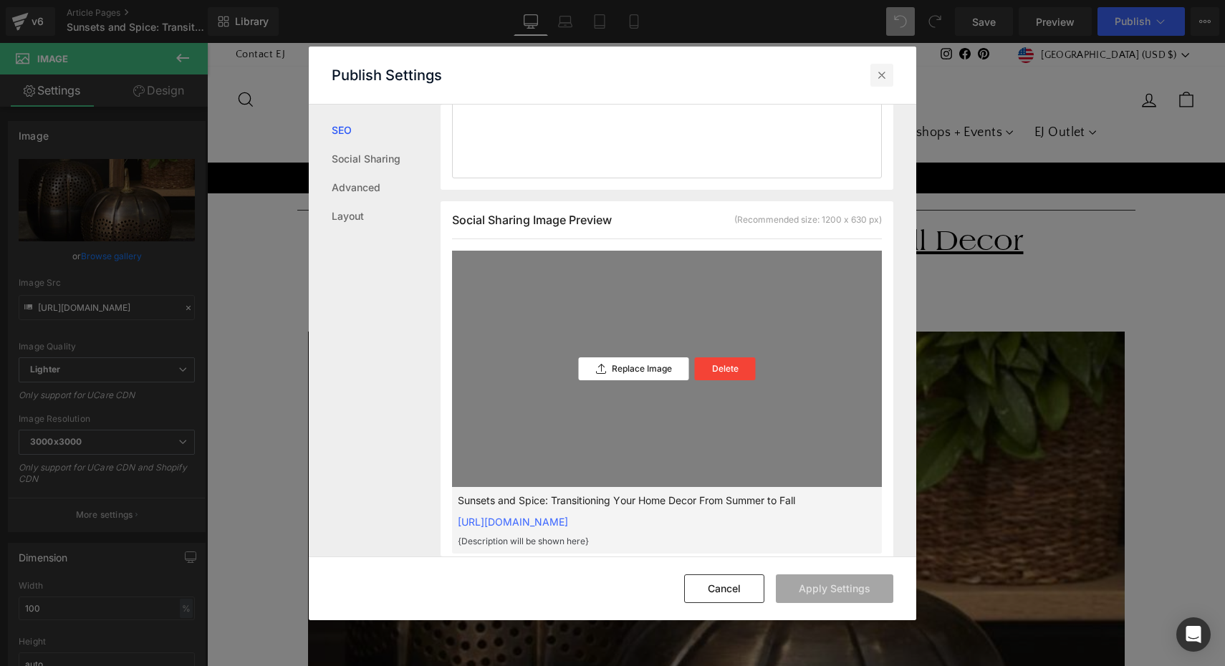
click at [884, 78] on icon at bounding box center [881, 75] width 14 height 14
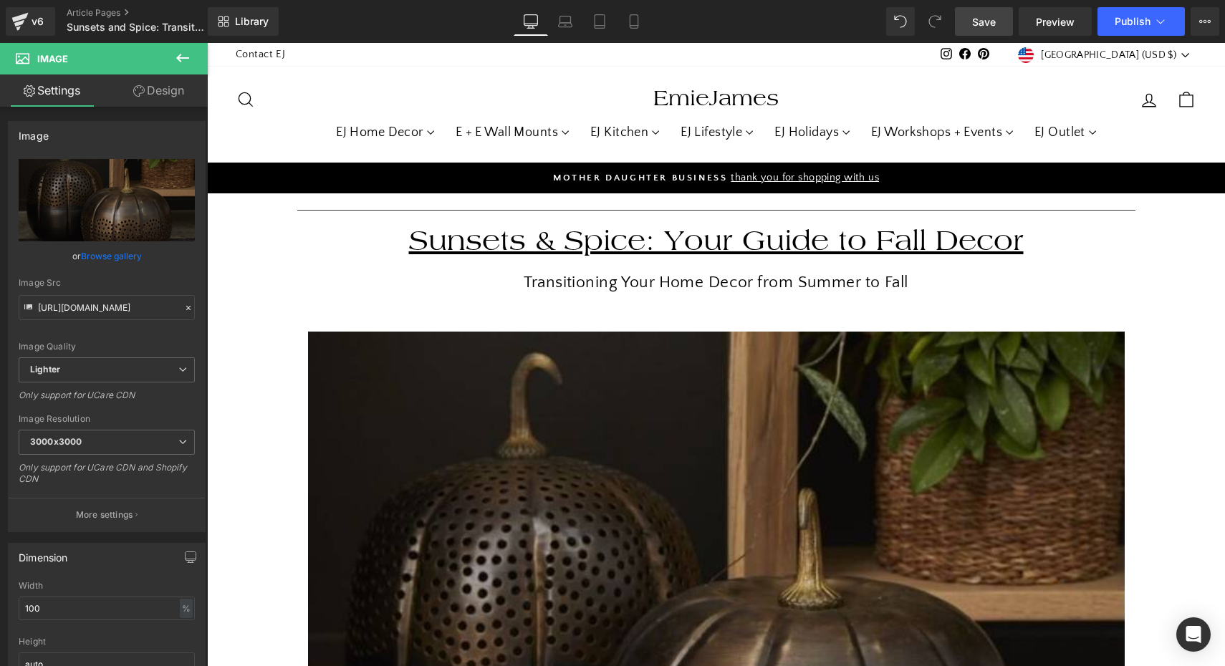
click at [991, 18] on span "Save" at bounding box center [984, 21] width 24 height 15
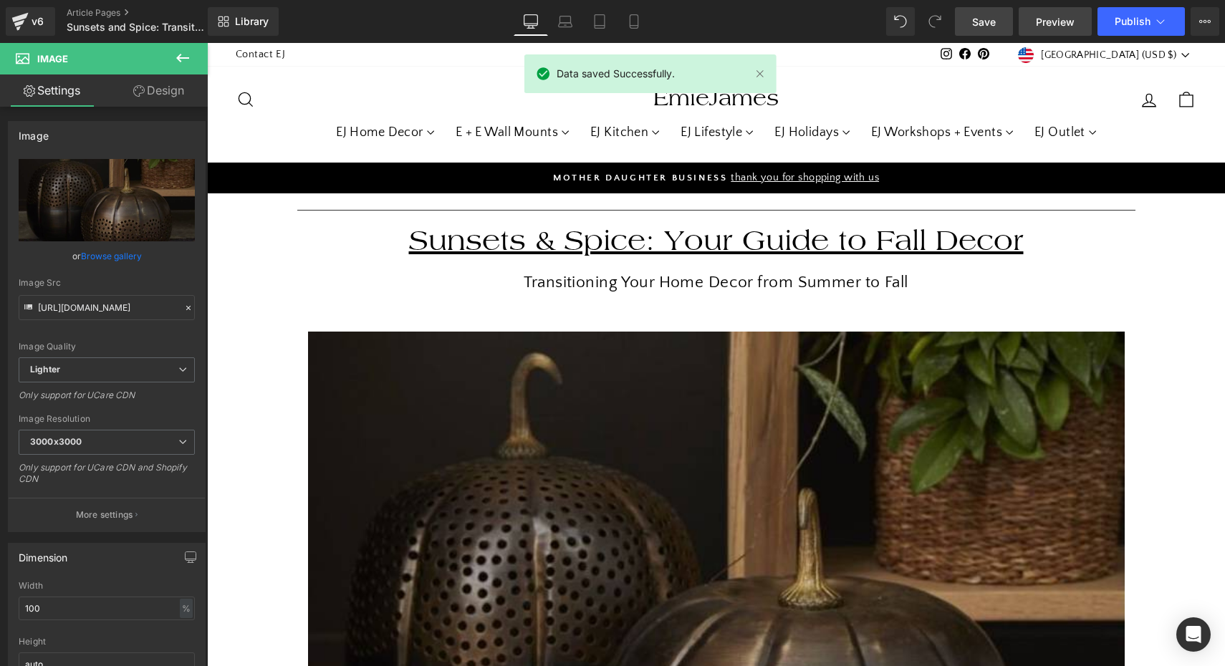
click at [1062, 24] on span "Preview" at bounding box center [1054, 21] width 39 height 15
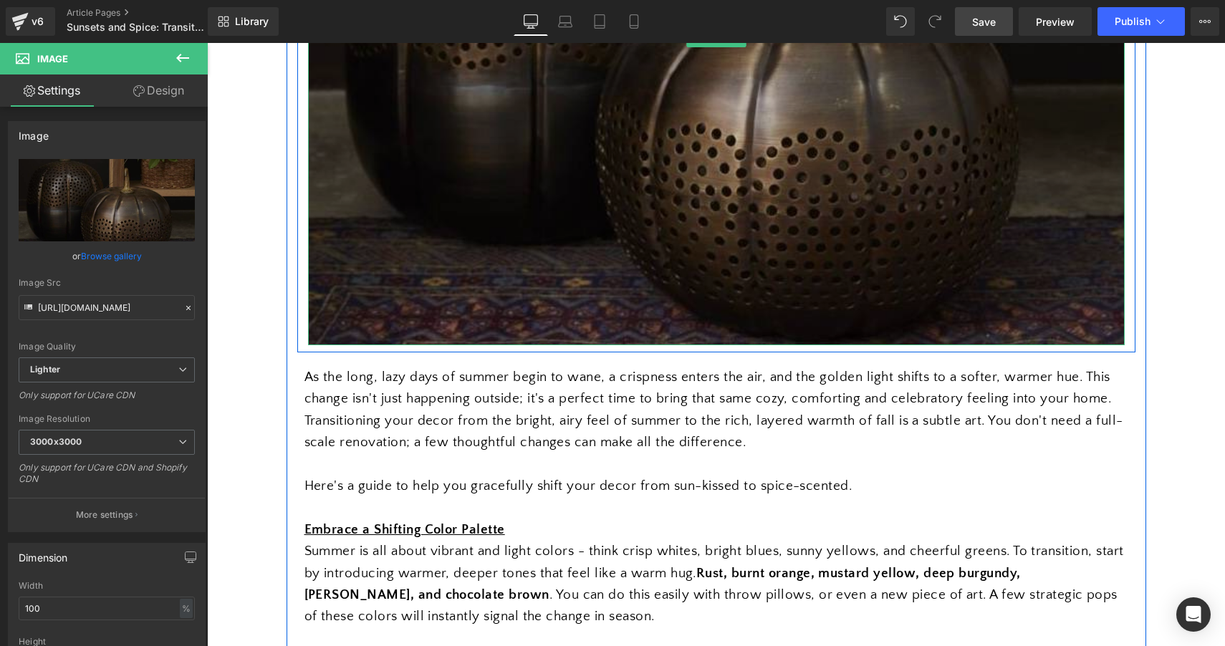
scroll to position [649, 0]
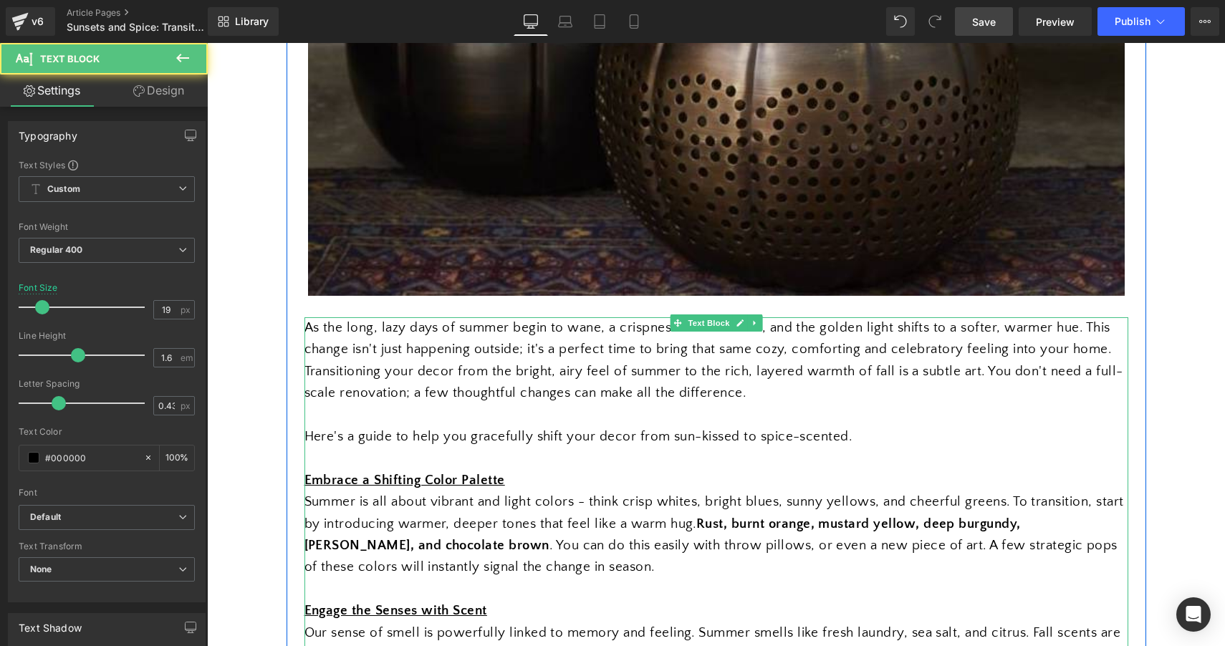
click at [587, 390] on span "As the long, lazy days of summer begin to wane, a crispness enters the air, and…" at bounding box center [713, 360] width 818 height 80
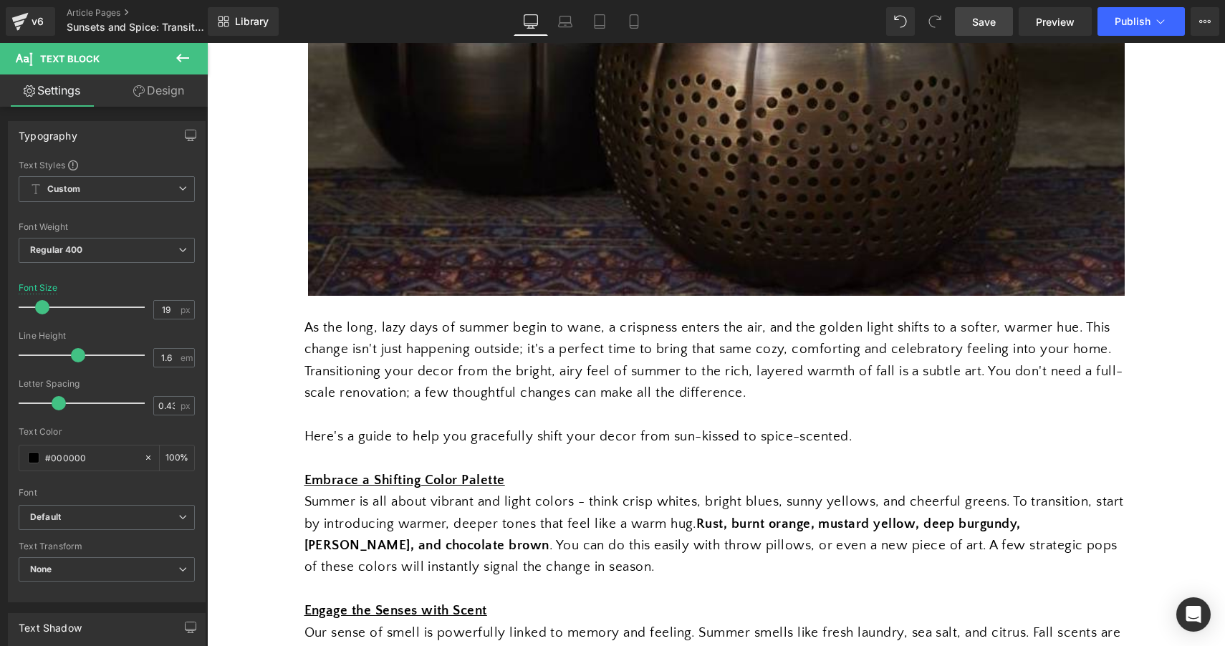
click at [150, 79] on link "Design" at bounding box center [159, 90] width 104 height 32
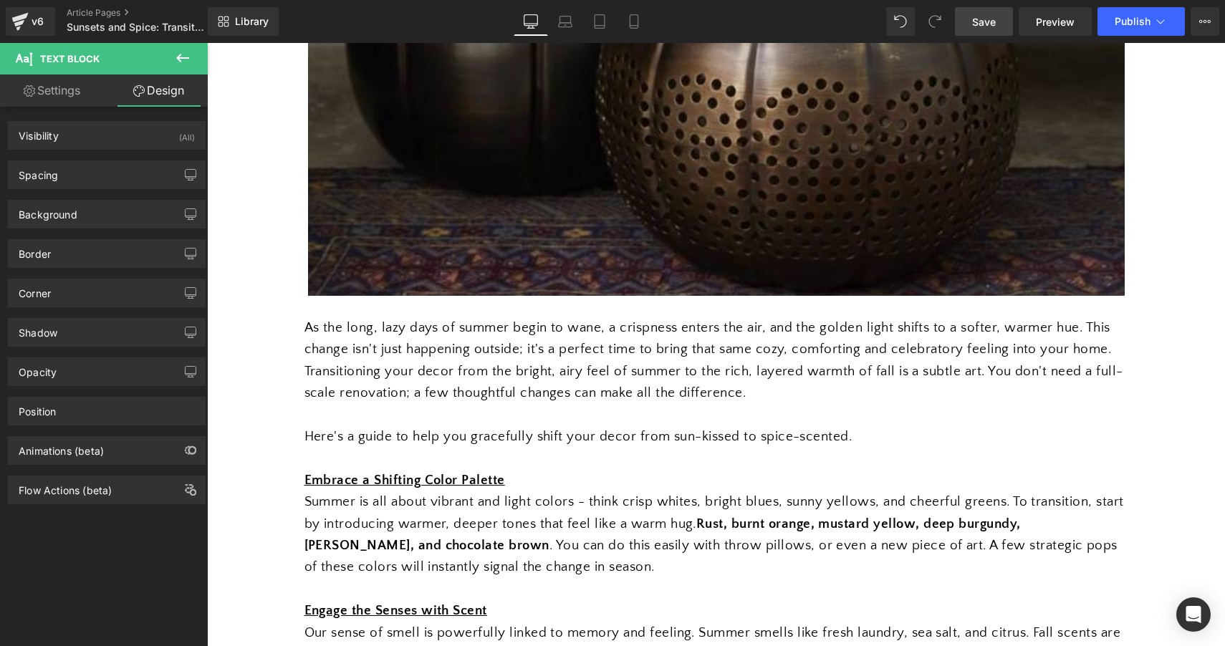
click at [181, 58] on icon at bounding box center [182, 58] width 13 height 9
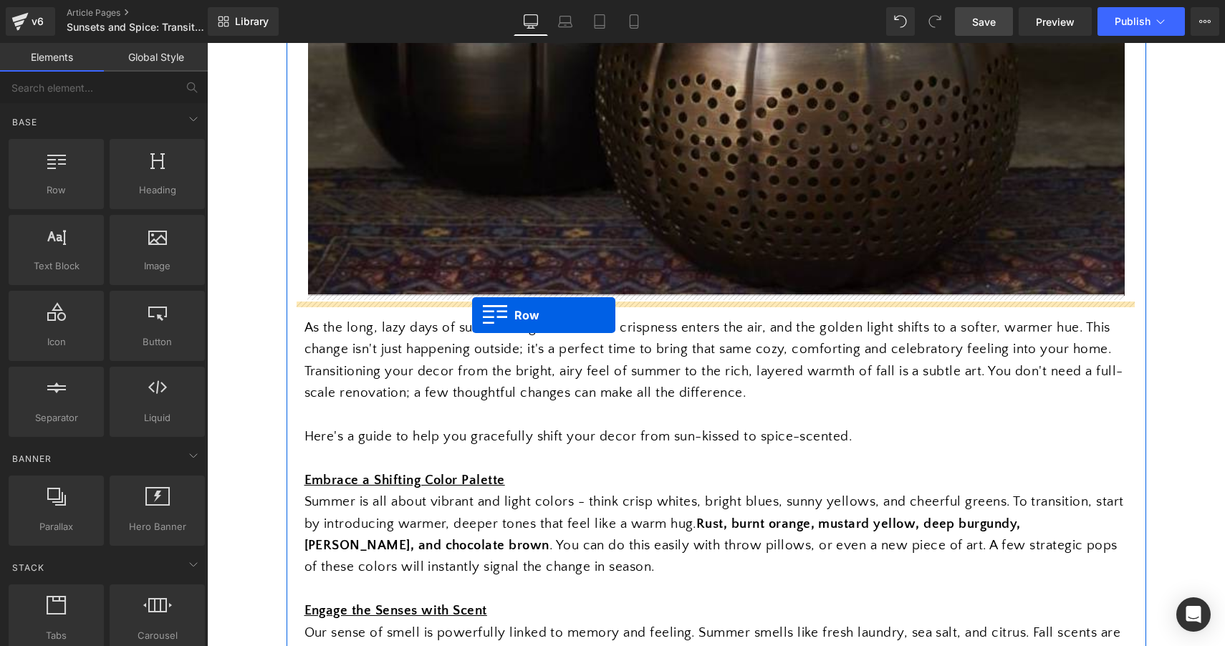
drag, startPoint x: 262, startPoint y: 206, endPoint x: 472, endPoint y: 315, distance: 236.7
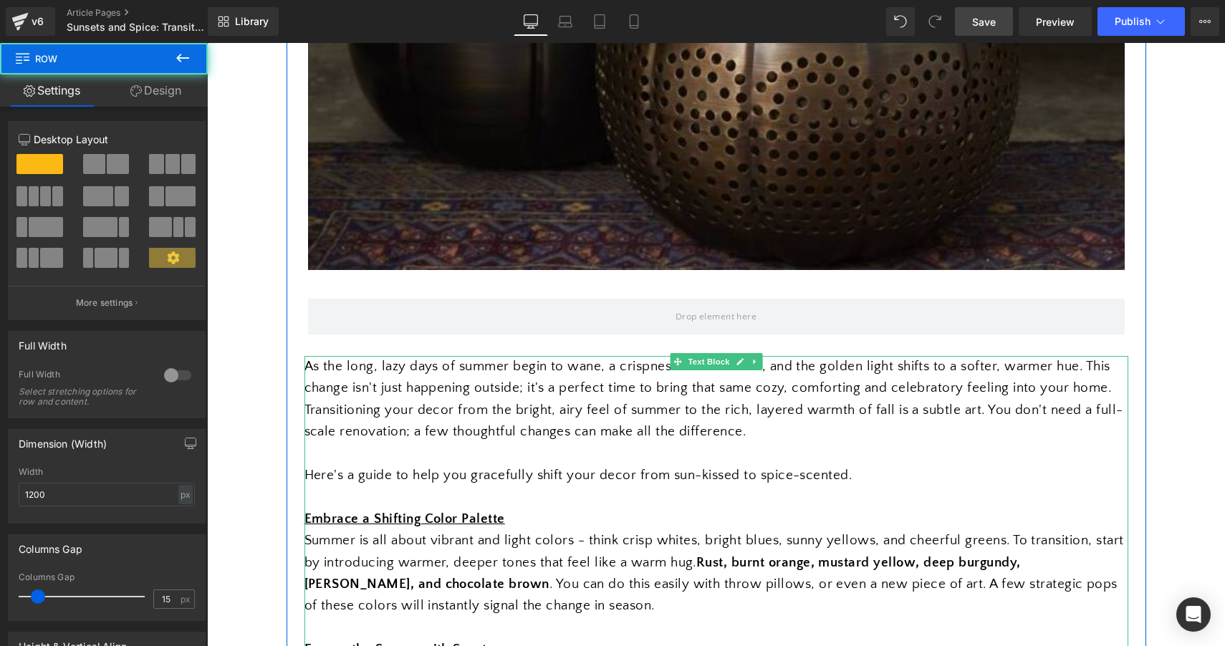
scroll to position [691, 0]
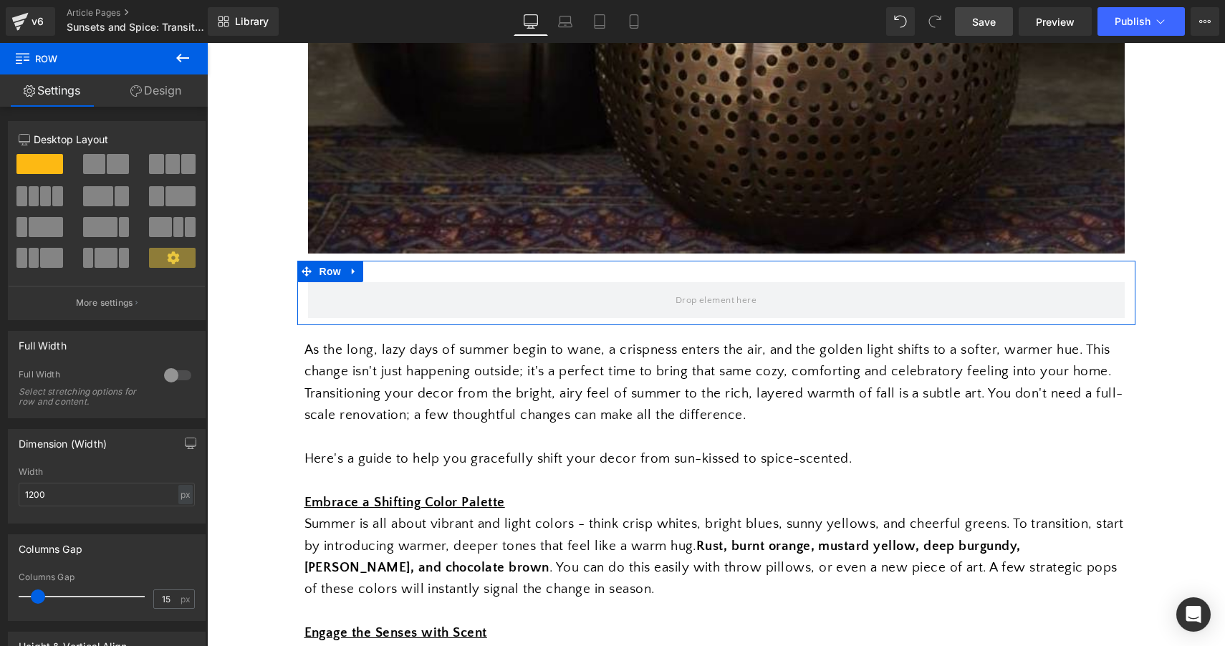
click at [107, 165] on span at bounding box center [118, 164] width 22 height 20
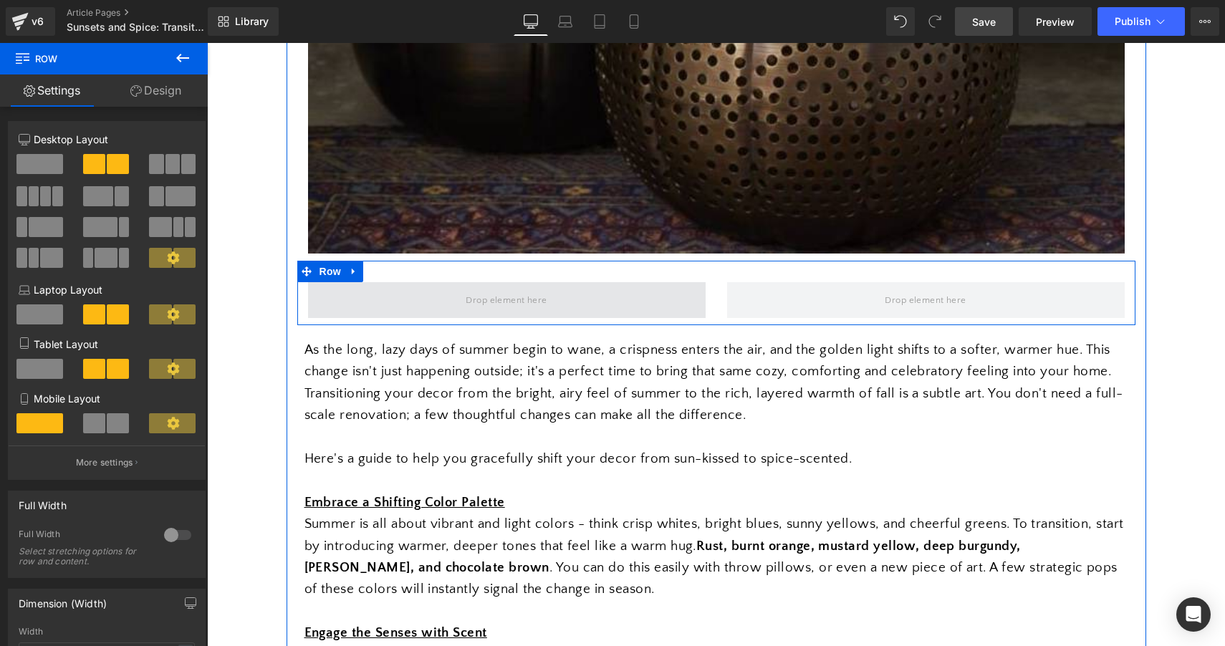
click at [524, 308] on span at bounding box center [505, 300] width 91 height 22
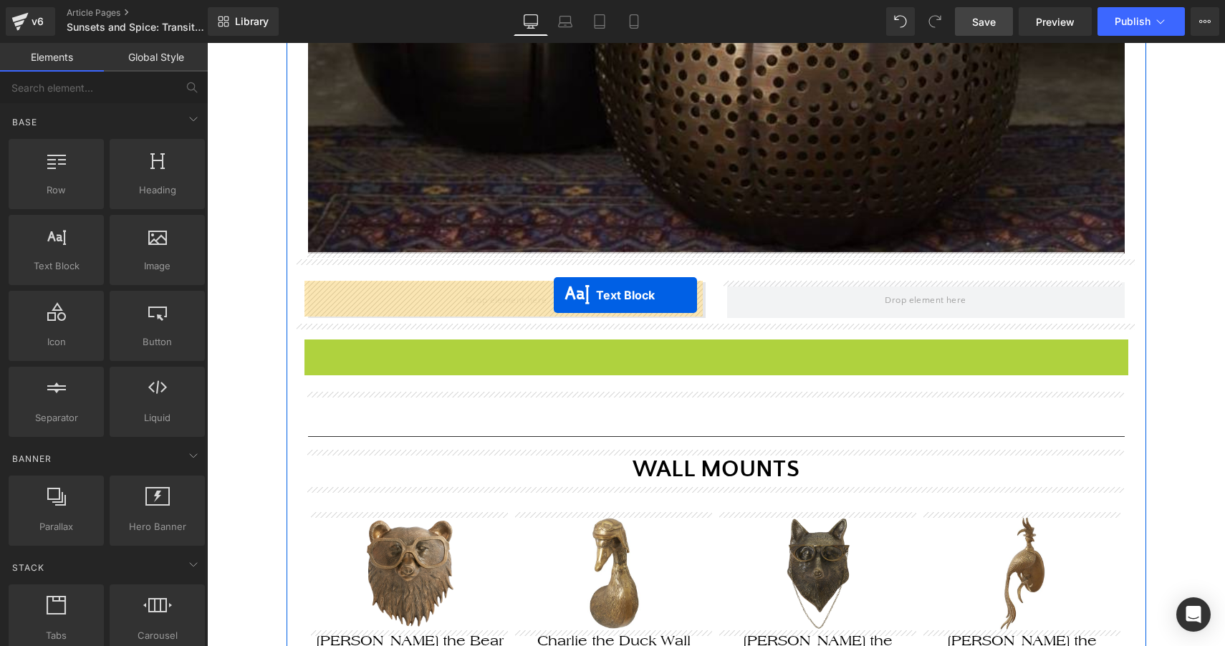
drag, startPoint x: 712, startPoint y: 344, endPoint x: 554, endPoint y: 295, distance: 165.6
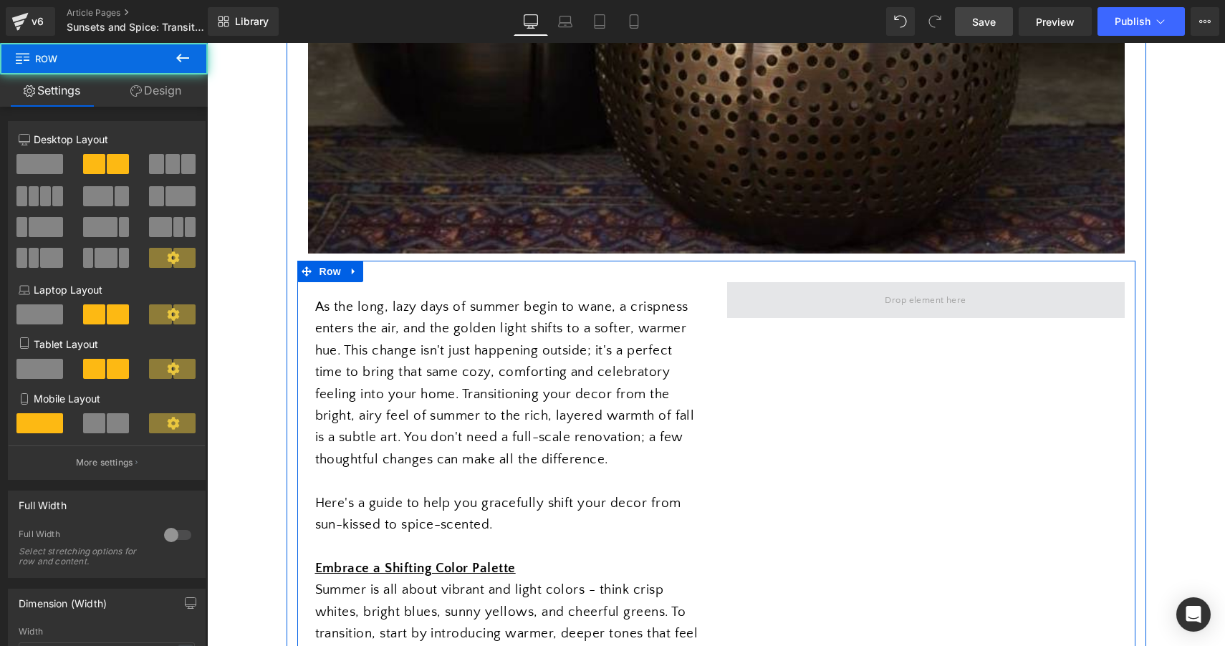
click at [858, 295] on span at bounding box center [925, 300] width 397 height 36
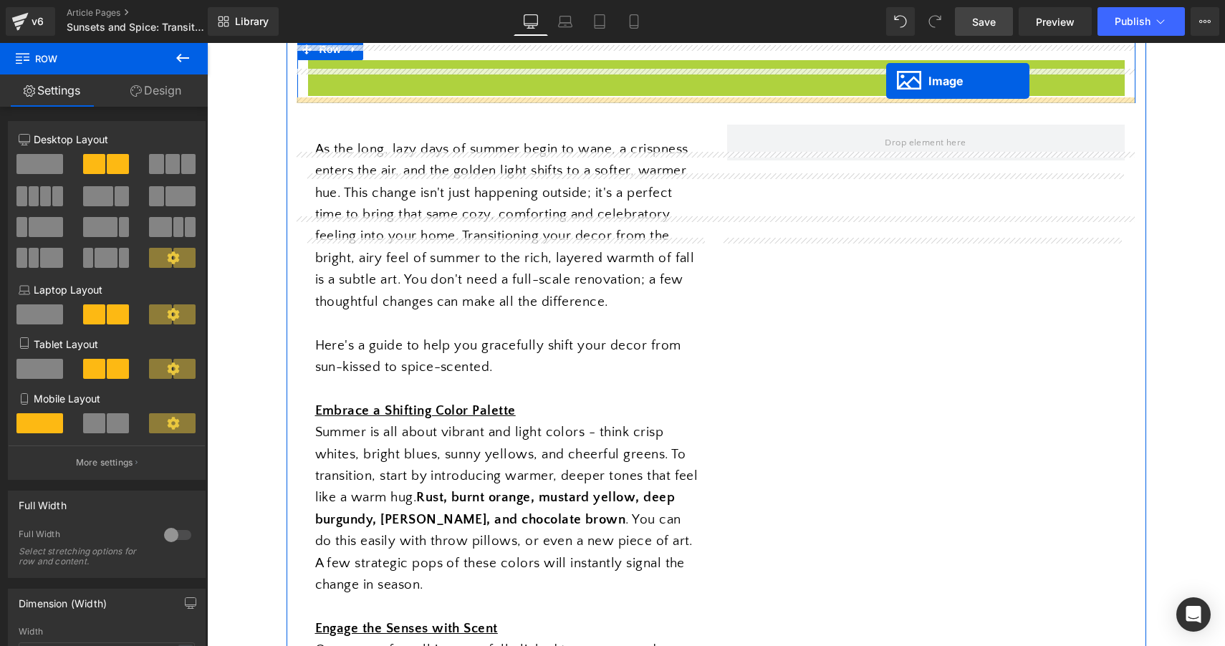
scroll to position [0, 0]
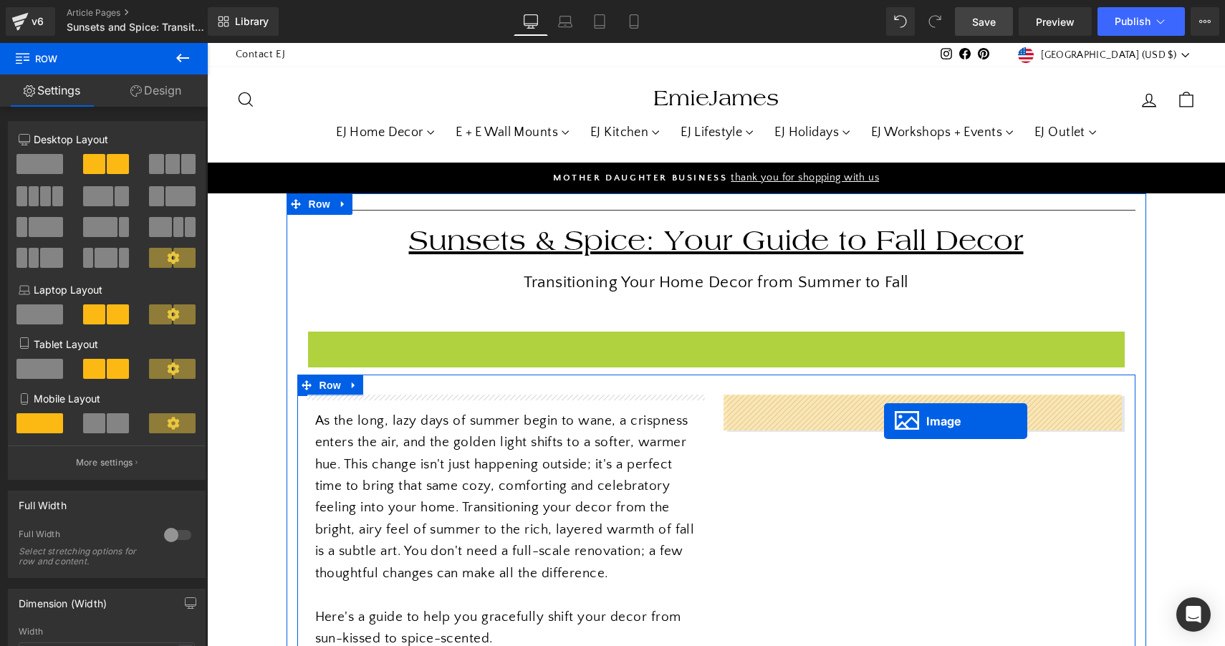
drag, startPoint x: 703, startPoint y: 138, endPoint x: 884, endPoint y: 421, distance: 335.5
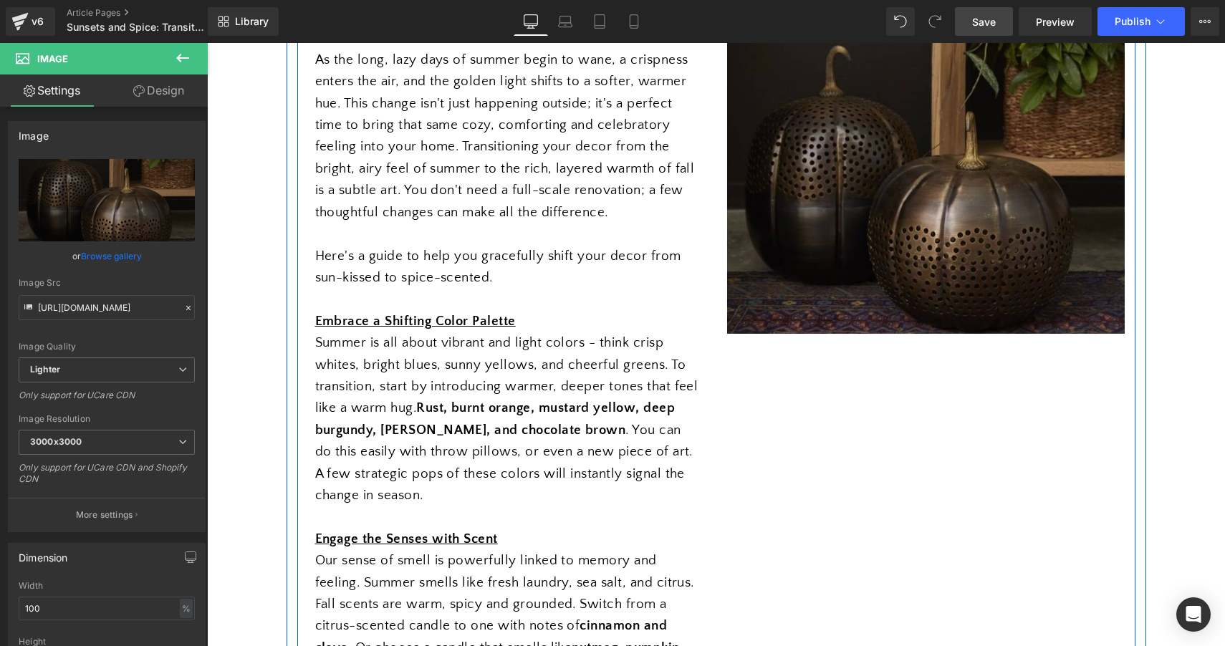
scroll to position [352, 0]
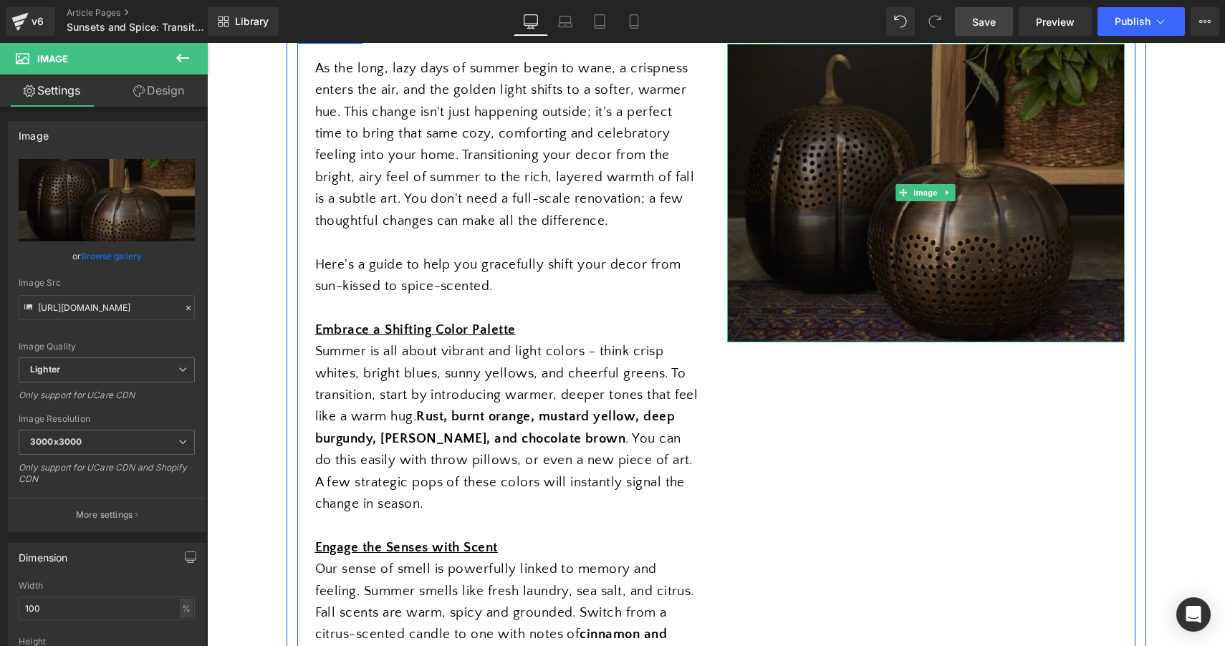
click at [912, 246] on img at bounding box center [925, 193] width 397 height 299
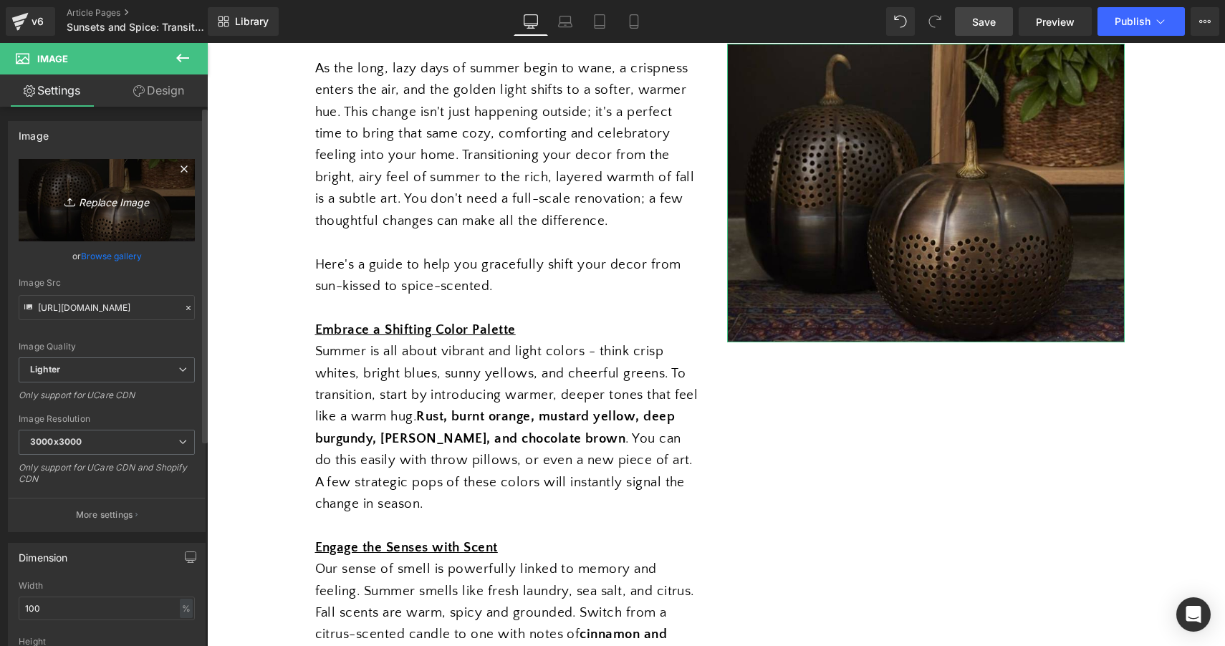
click at [105, 195] on icon "Replace Image" at bounding box center [106, 200] width 115 height 18
type input "C:\fakepath\pumpkin-lantern20-emiejames.jpg.webp"
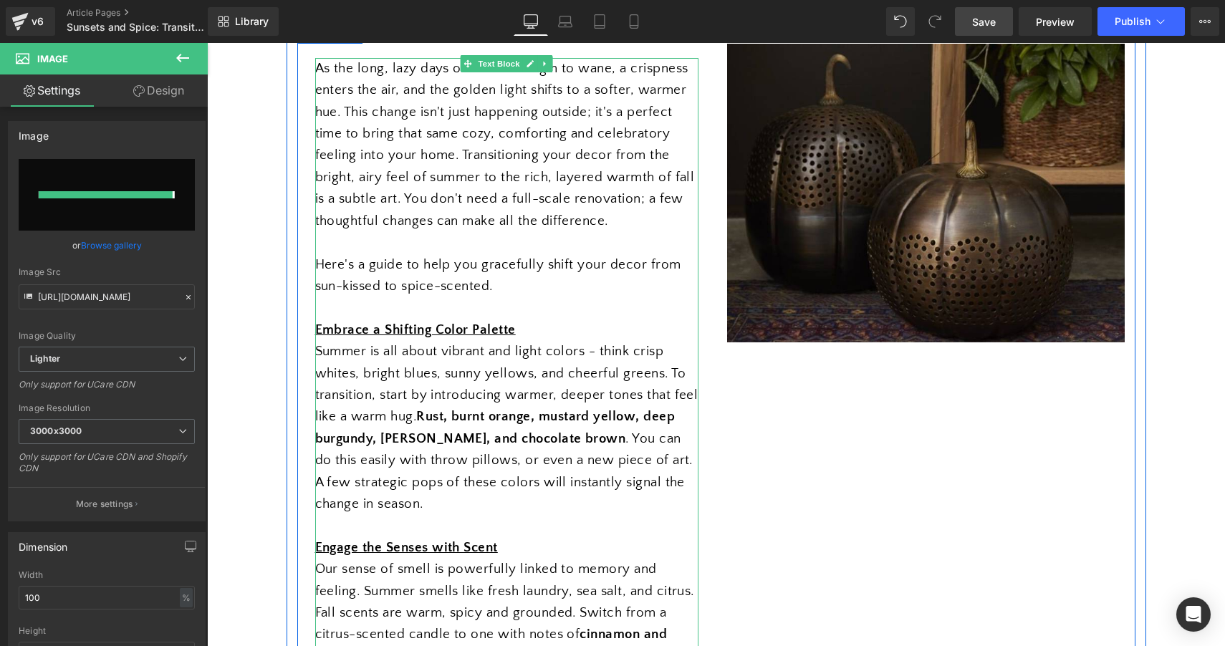
type input "https://ucarecdn.com/d3dcf47d-86f2-4a65-a922-e0febb743f8e/-/format/auto/-/previ…"
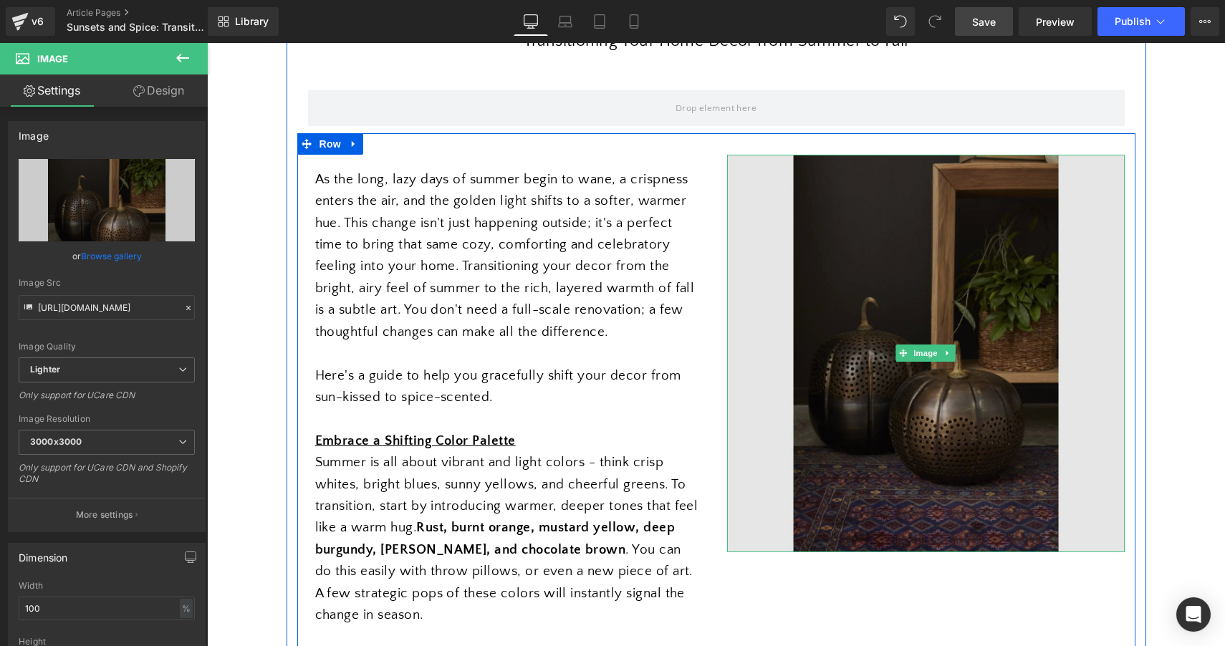
scroll to position [249, 0]
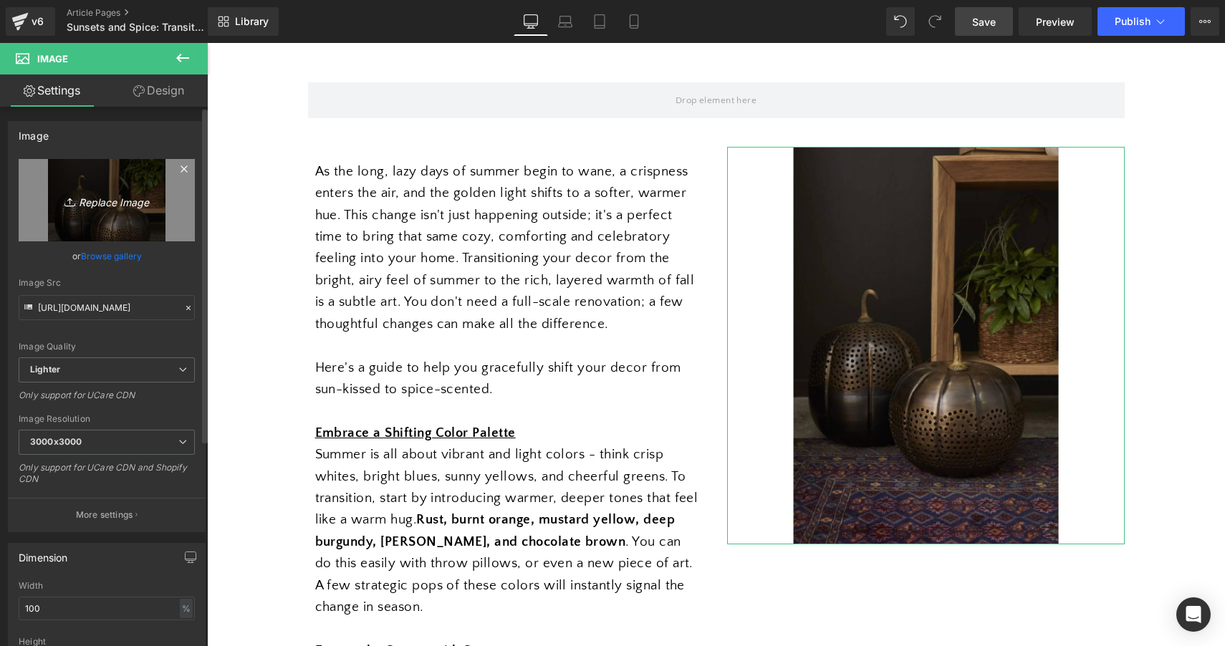
click at [114, 204] on icon "Replace Image" at bounding box center [106, 200] width 115 height 18
type input "C:\fakepath\pumpkin-lantern20-emiejames.jpg copy.jpg"
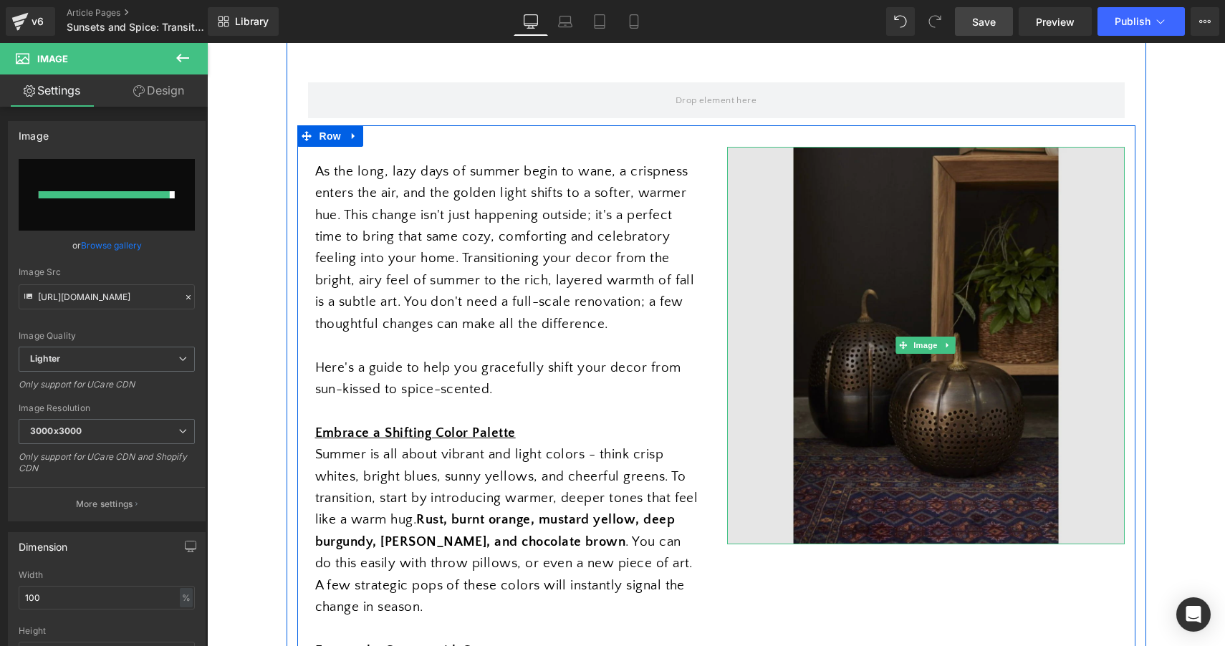
type input "https://ucarecdn.com/b928d930-8d15-4312-a170-2020b5a8989a/-/format/auto/-/previ…"
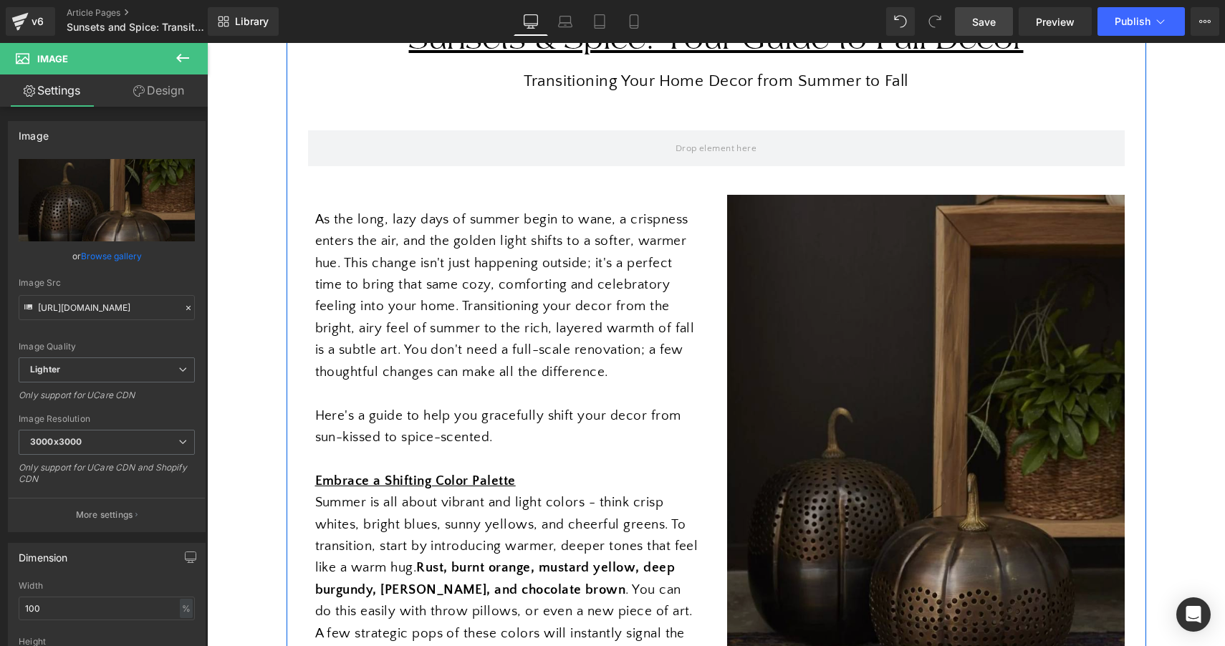
scroll to position [204, 0]
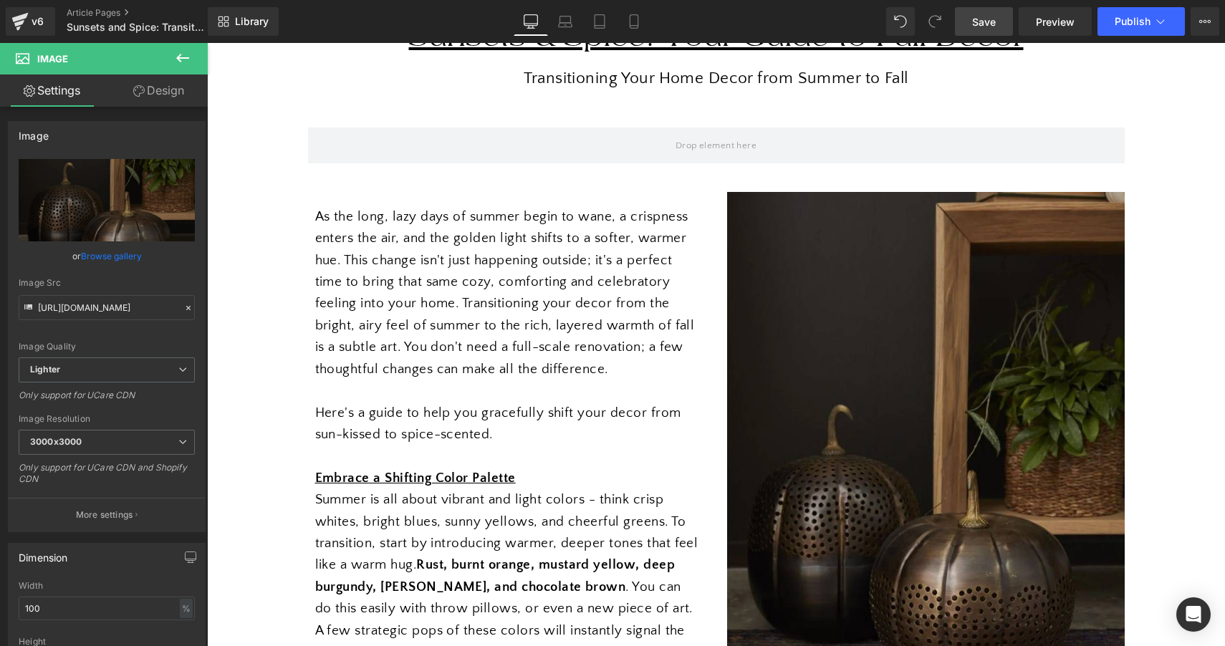
click at [186, 58] on icon at bounding box center [182, 58] width 13 height 9
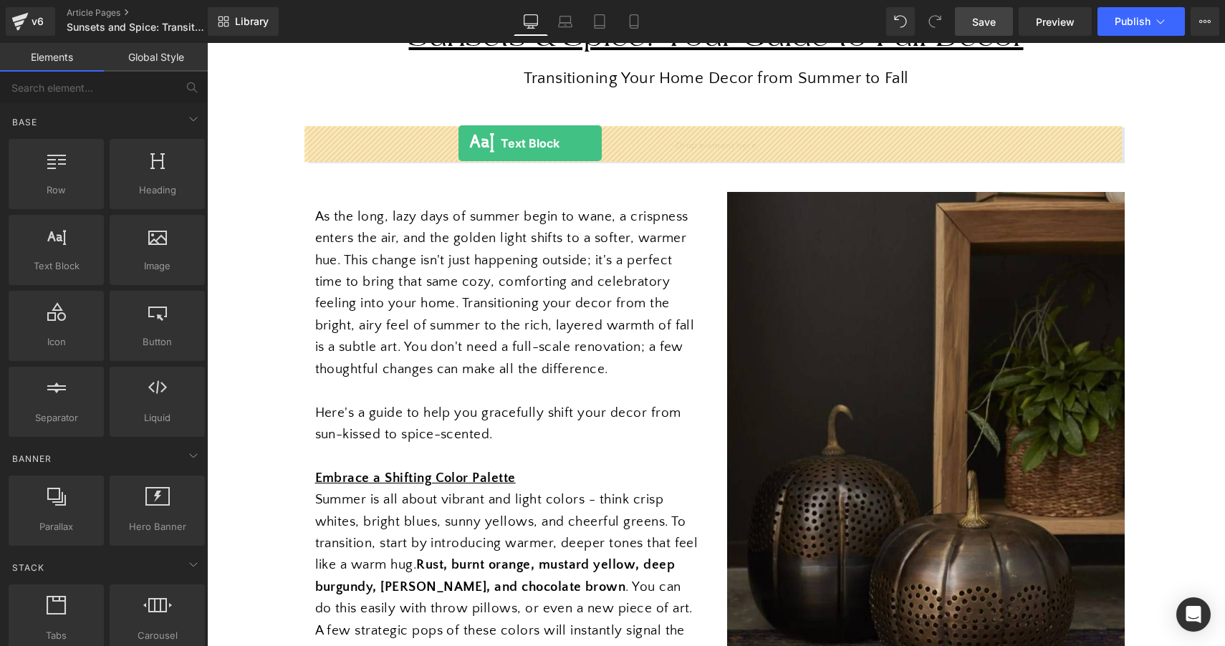
drag, startPoint x: 270, startPoint y: 299, endPoint x: 458, endPoint y: 143, distance: 244.2
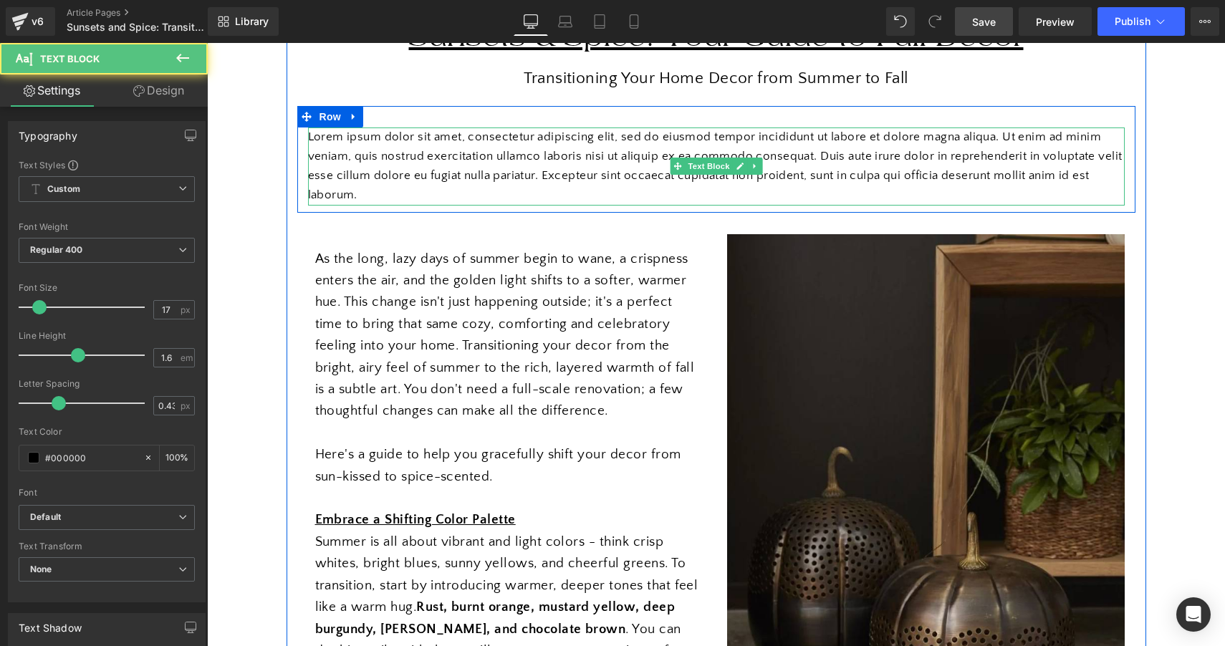
click at [500, 177] on p "Lorem ipsum dolor sit amet, consectetur adipiscing elit, sed do eiusmod tempor …" at bounding box center [716, 166] width 816 height 78
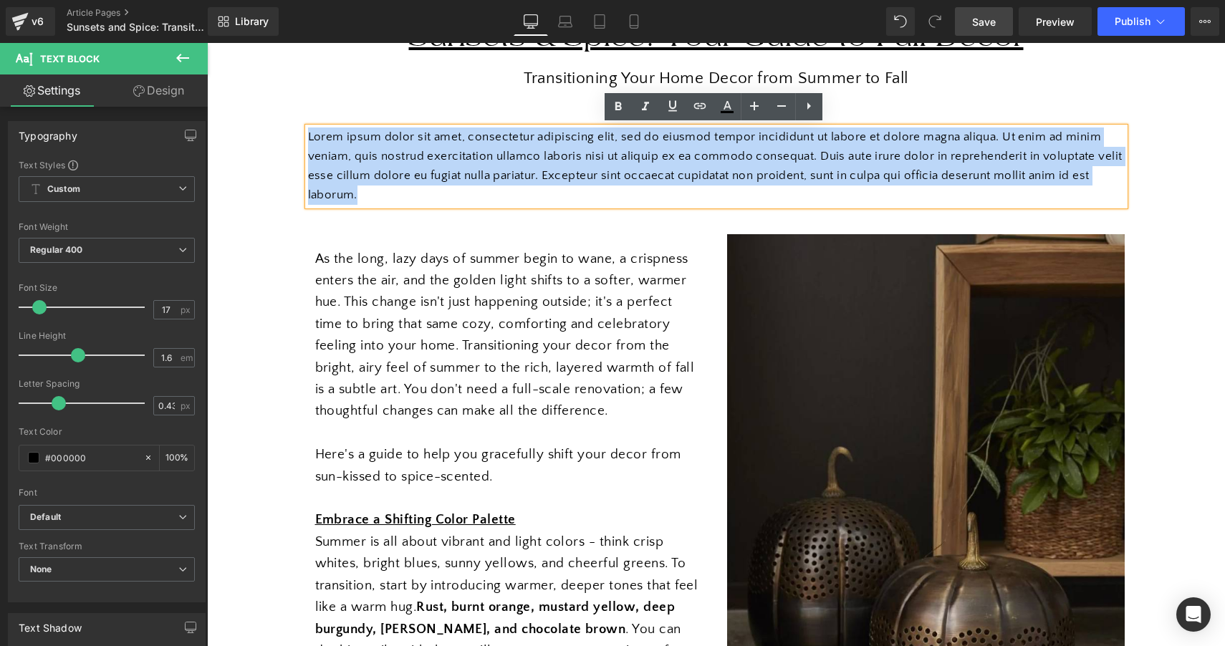
drag, startPoint x: 373, startPoint y: 194, endPoint x: 280, endPoint y: 120, distance: 119.2
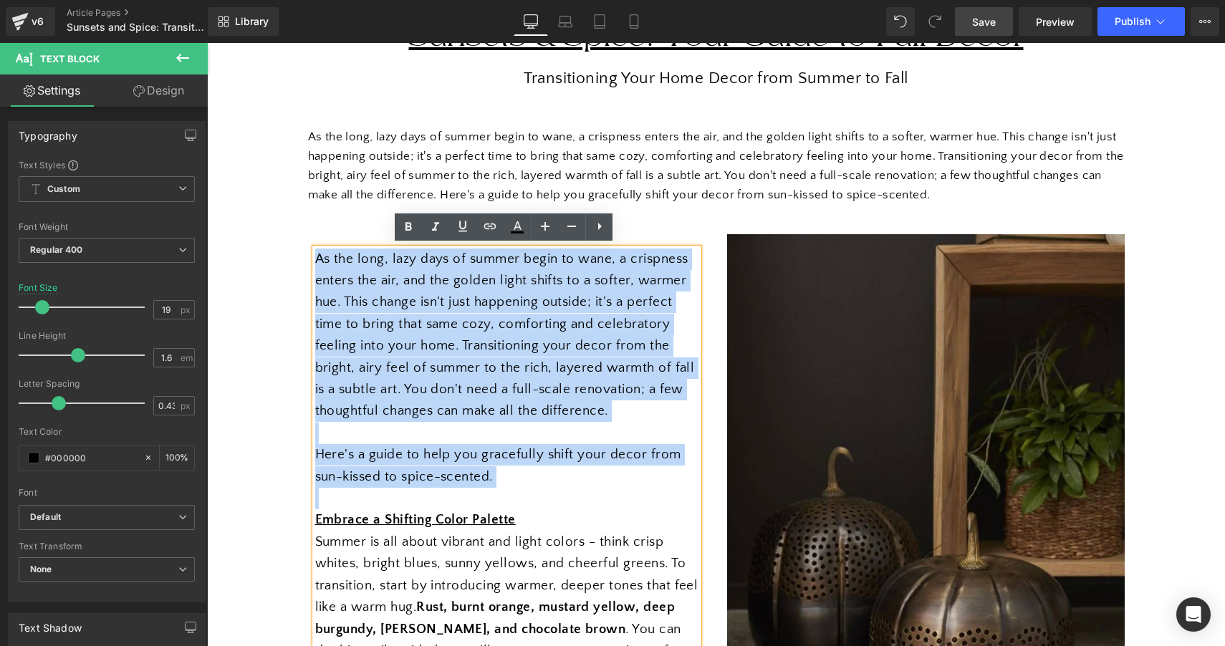
drag, startPoint x: 476, startPoint y: 483, endPoint x: 314, endPoint y: 247, distance: 285.8
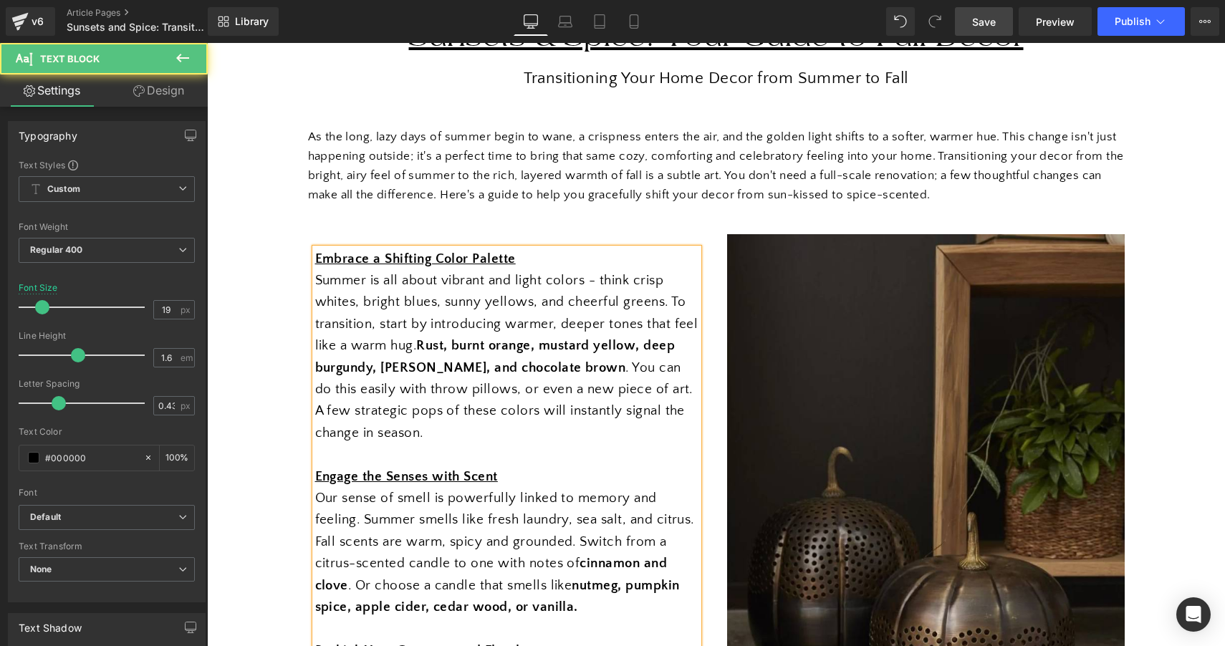
click at [524, 297] on span "Summer is all about vibrant and light colors - think crisp whites, bright blues…" at bounding box center [506, 357] width 383 height 168
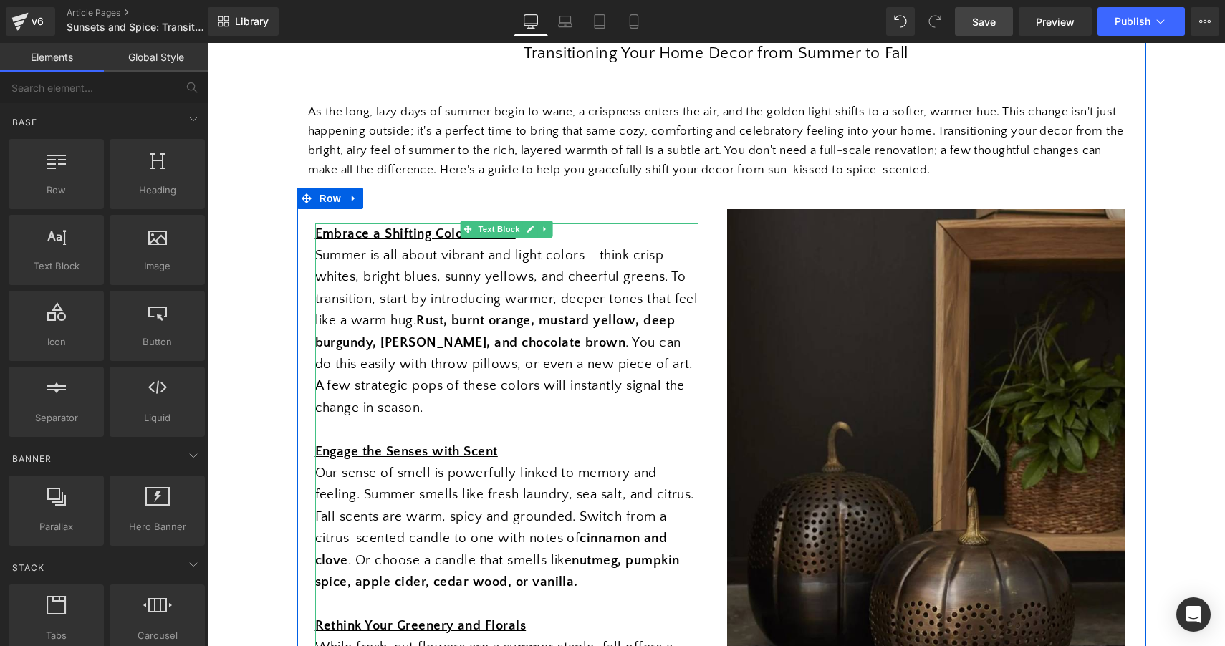
scroll to position [228, 0]
click at [498, 222] on span "Text Block" at bounding box center [498, 230] width 47 height 17
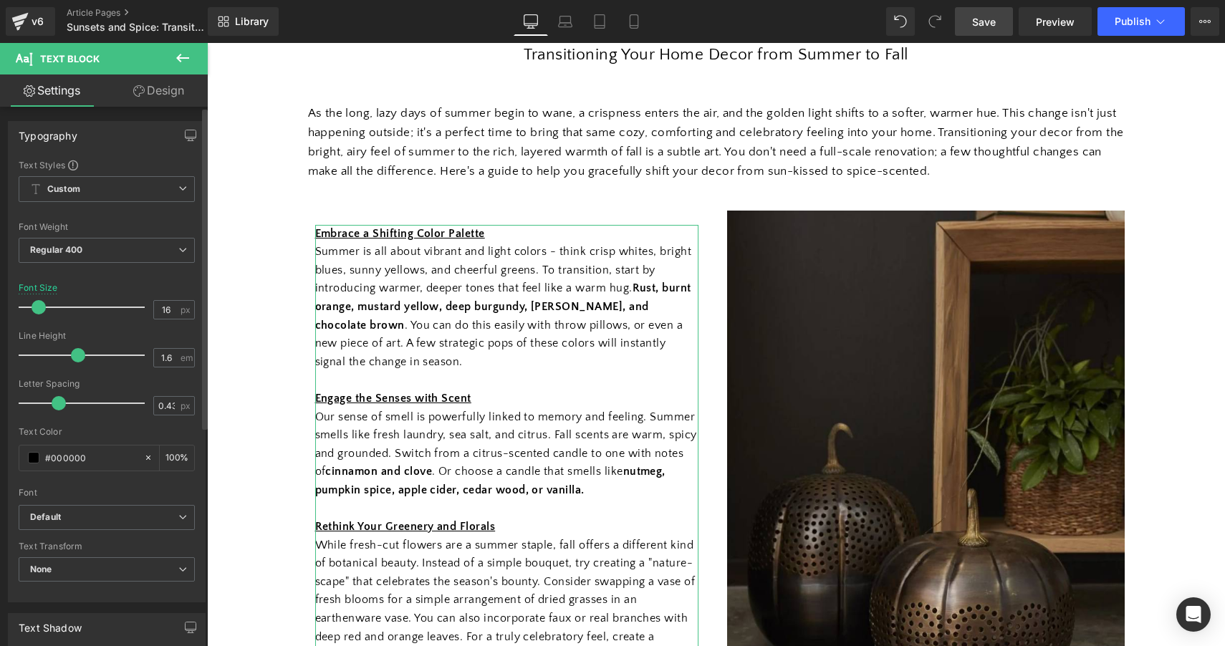
type input "17"
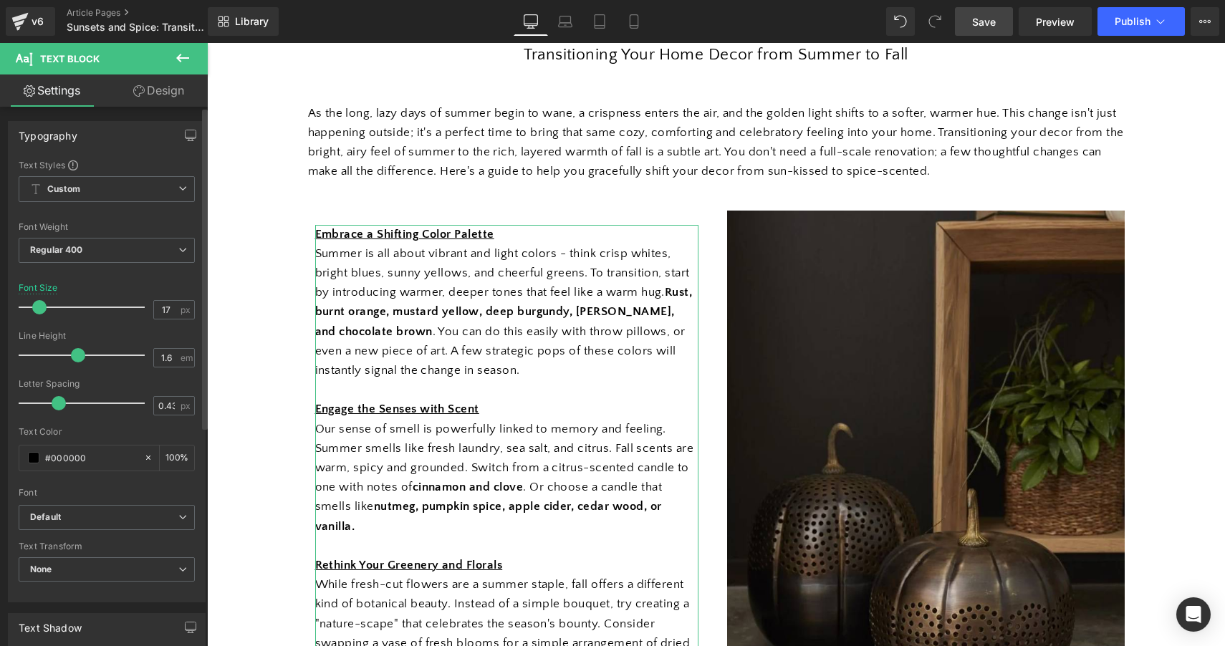
click at [39, 306] on span at bounding box center [39, 307] width 14 height 14
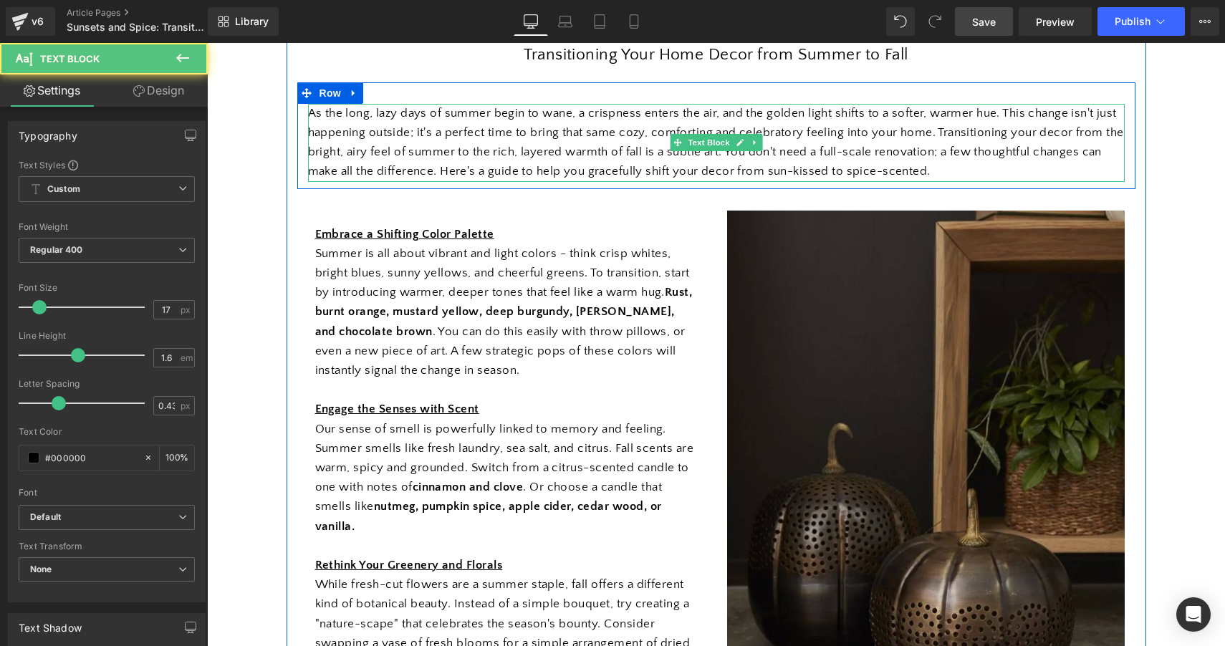
click at [404, 143] on p "As the long, lazy days of summer begin to wane, a crispness enters the air, and…" at bounding box center [716, 143] width 816 height 78
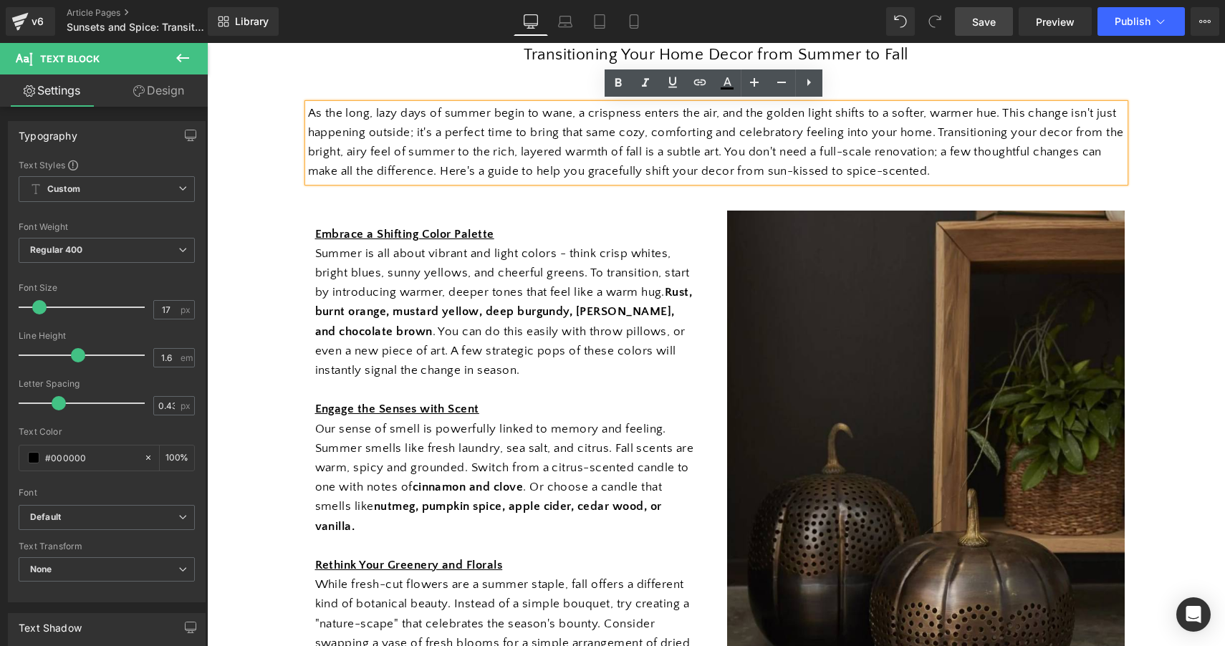
click at [514, 137] on p "As the long, lazy days of summer begin to wane, a crispness enters the air, and…" at bounding box center [716, 143] width 816 height 78
click at [487, 266] on span "Summer is all about vibrant and light colors - think crisp whites, bright blues…" at bounding box center [503, 312] width 377 height 130
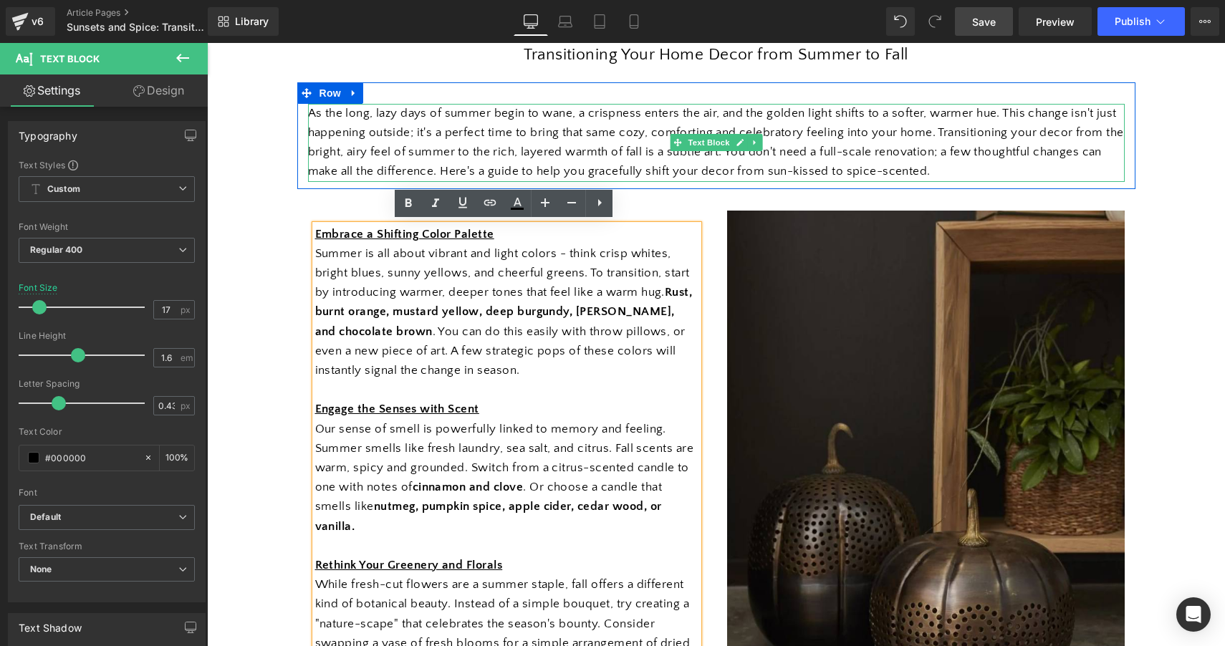
click at [682, 125] on p "As the long, lazy days of summer begin to wane, a crispness enters the air, and…" at bounding box center [716, 143] width 816 height 78
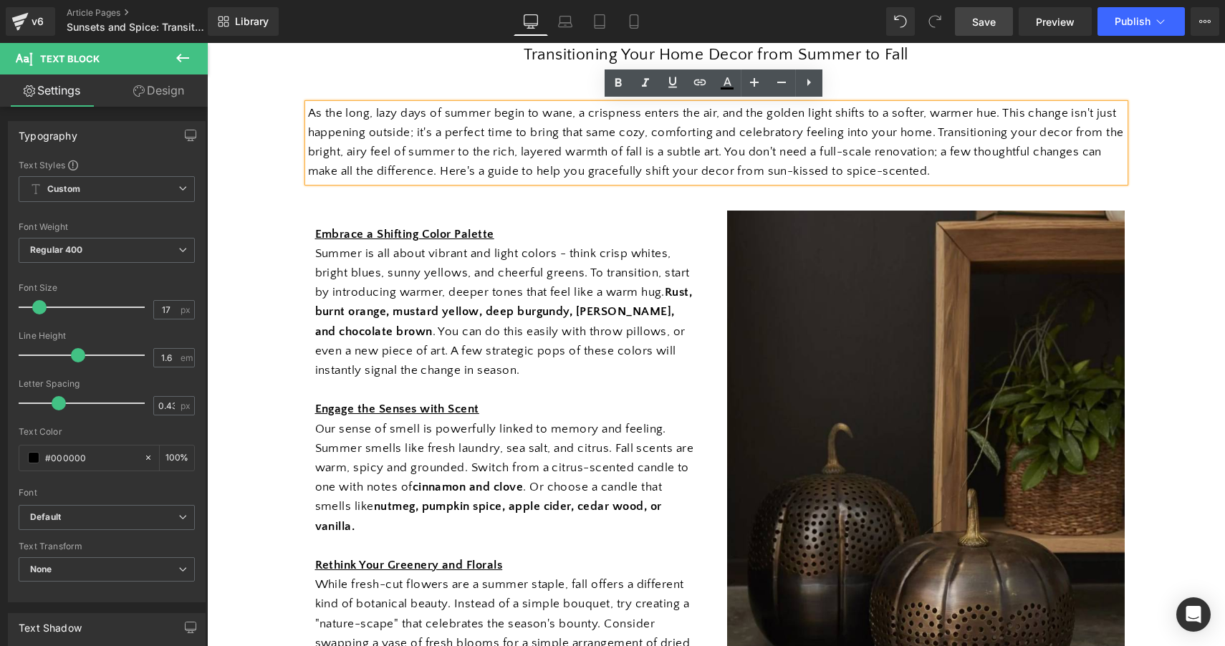
click at [700, 155] on p "As the long, lazy days of summer begin to wane, a crispness enters the air, and…" at bounding box center [716, 143] width 816 height 78
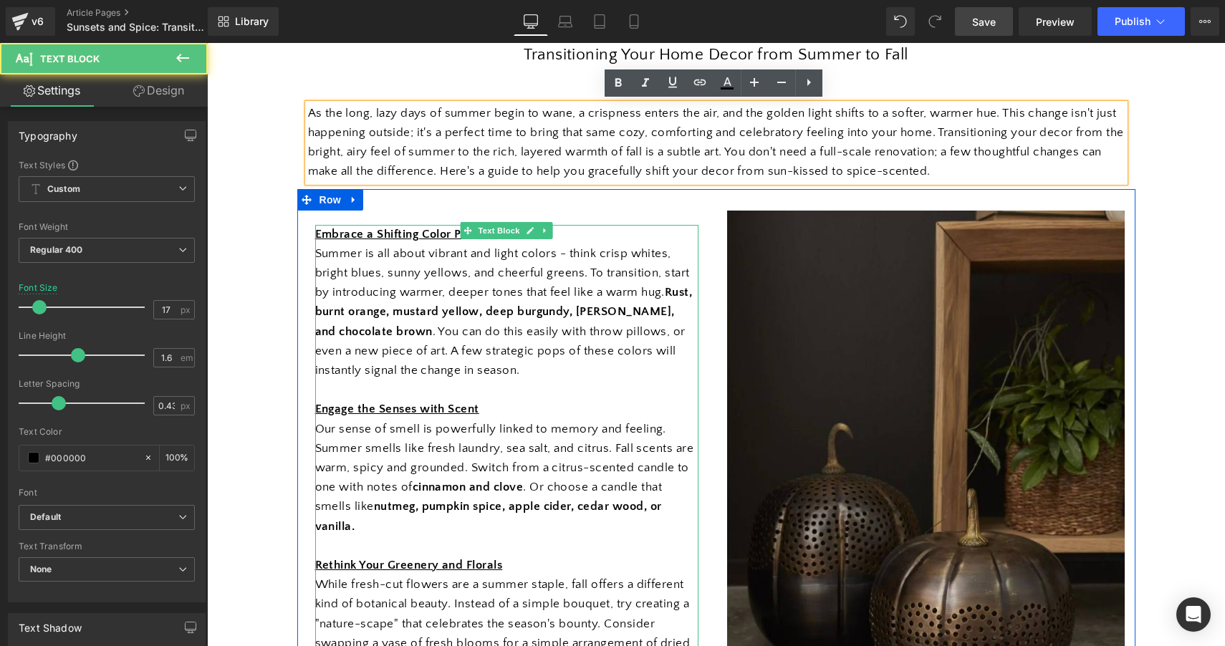
click at [612, 267] on span "Summer is all about vibrant and light colors - think crisp whites, bright blues…" at bounding box center [503, 312] width 377 height 130
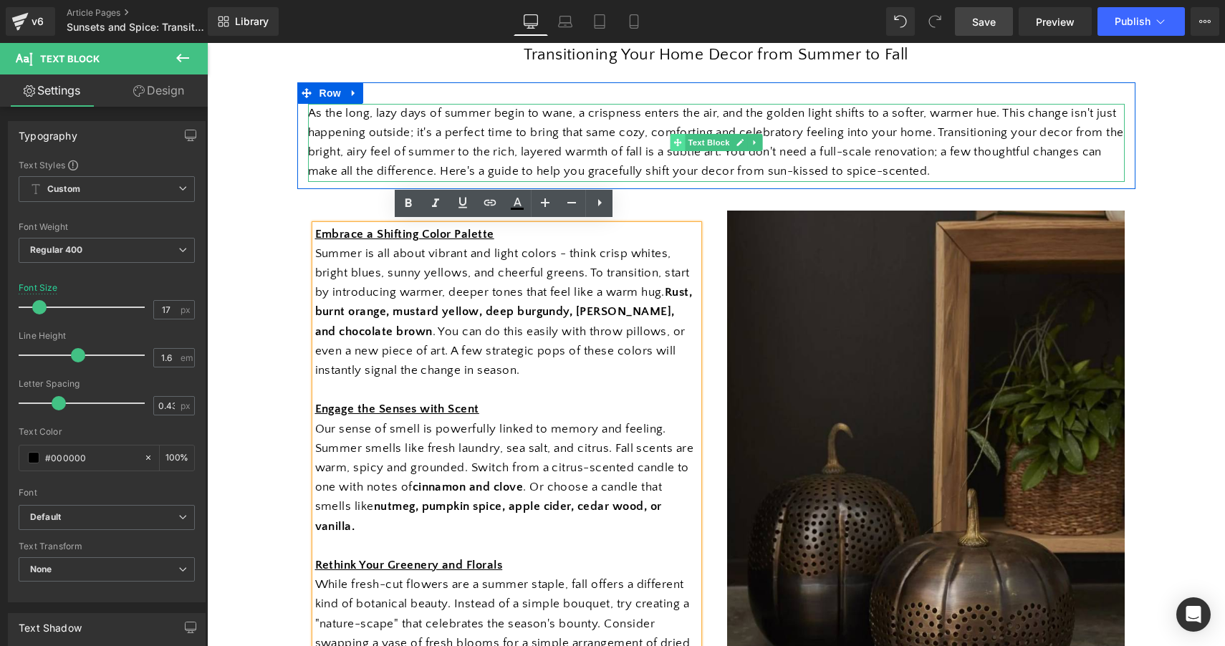
click at [680, 147] on span at bounding box center [677, 142] width 15 height 17
click at [714, 143] on span "Text Block" at bounding box center [708, 142] width 47 height 17
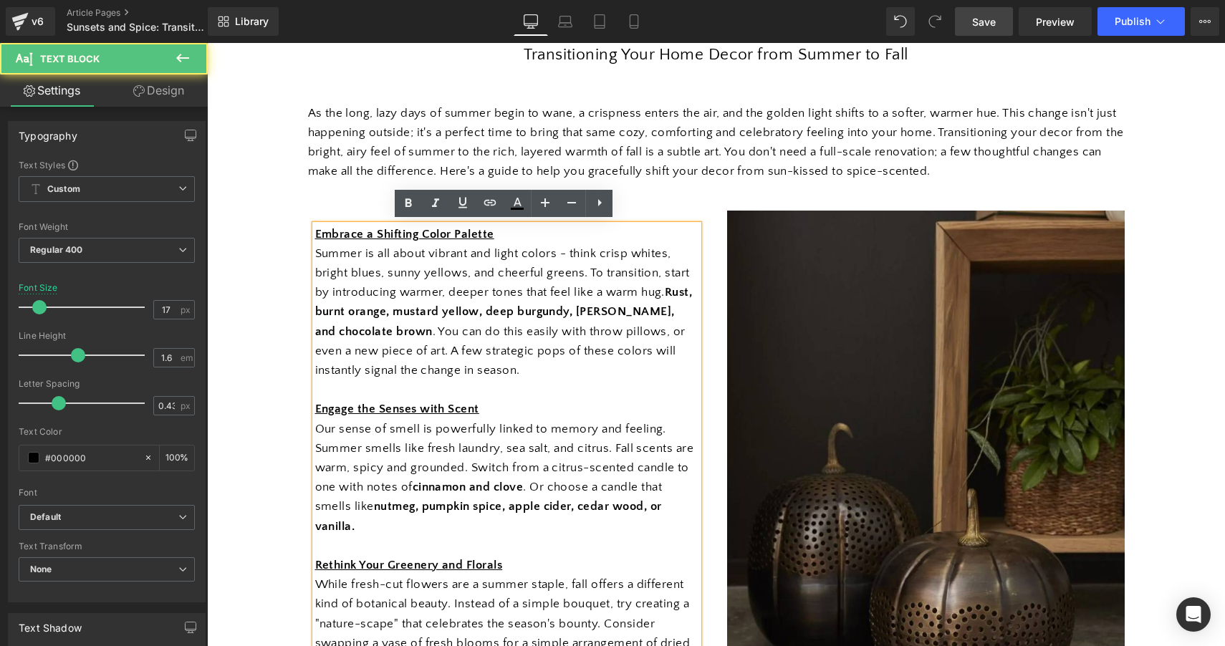
click at [536, 274] on span "Summer is all about vibrant and light colors - think crisp whites, bright blues…" at bounding box center [503, 312] width 377 height 130
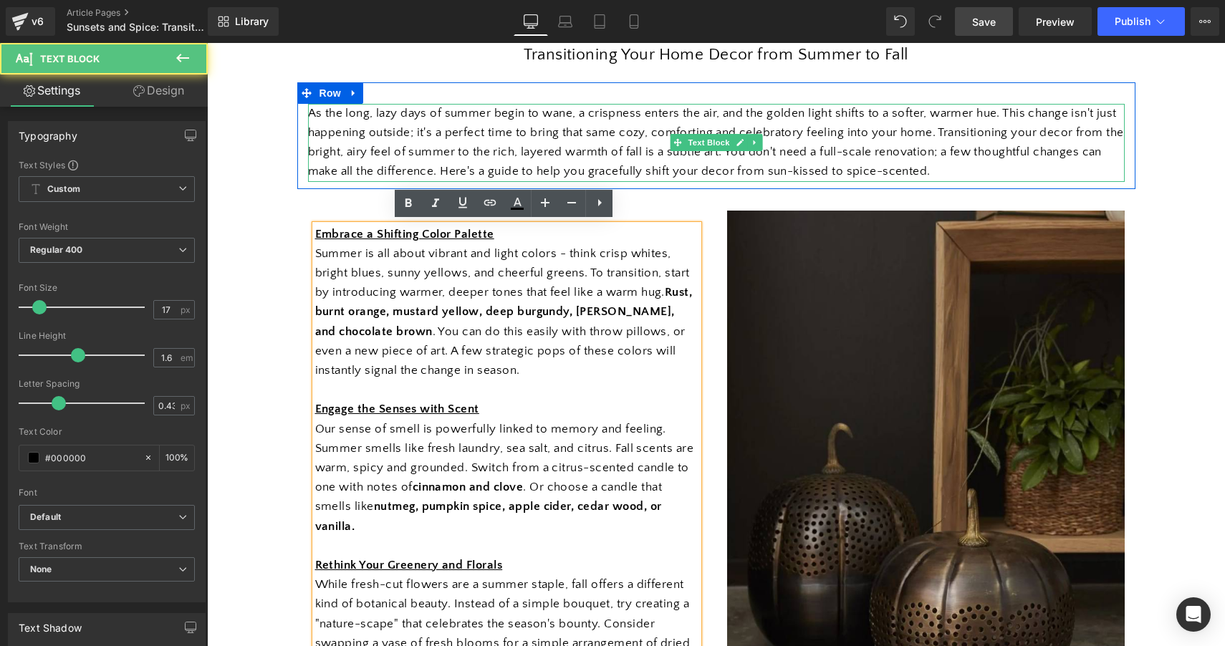
click at [674, 156] on p "As the long, lazy days of summer begin to wane, a crispness enters the air, and…" at bounding box center [716, 143] width 816 height 78
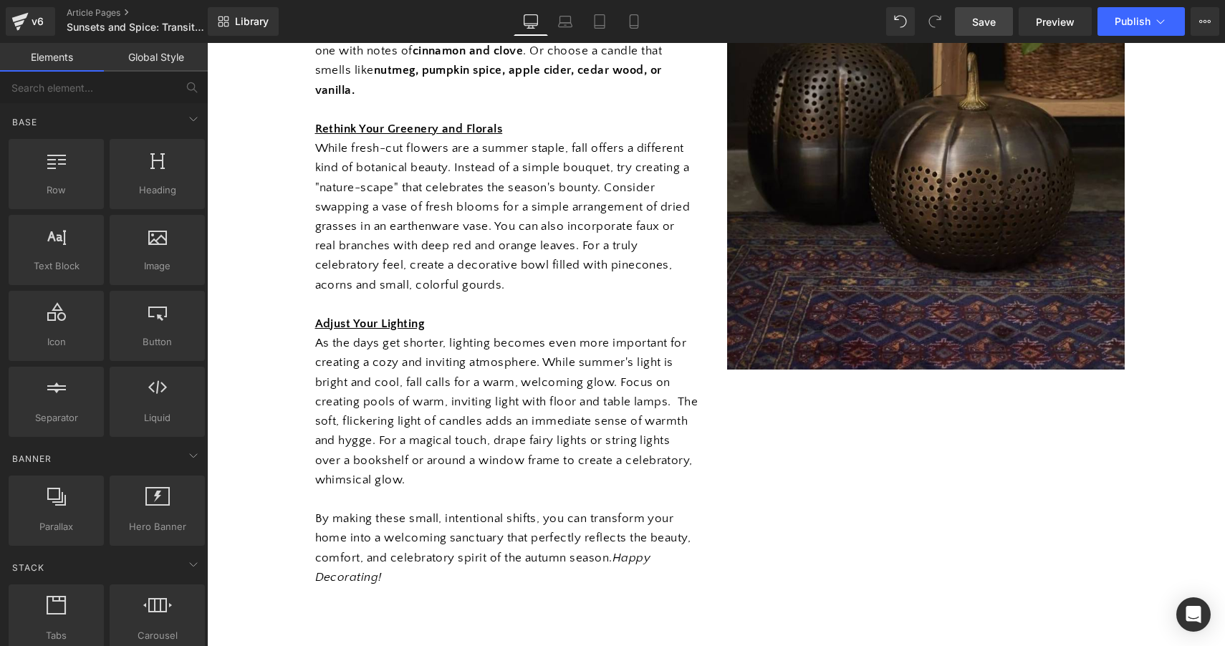
scroll to position [654, 0]
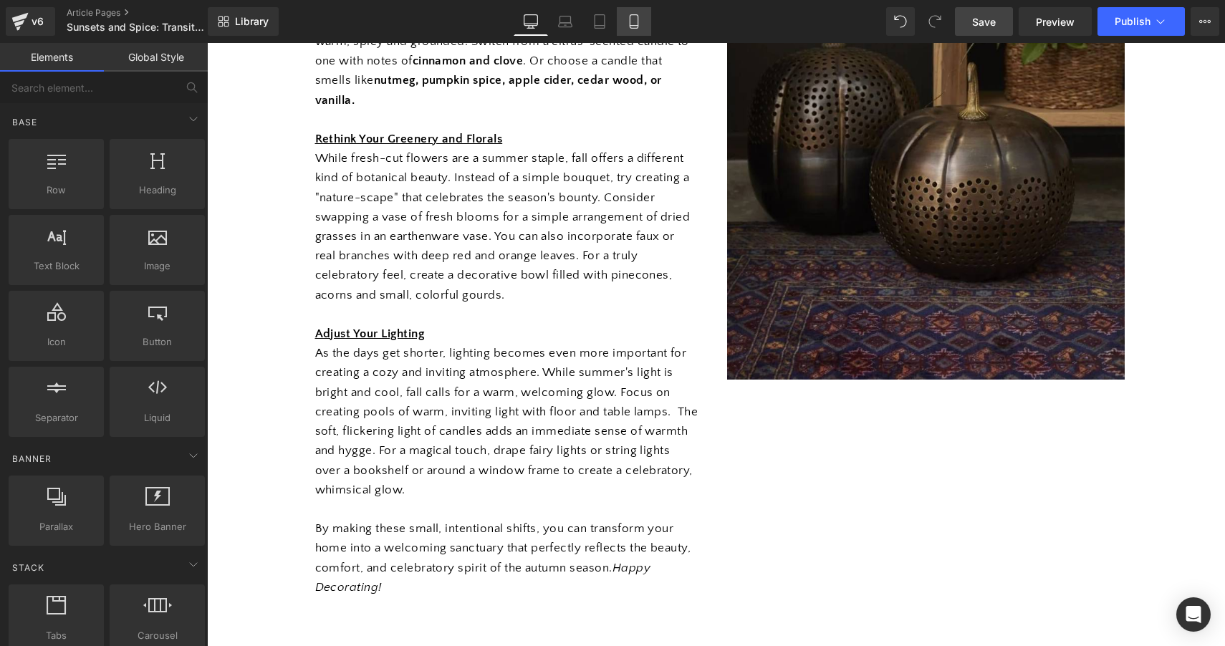
click at [647, 29] on link "Mobile" at bounding box center [634, 21] width 34 height 29
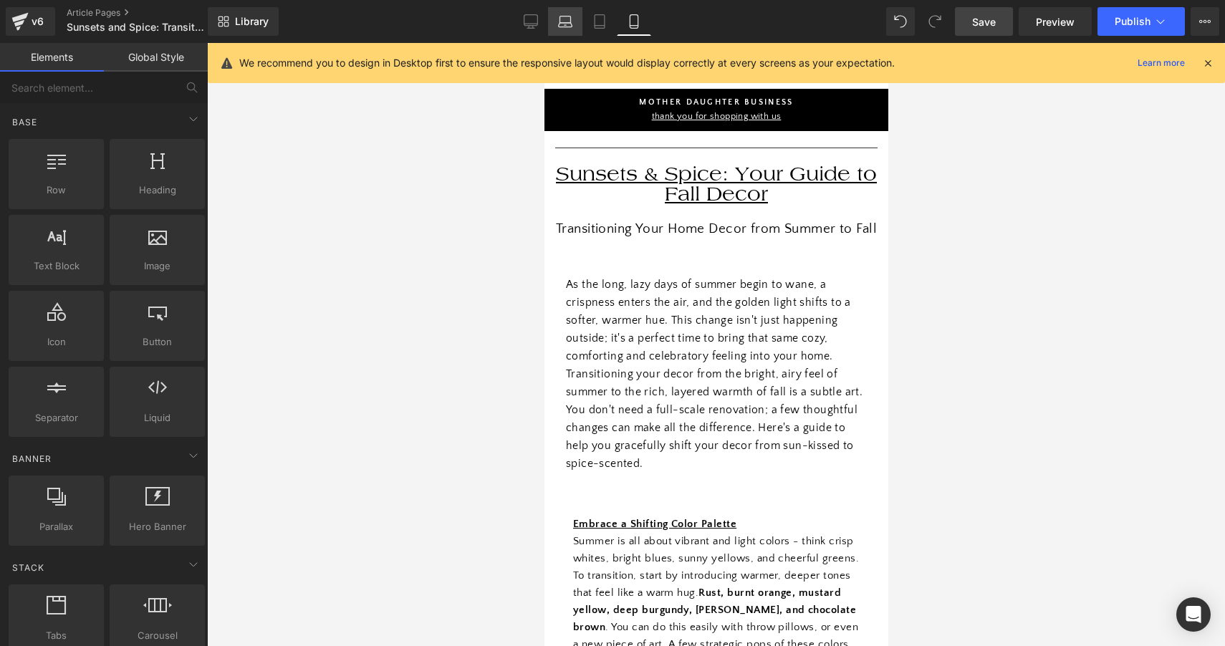
scroll to position [0, 0]
click at [533, 16] on icon at bounding box center [530, 21] width 14 height 14
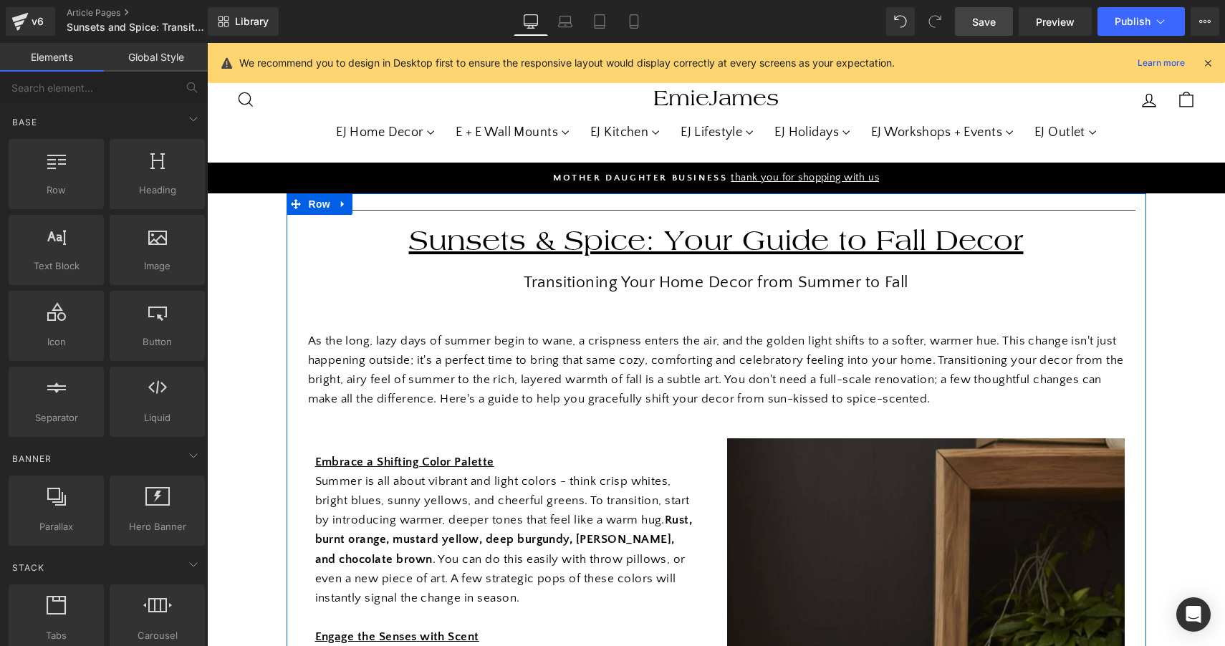
click at [675, 414] on div "As the long, lazy days of summer begin to wane, a crispness enters the air, and…" at bounding box center [716, 363] width 838 height 107
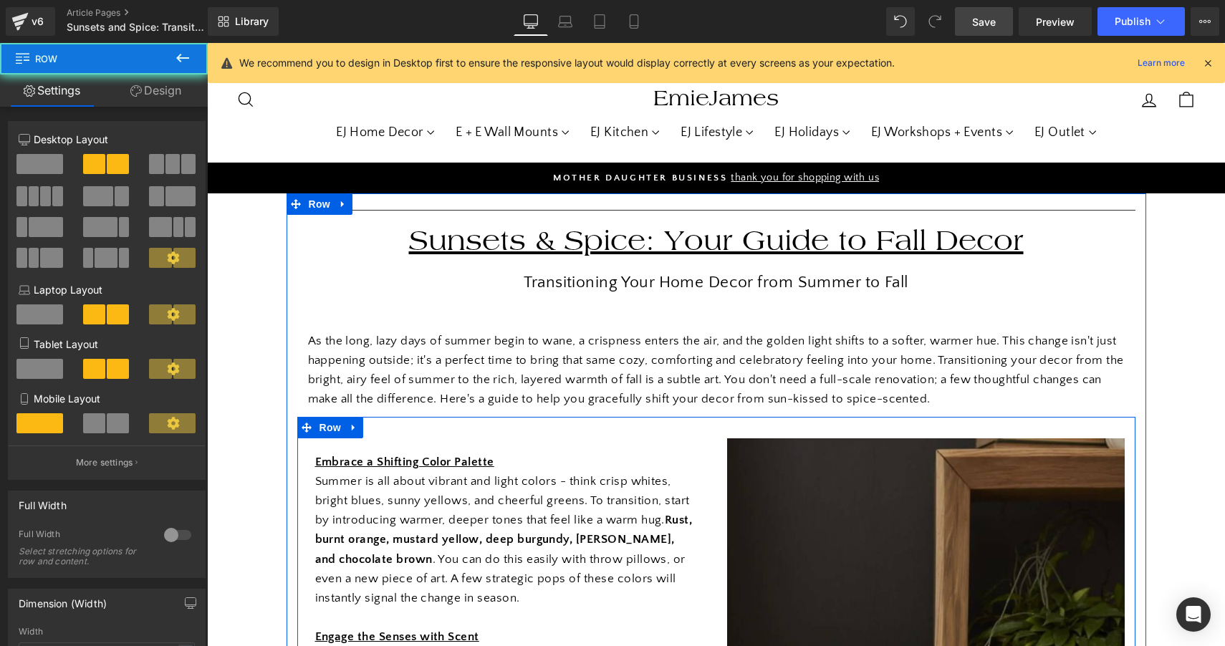
click at [323, 425] on span "Row" at bounding box center [330, 427] width 29 height 21
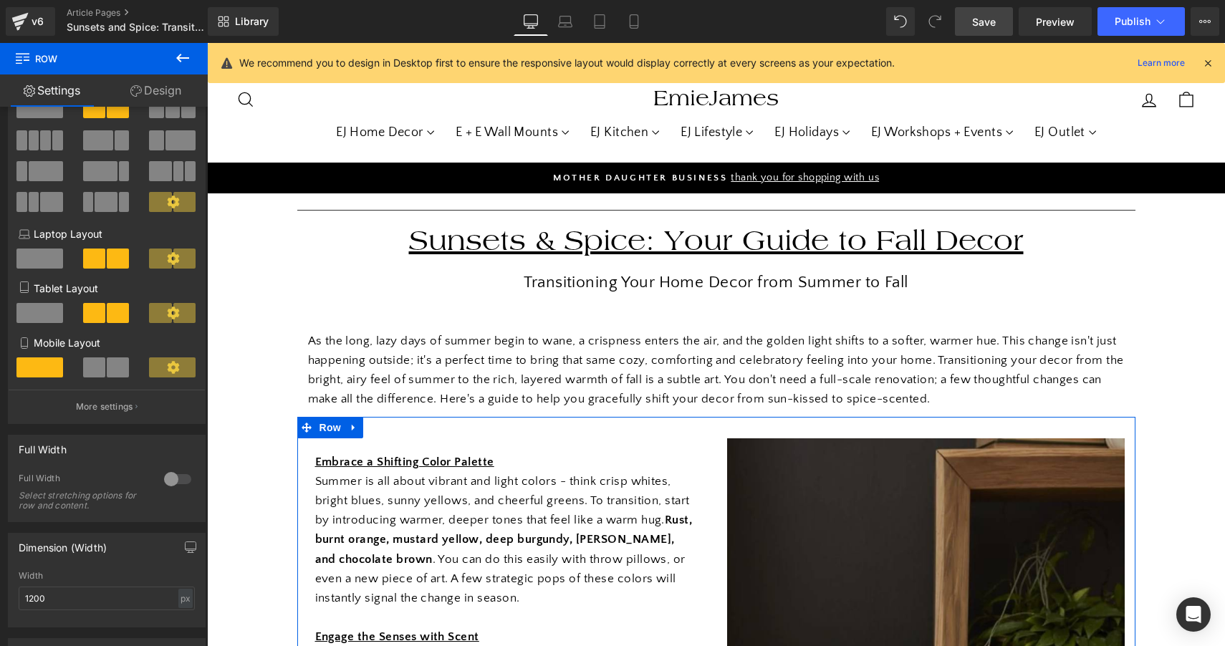
scroll to position [60, 0]
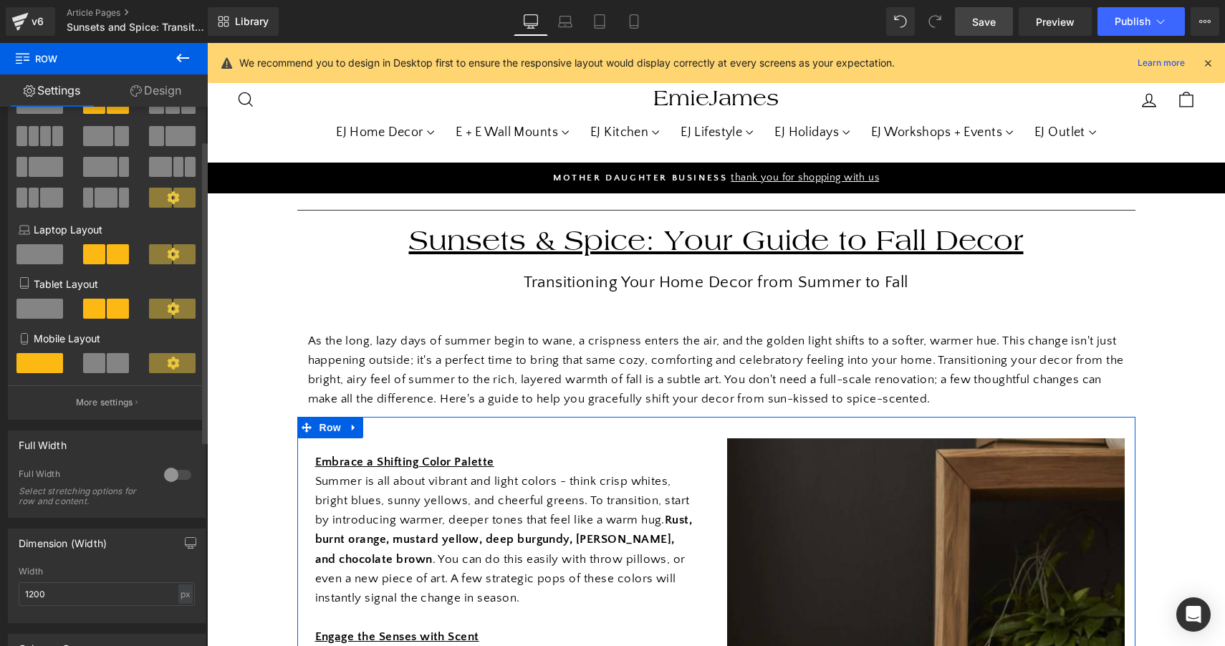
click at [107, 359] on span at bounding box center [118, 363] width 22 height 20
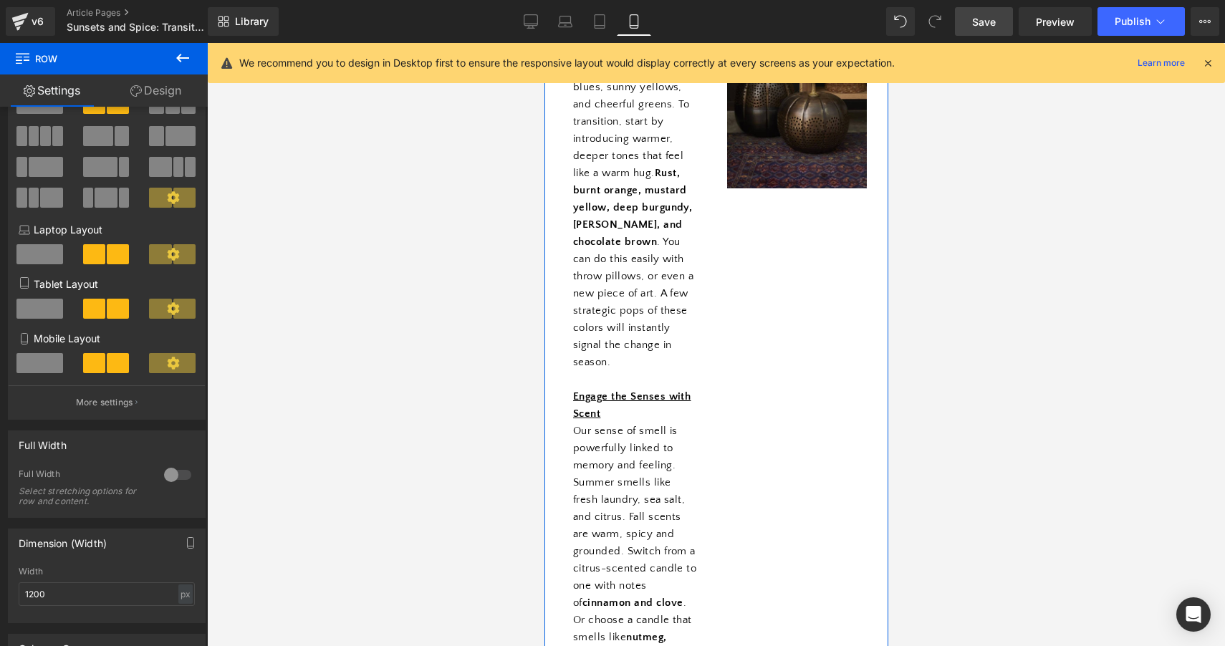
scroll to position [530, 0]
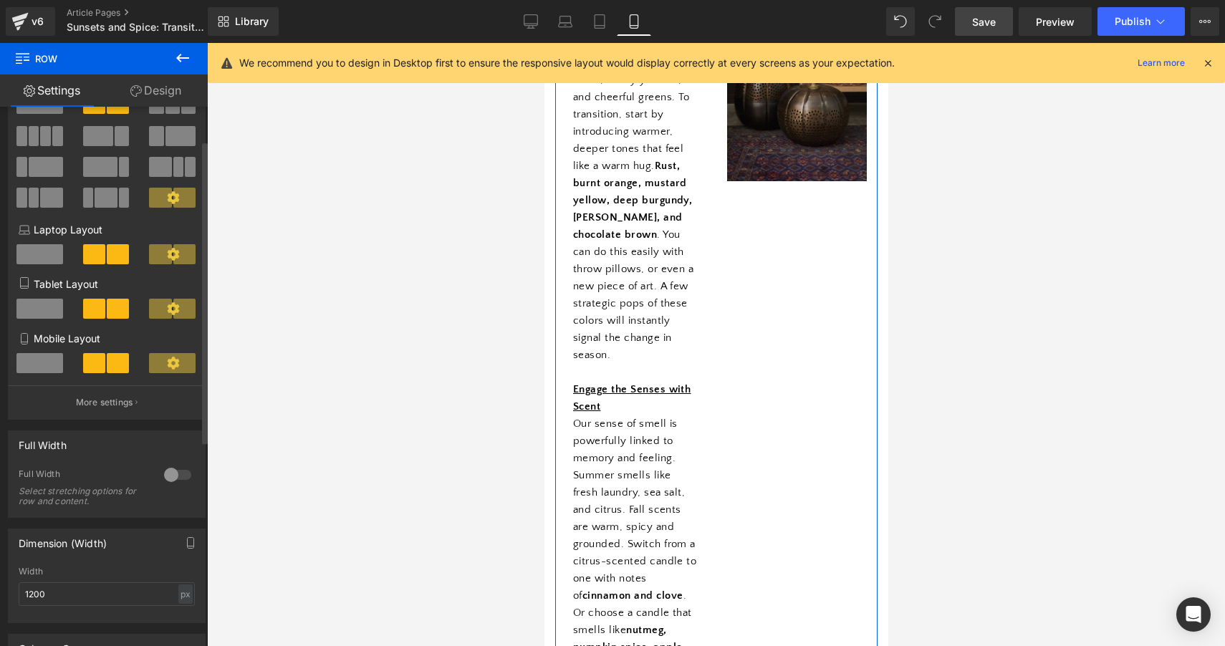
click at [35, 357] on span at bounding box center [39, 363] width 47 height 20
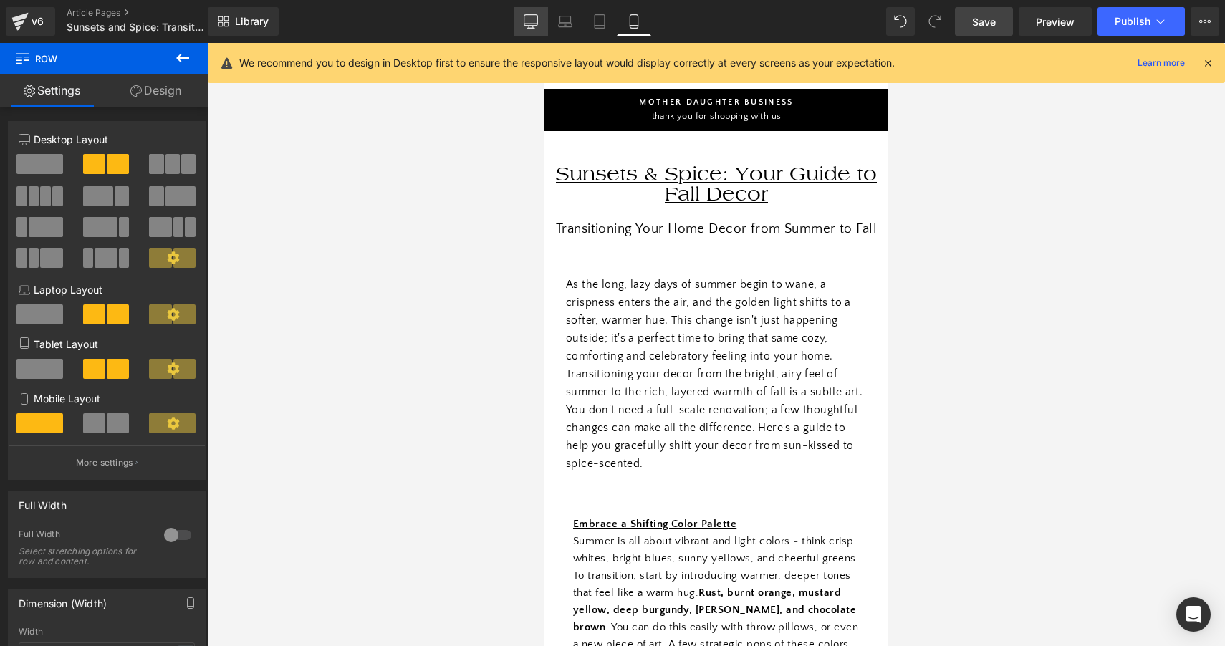
scroll to position [0, 0]
click at [531, 9] on link "Desktop" at bounding box center [530, 21] width 34 height 29
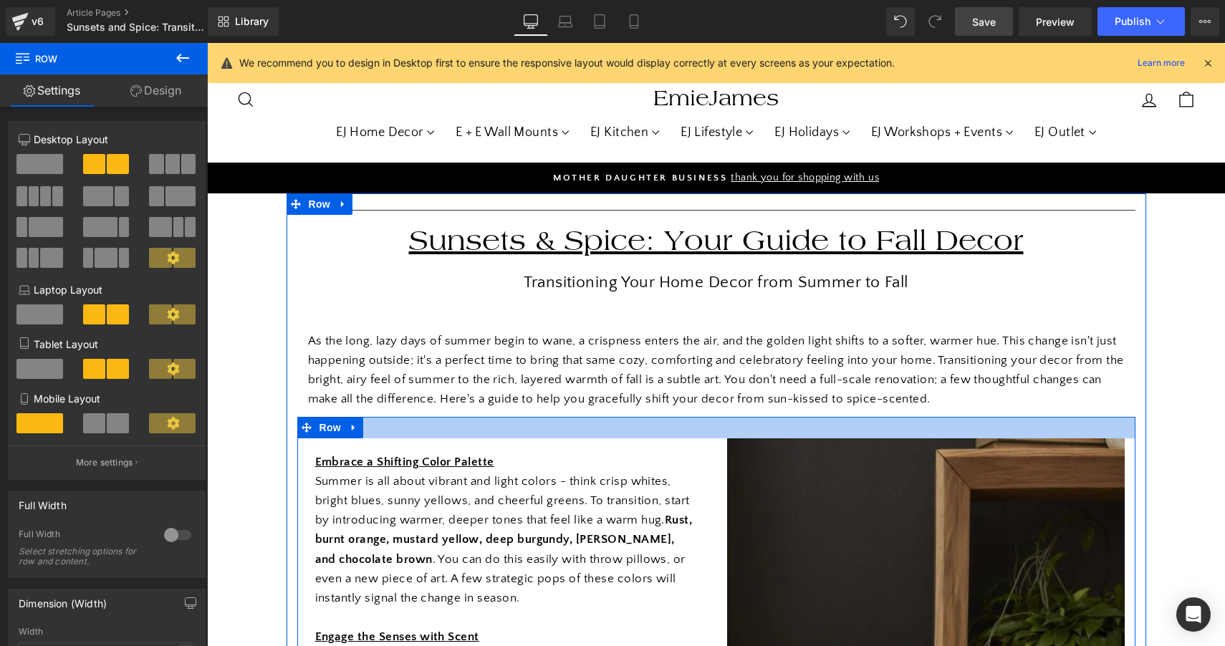
click at [544, 425] on div at bounding box center [716, 427] width 838 height 21
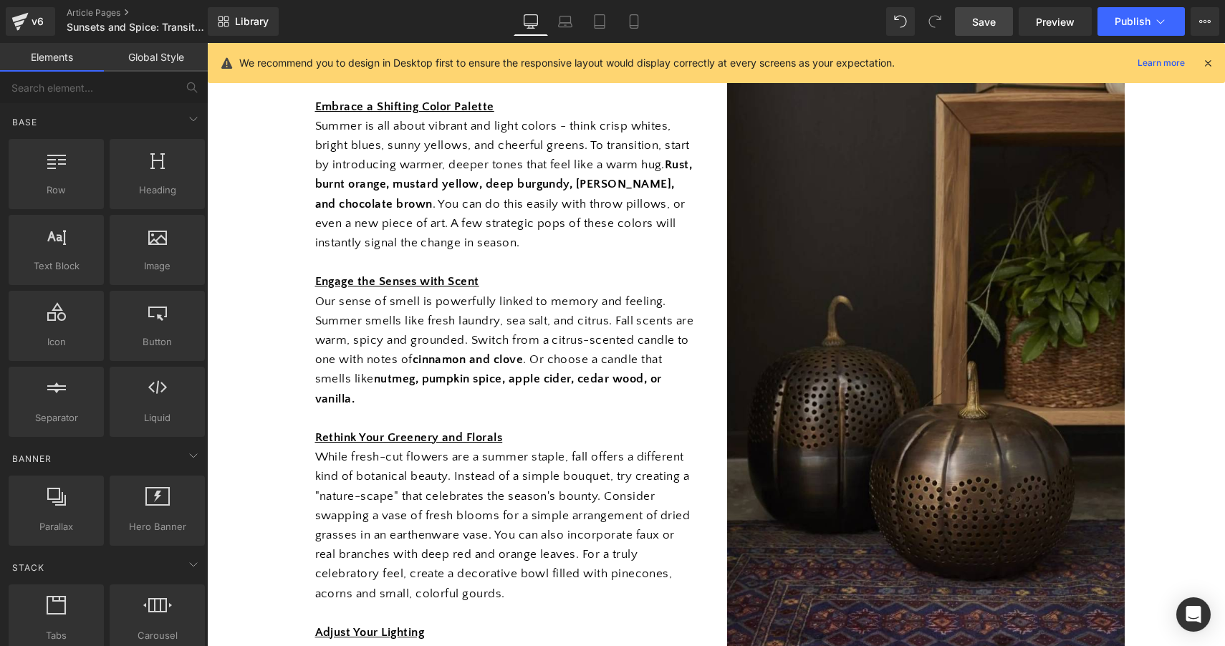
scroll to position [359, 0]
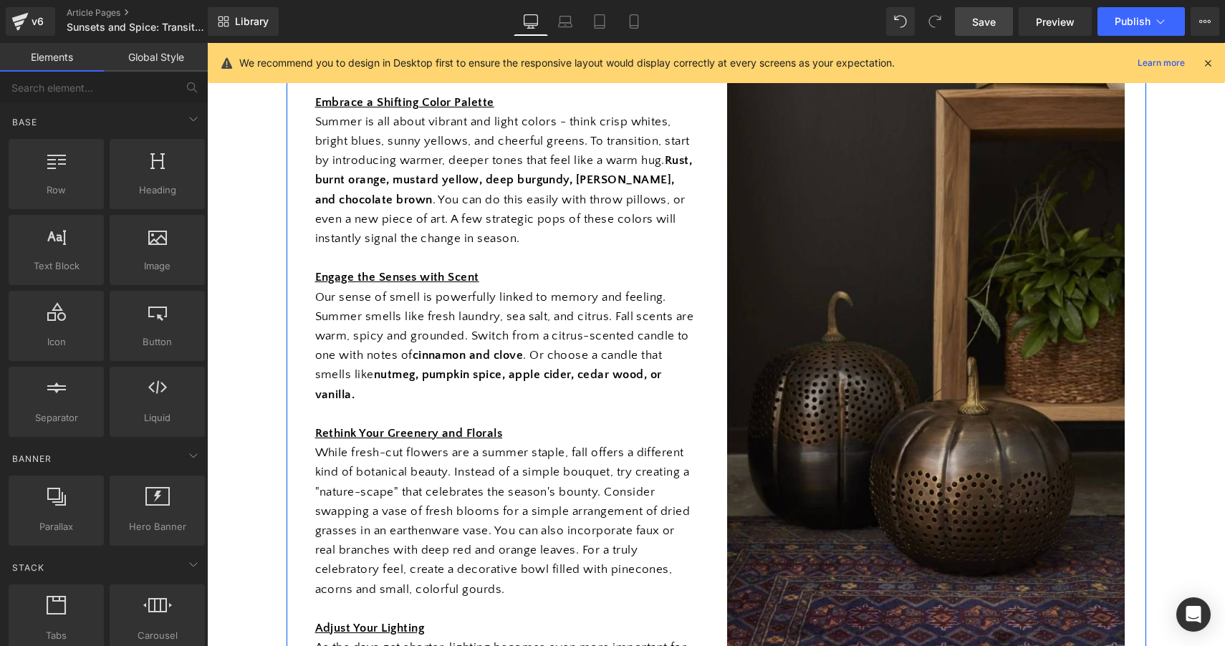
click at [981, 22] on span "Save" at bounding box center [984, 21] width 24 height 15
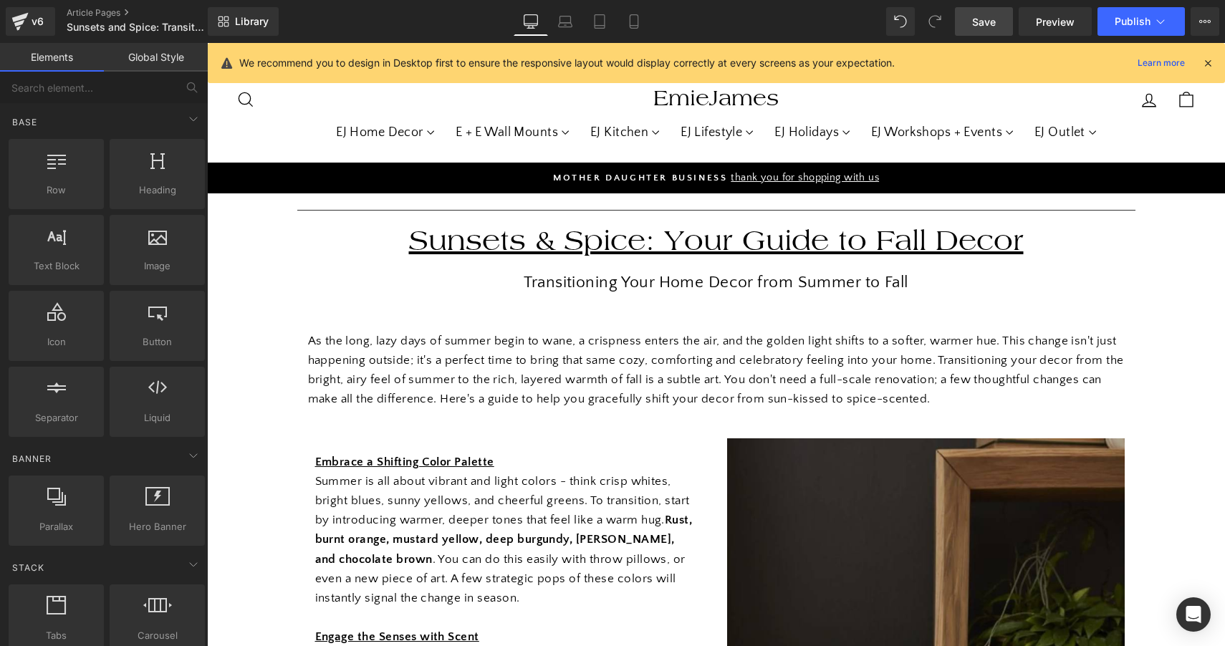
scroll to position [0, 0]
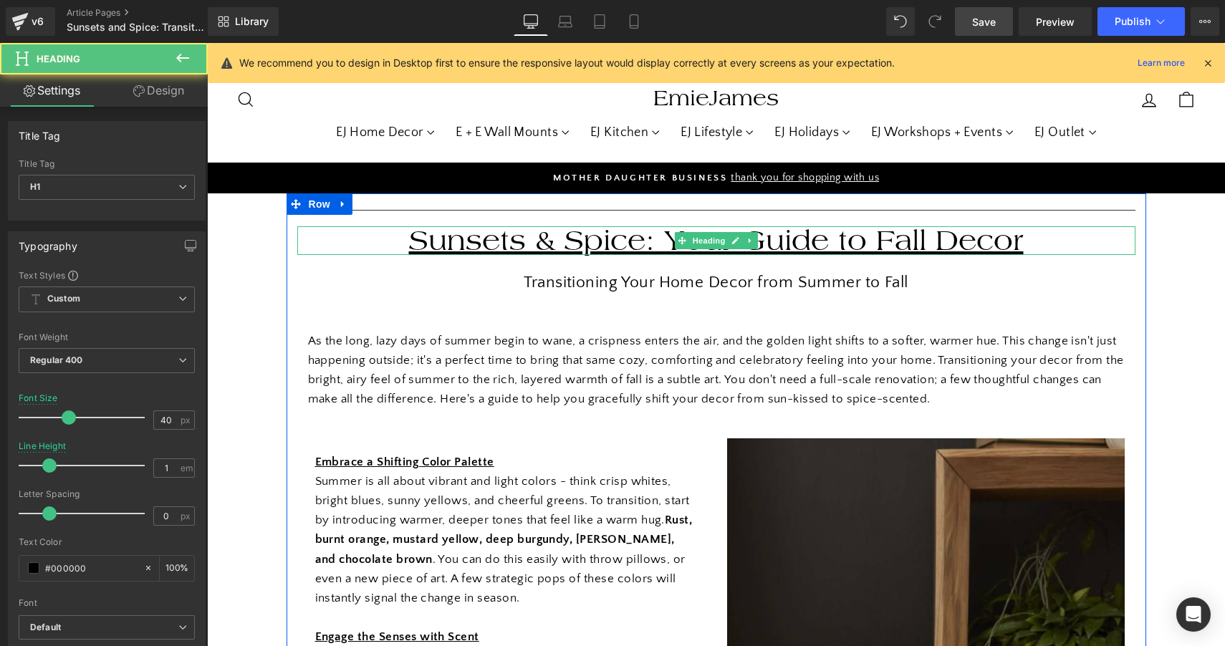
click at [925, 243] on u "Sunsets & Spice: Your Guide to Fall Decor" at bounding box center [716, 240] width 614 height 33
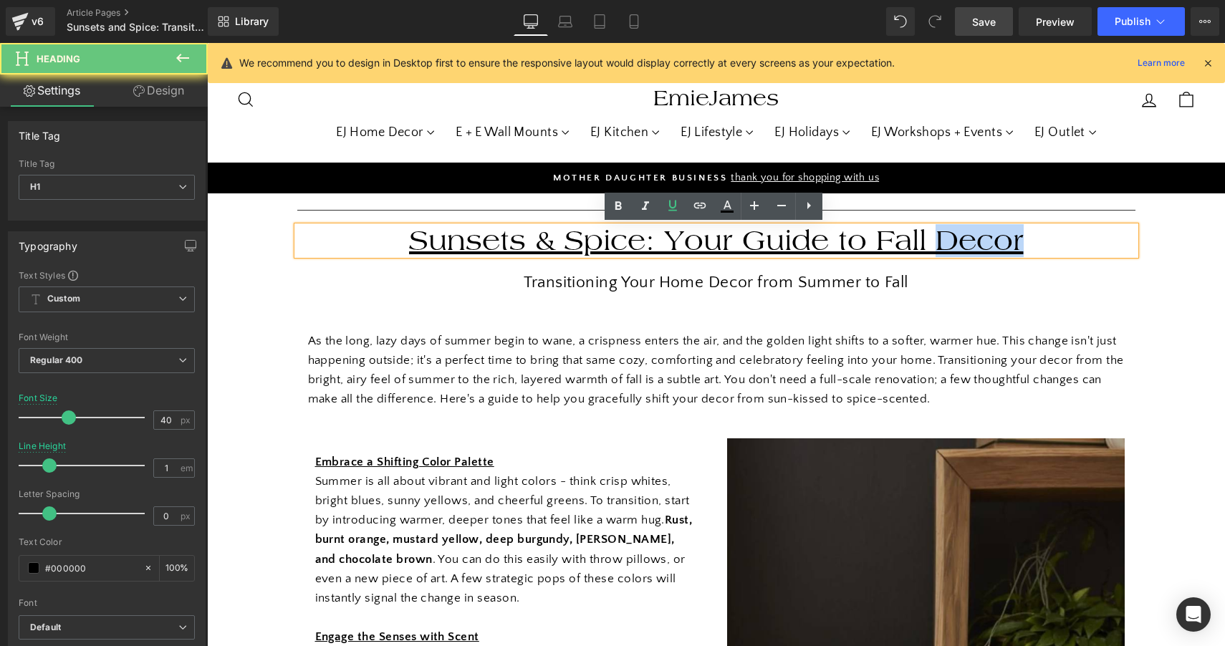
click at [925, 243] on u "Sunsets & Spice: Your Guide to Fall Decor" at bounding box center [716, 240] width 614 height 33
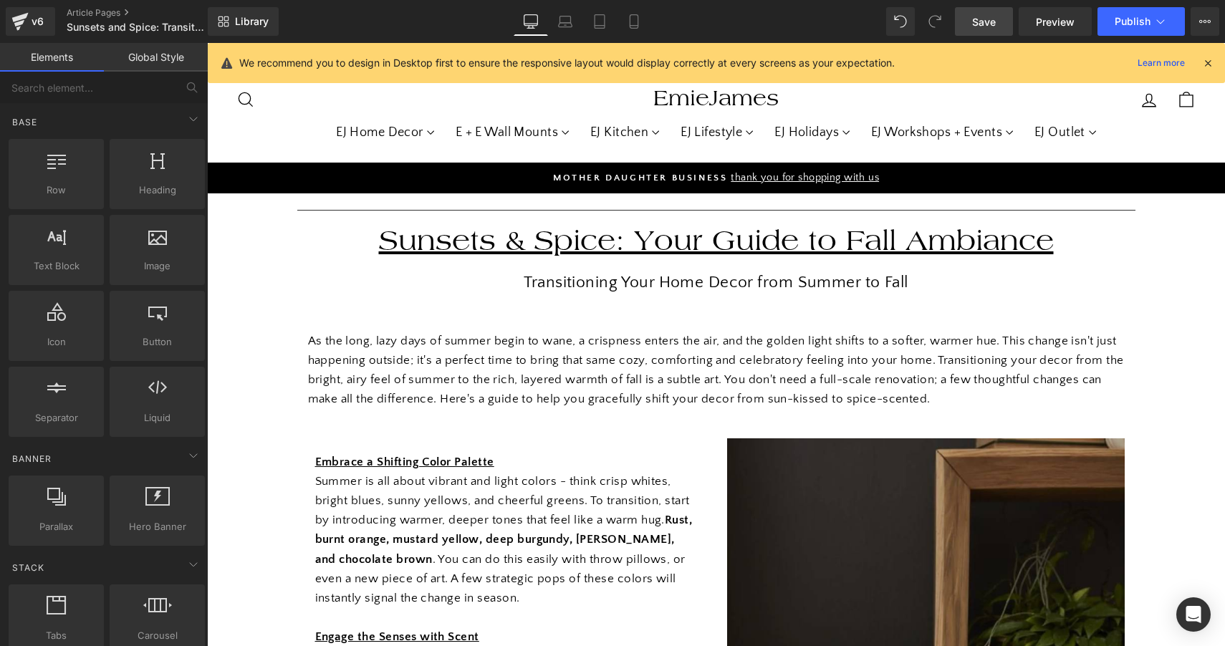
click at [992, 21] on span "Save" at bounding box center [984, 21] width 24 height 15
